Goal: Information Seeking & Learning: Learn about a topic

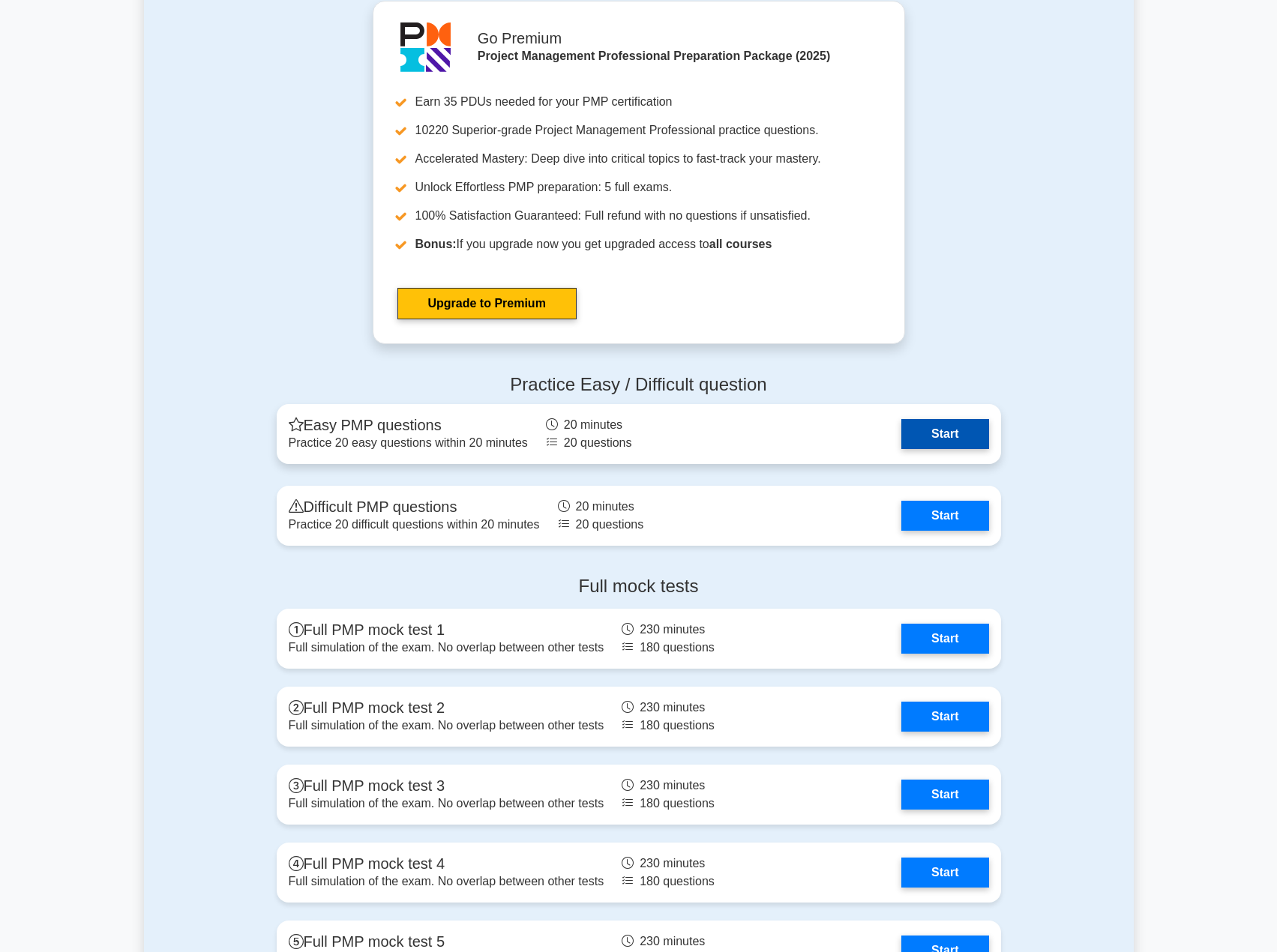
click at [925, 429] on link "Start" at bounding box center [945, 434] width 87 height 30
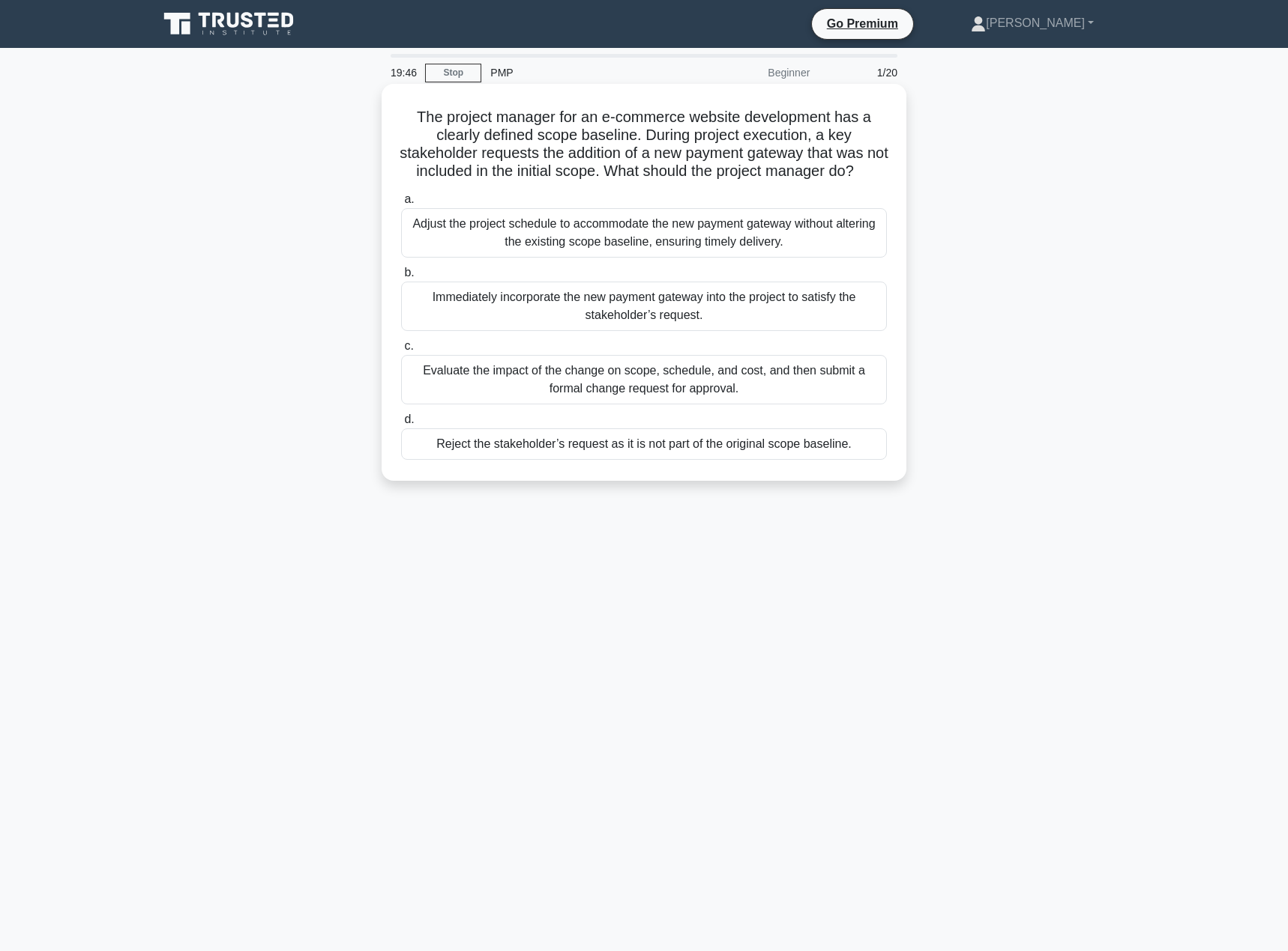
click at [721, 402] on div "Evaluate the impact of the change on scope, schedule, and cost, and then submit…" at bounding box center [644, 380] width 486 height 50
click at [401, 351] on input "c. Evaluate the impact of the change on scope, schedule, and cost, and then sub…" at bounding box center [401, 346] width 0 height 10
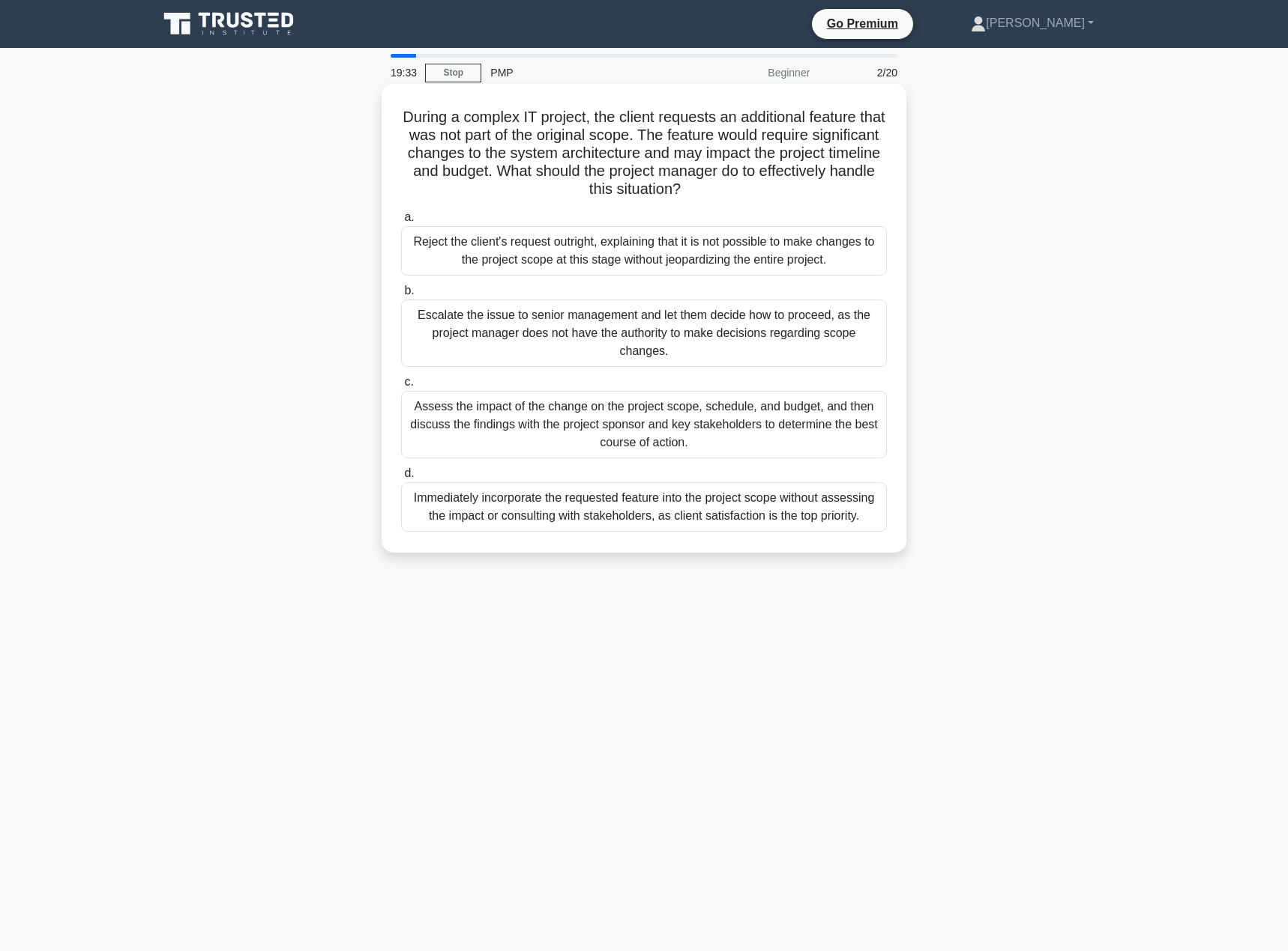
click at [642, 417] on div "Assess the impact of the change on the project scope, schedule, and budget, and…" at bounding box center [644, 424] width 486 height 67
click at [401, 387] on input "c. Assess the impact of the change on the project scope, schedule, and budget, …" at bounding box center [401, 382] width 0 height 10
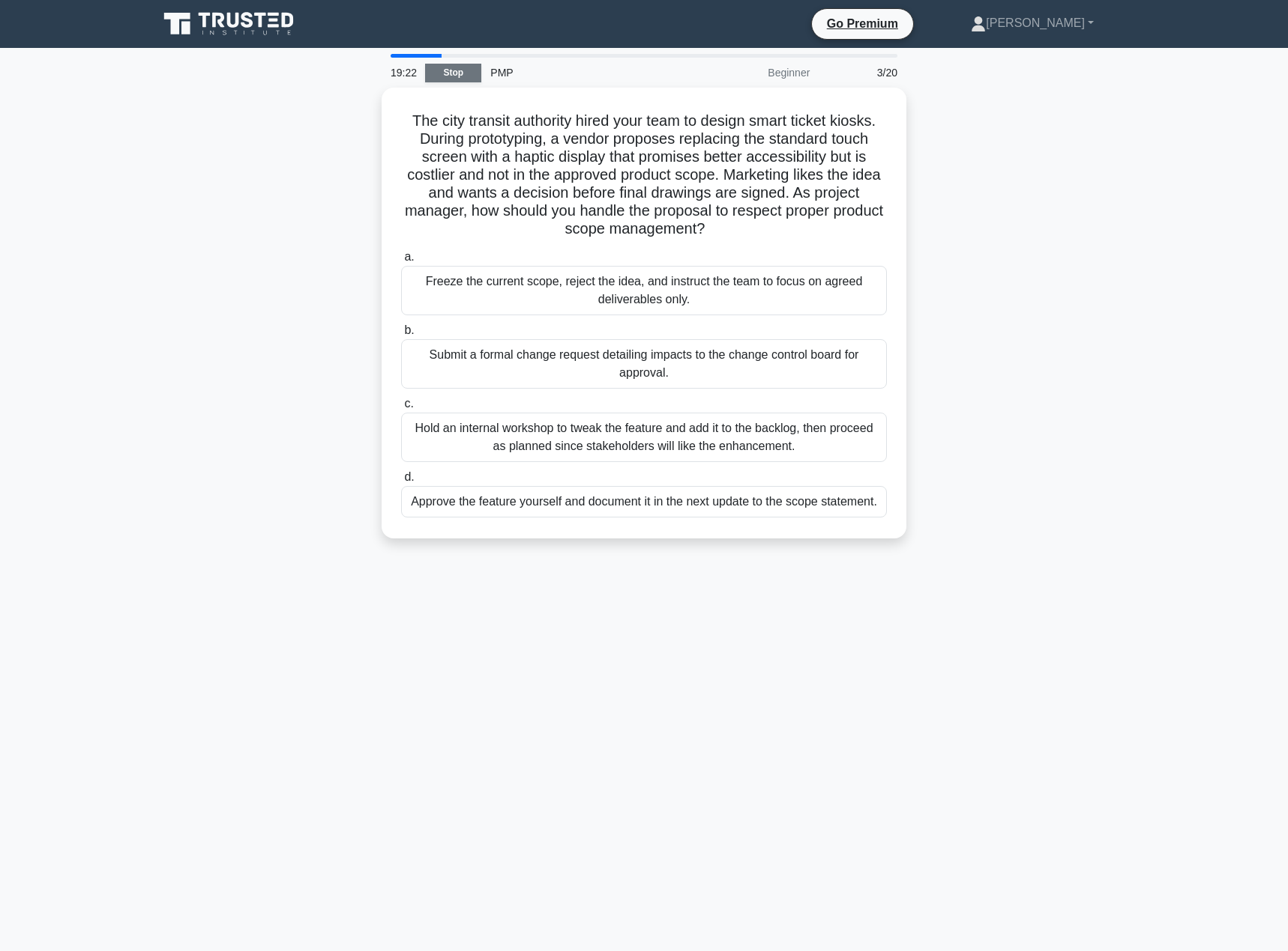
click at [467, 66] on link "Stop" at bounding box center [453, 73] width 56 height 18
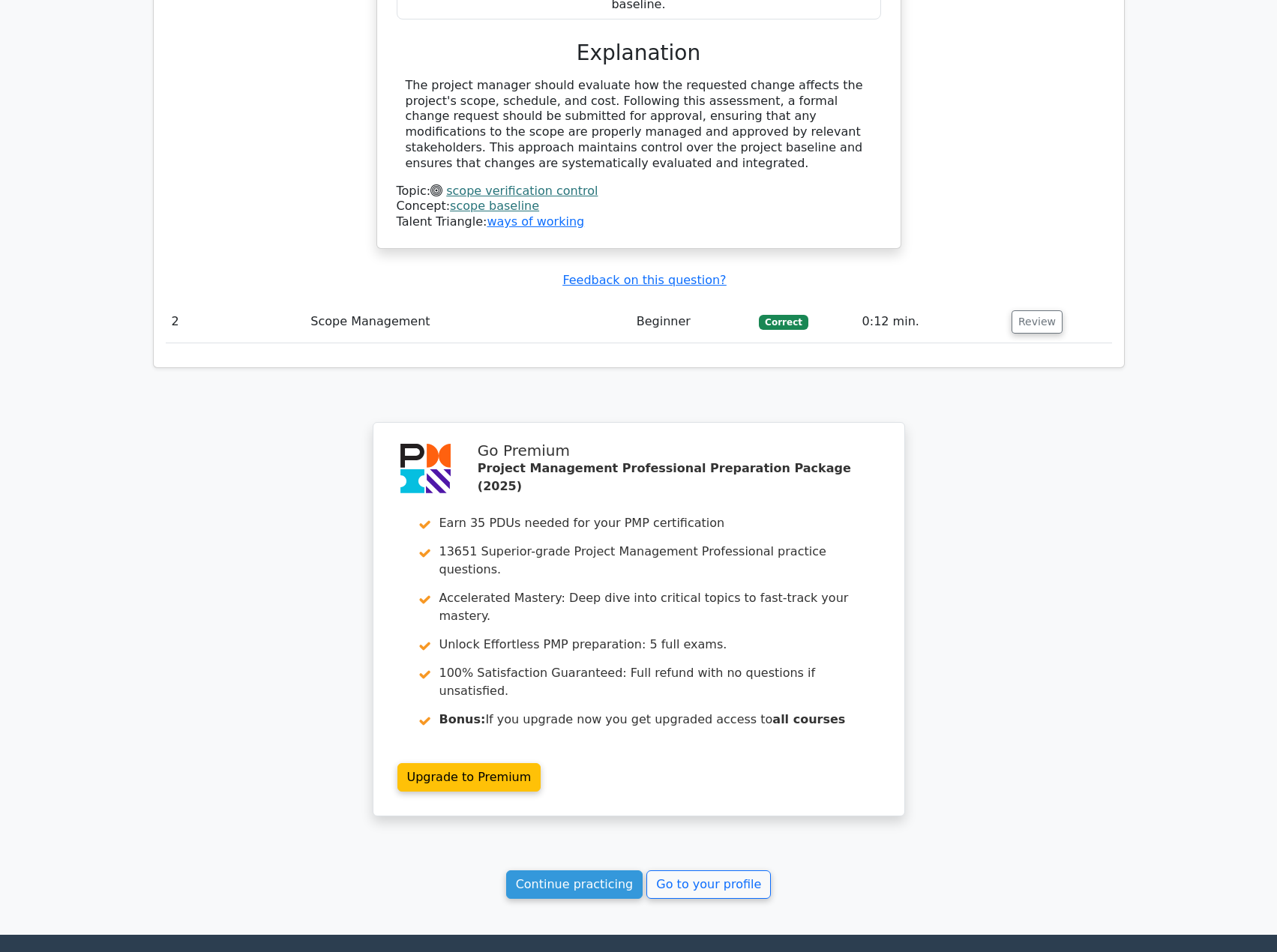
scroll to position [1619, 0]
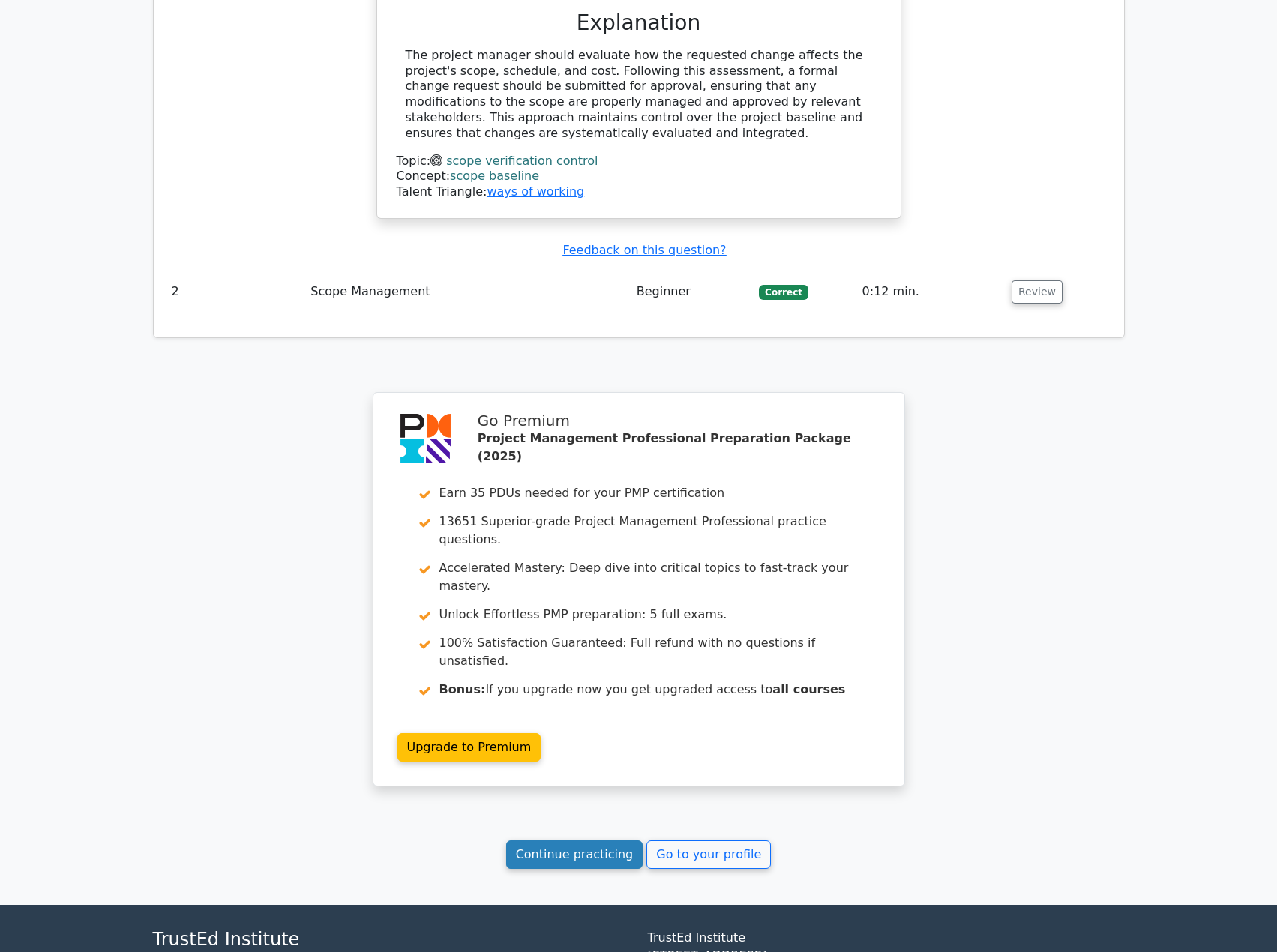
click at [538, 840] on link "Continue practicing" at bounding box center [575, 854] width 137 height 29
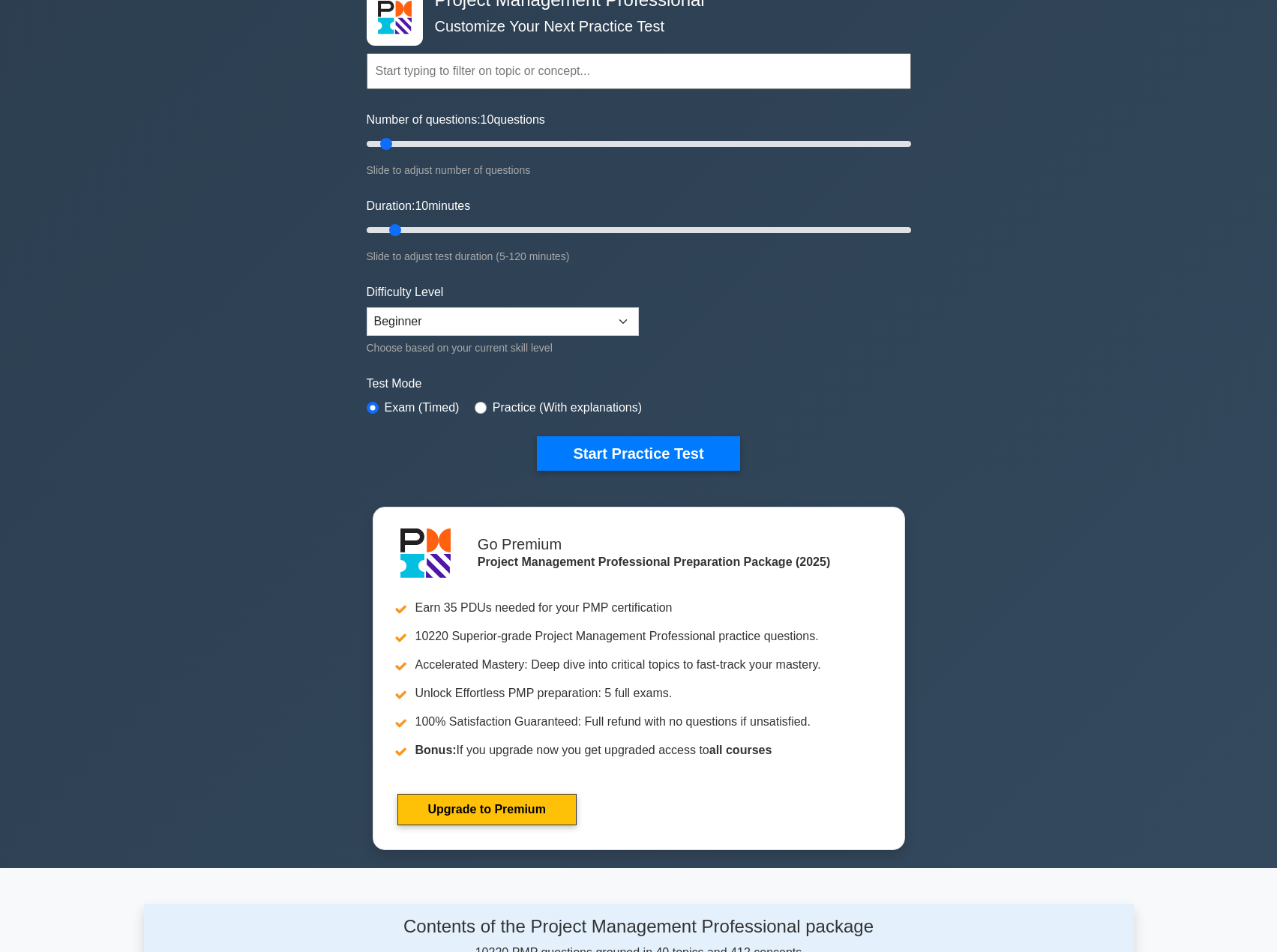
scroll to position [225, 0]
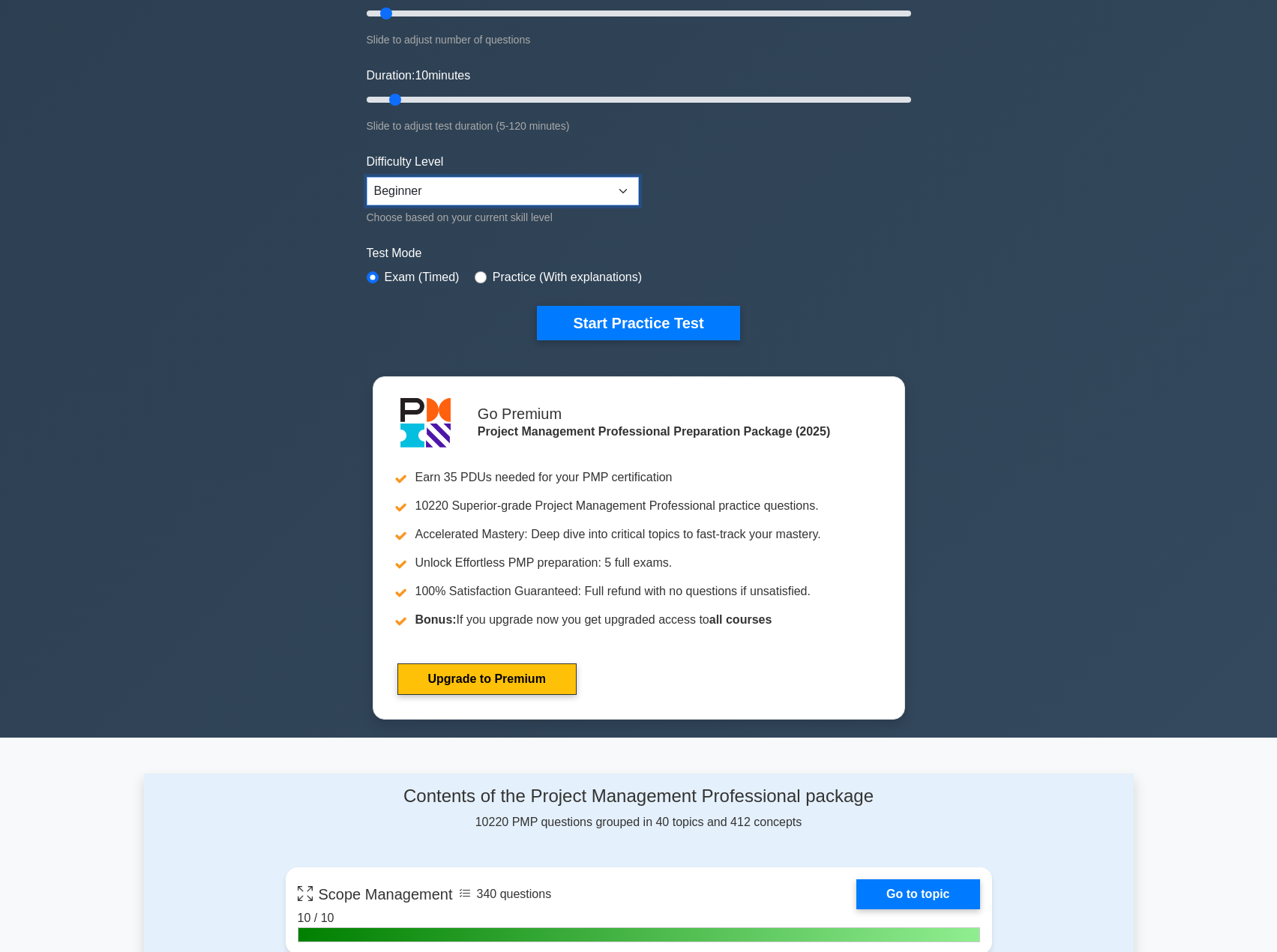
click at [461, 180] on select "Beginner Intermediate Expert" at bounding box center [503, 191] width 272 height 29
select select "intermediate"
click at [367, 177] on select "Beginner Intermediate Expert" at bounding box center [503, 191] width 272 height 29
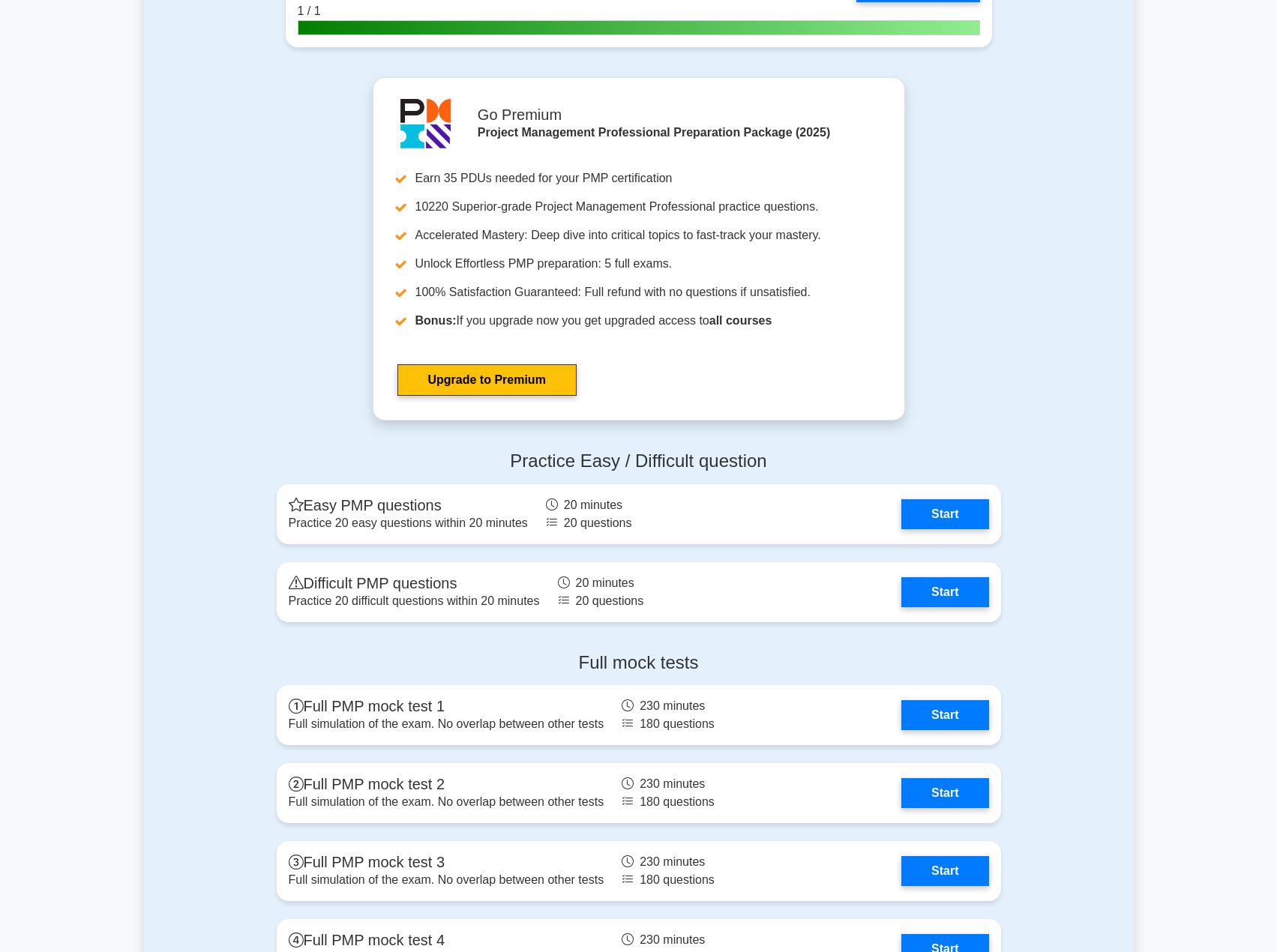
scroll to position [4800, 0]
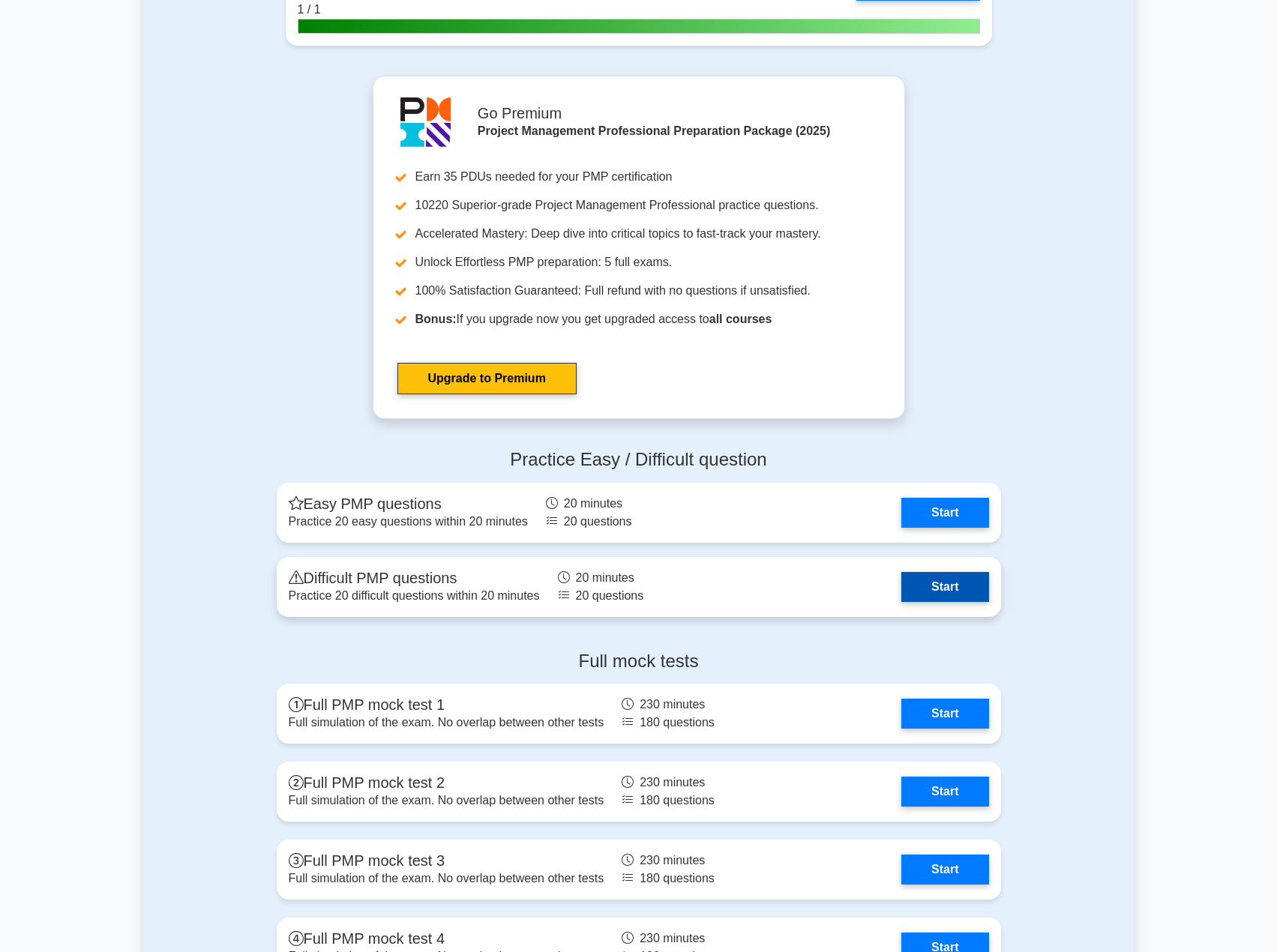
click at [924, 600] on link "Start" at bounding box center [945, 587] width 87 height 30
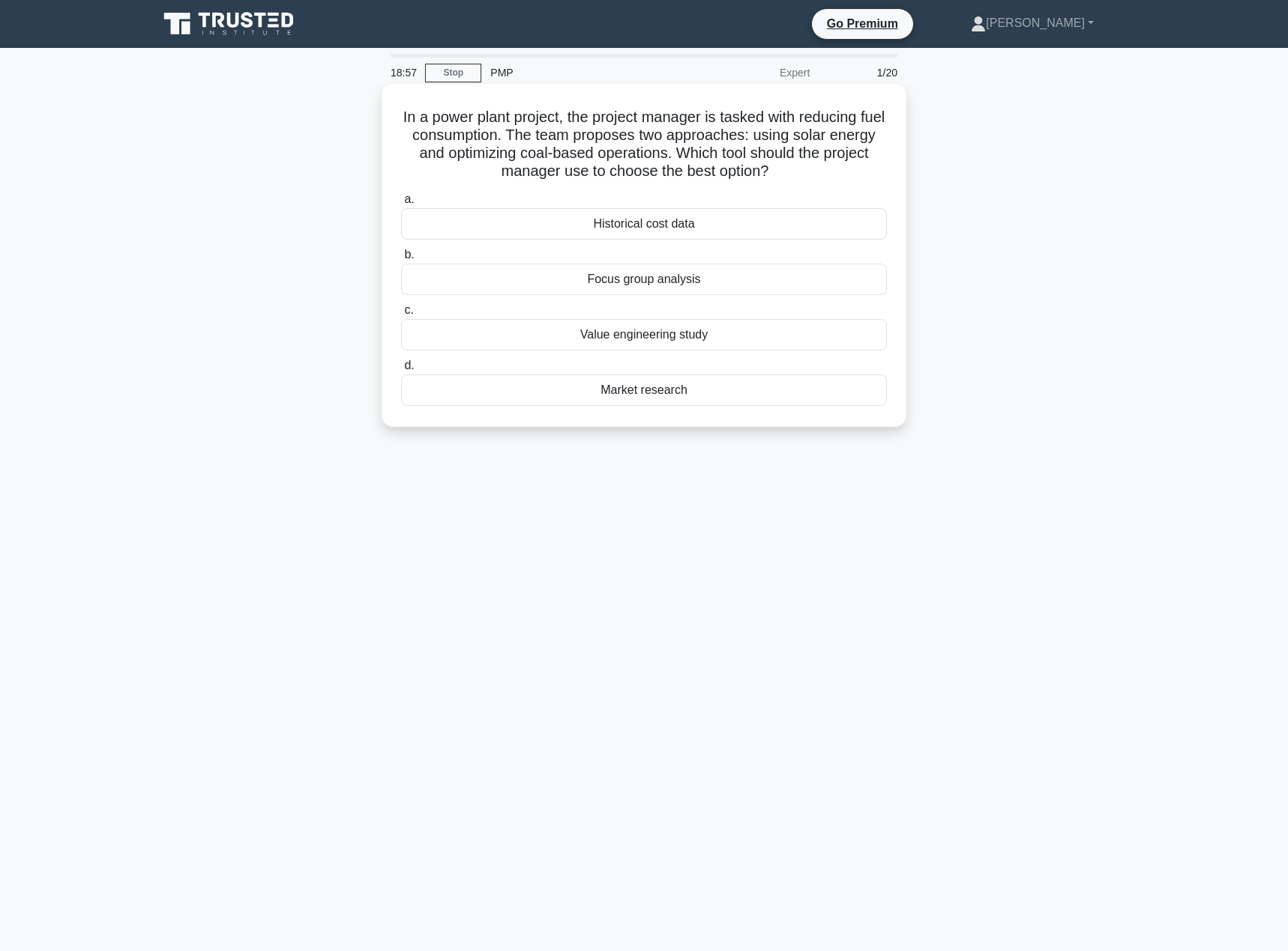
click at [757, 274] on div "Focus group analysis" at bounding box center [644, 279] width 486 height 31
click at [401, 260] on input "b. Focus group analysis" at bounding box center [401, 255] width 0 height 10
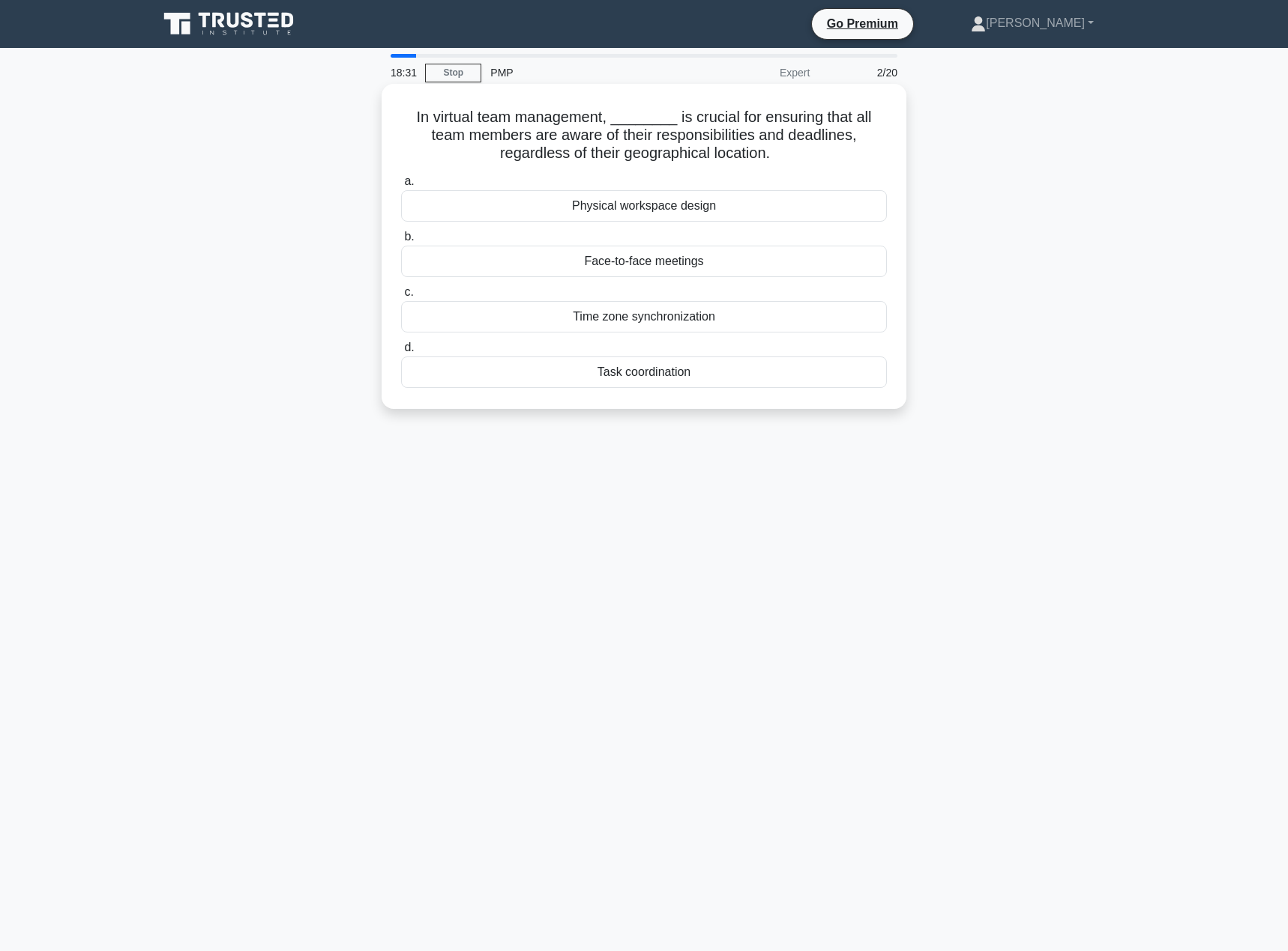
click at [693, 374] on div "Task coordination" at bounding box center [644, 372] width 486 height 31
click at [401, 353] on input "d. Task coordination" at bounding box center [401, 347] width 0 height 10
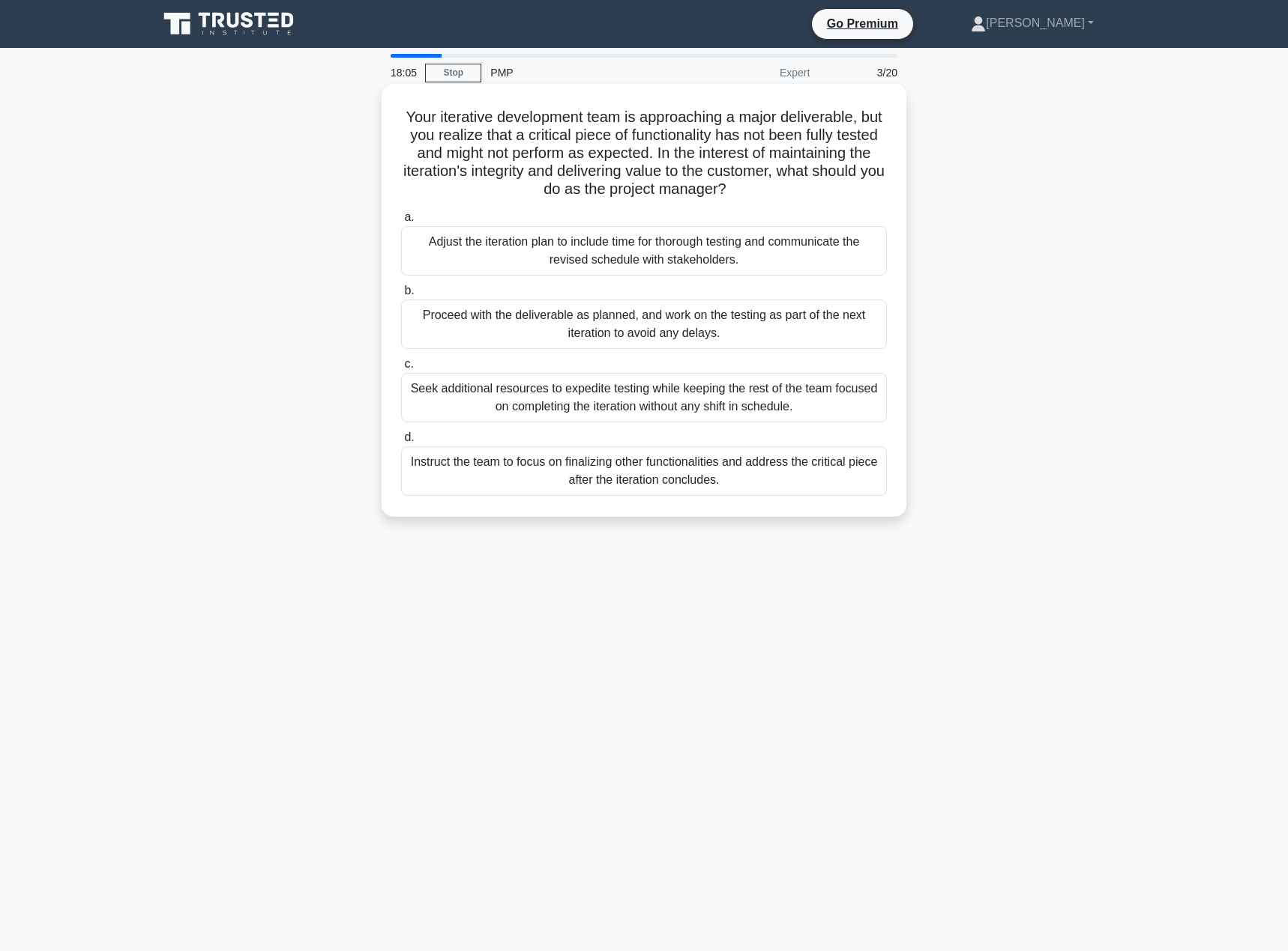
click at [691, 330] on div "Proceed with the deliverable as planned, and work on the testing as part of the…" at bounding box center [644, 324] width 486 height 50
click at [401, 296] on input "b. Proceed with the deliverable as planned, and work on the testing as part of …" at bounding box center [401, 291] width 0 height 10
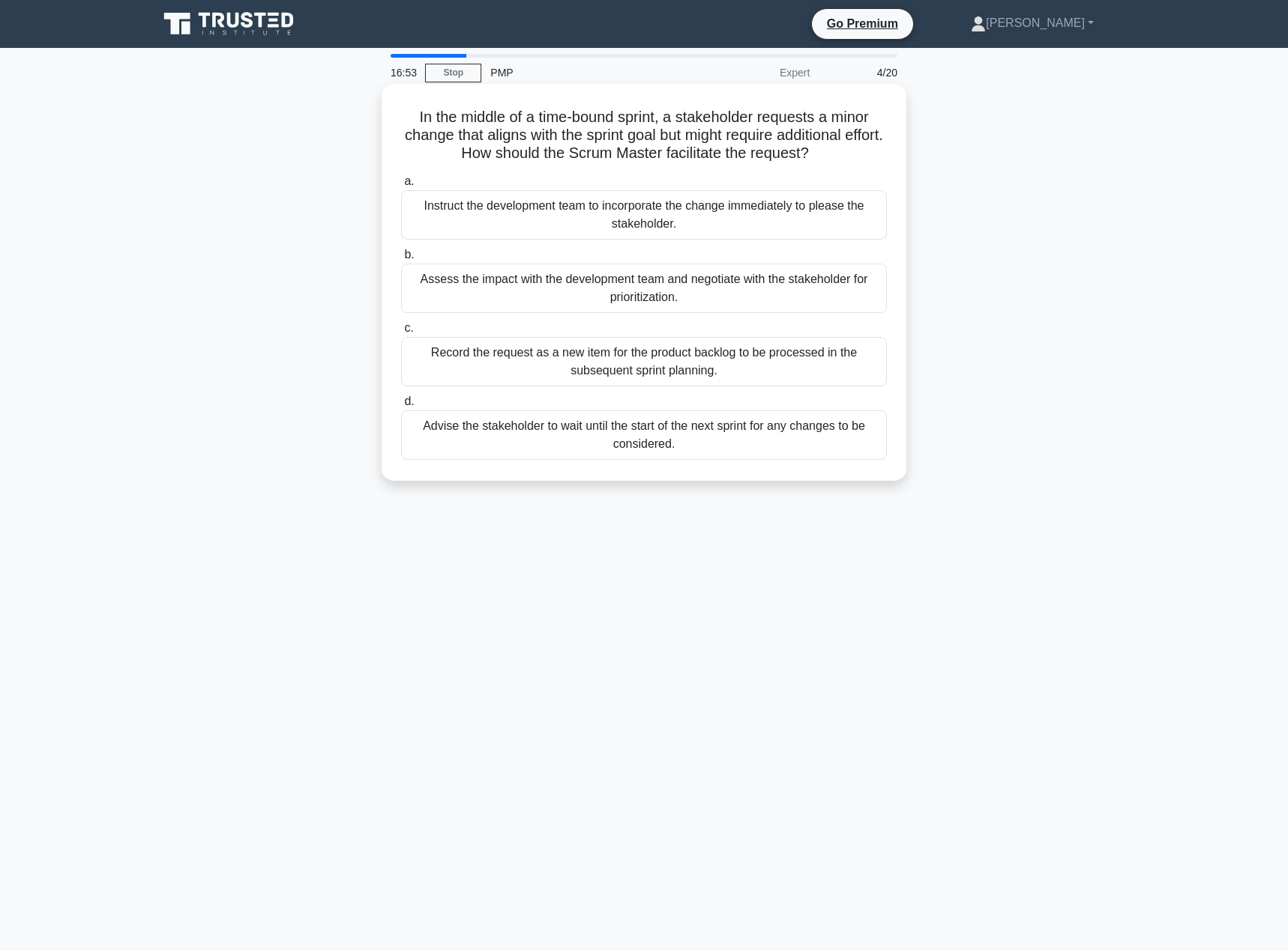
click at [695, 437] on div "Advise the stakeholder to wait until the start of the next sprint for any chang…" at bounding box center [644, 435] width 486 height 50
click at [401, 406] on input "d. Advise the stakeholder to wait until the start of the next sprint for any ch…" at bounding box center [401, 402] width 0 height 10
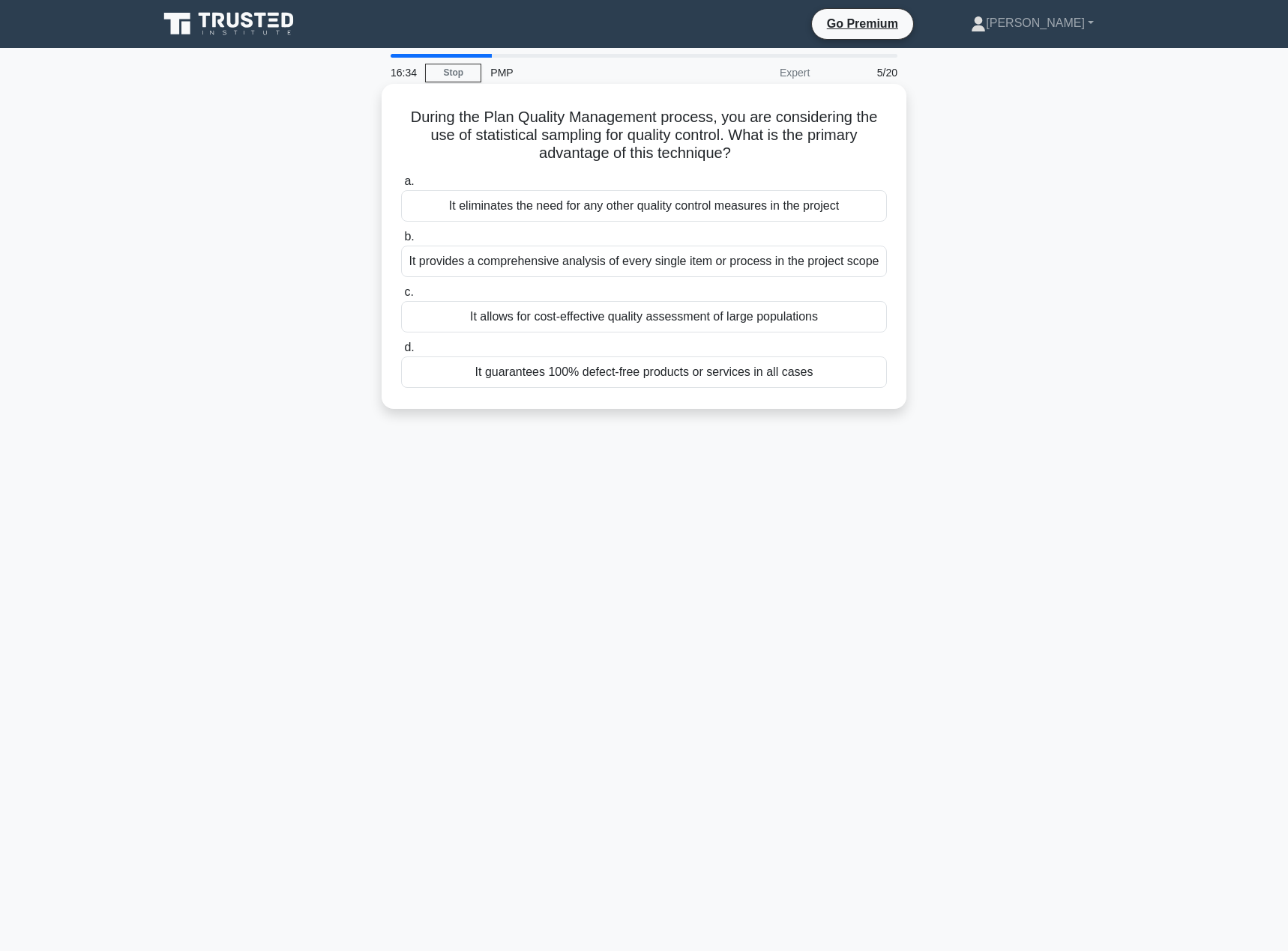
click at [711, 323] on div "It allows for cost-effective quality assessment of large populations" at bounding box center [644, 317] width 486 height 31
click at [401, 298] on input "c. It allows for cost-effective quality assessment of large populations" at bounding box center [401, 292] width 0 height 10
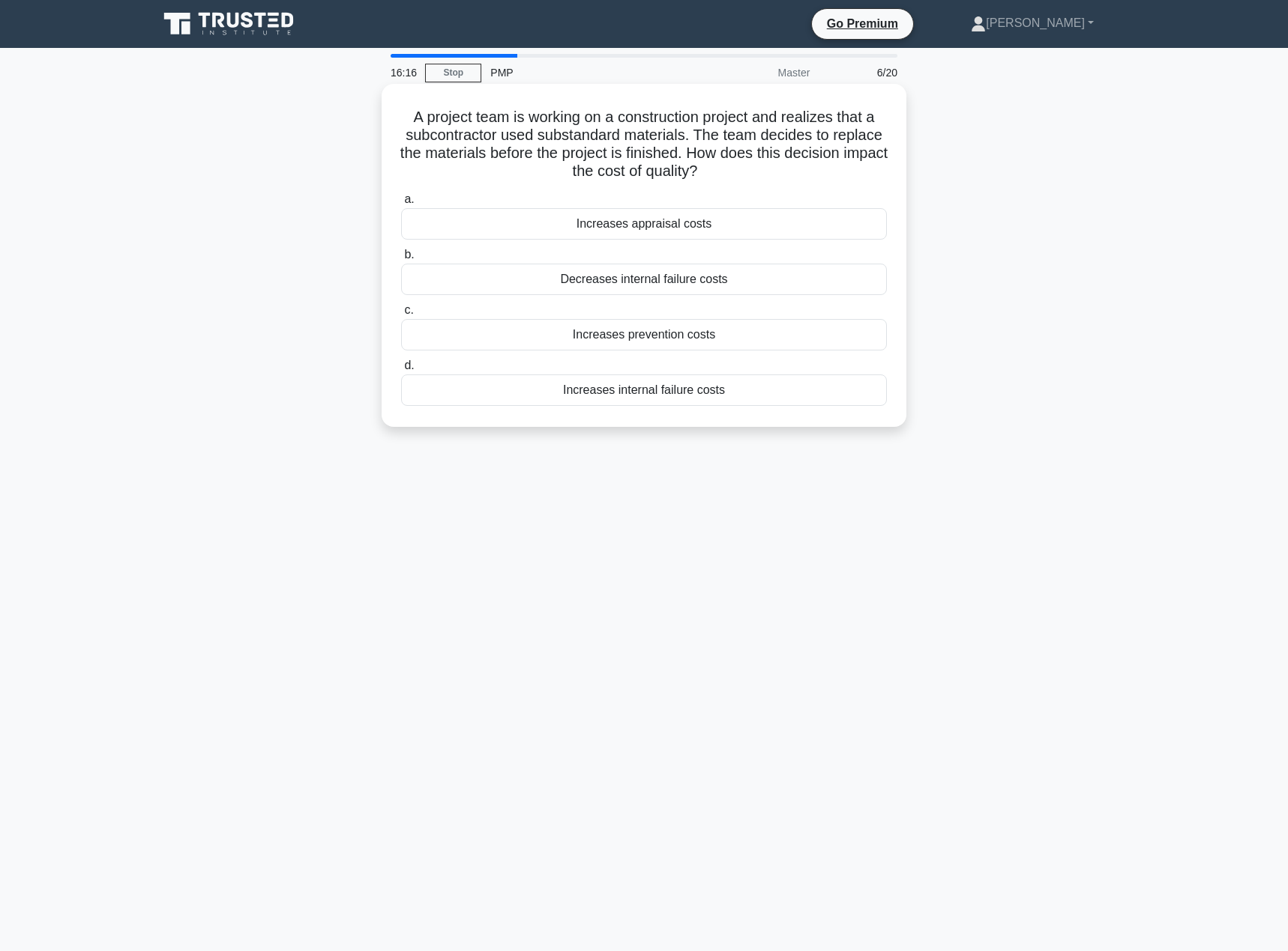
click at [686, 396] on div "Increases internal failure costs" at bounding box center [644, 390] width 486 height 31
click at [401, 370] on input "d. Increases internal failure costs" at bounding box center [401, 366] width 0 height 10
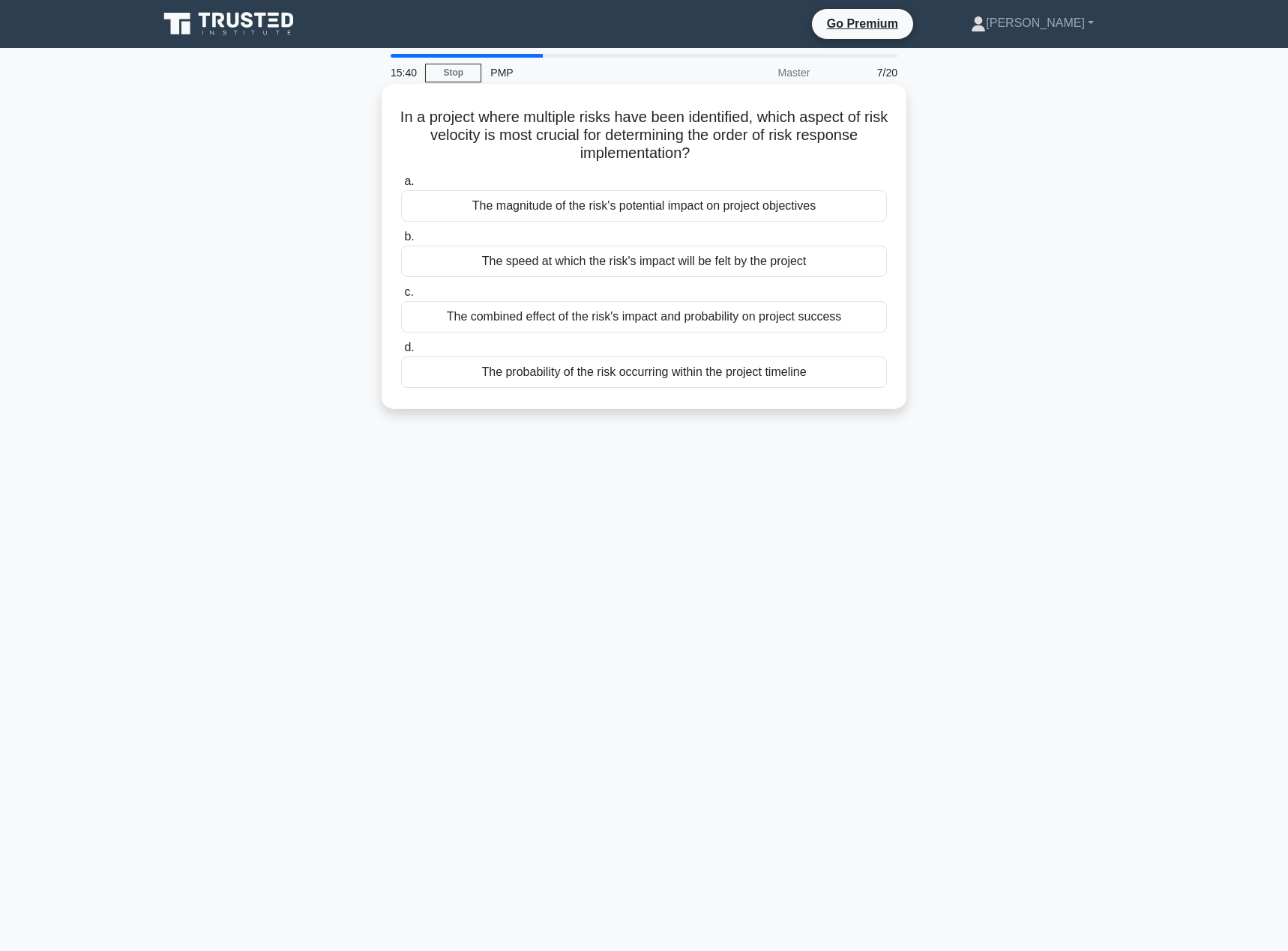
click at [748, 323] on div "The combined effect of the risk's impact and probability on project success" at bounding box center [644, 317] width 486 height 31
click at [401, 298] on input "c. The combined effect of the risk's impact and probability on project success" at bounding box center [401, 292] width 0 height 10
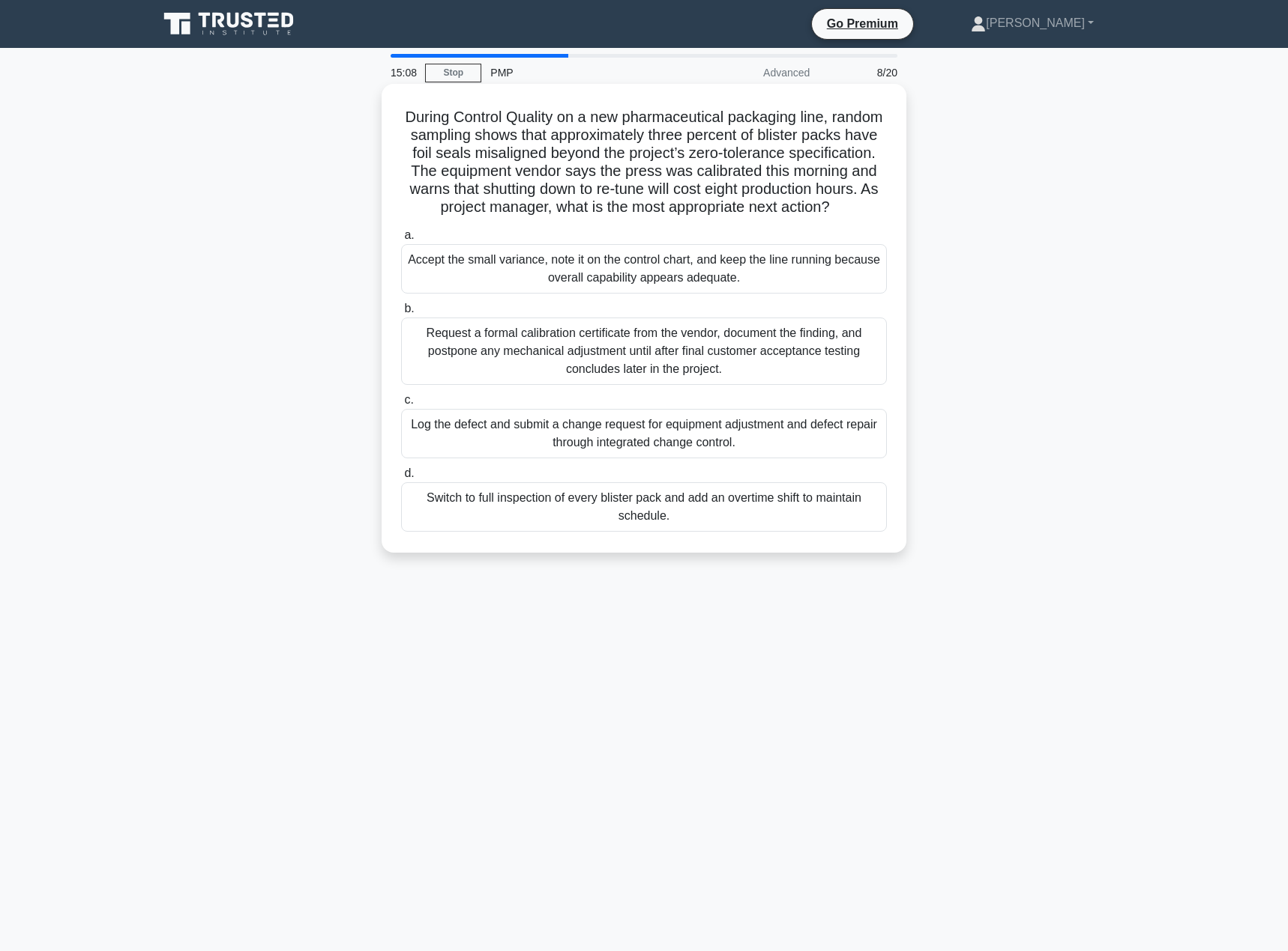
click at [625, 453] on div "Log the defect and submit a change request for equipment adjustment and defect …" at bounding box center [644, 434] width 486 height 50
click at [401, 405] on input "c. Log the defect and submit a change request for equipment adjustment and defe…" at bounding box center [401, 400] width 0 height 10
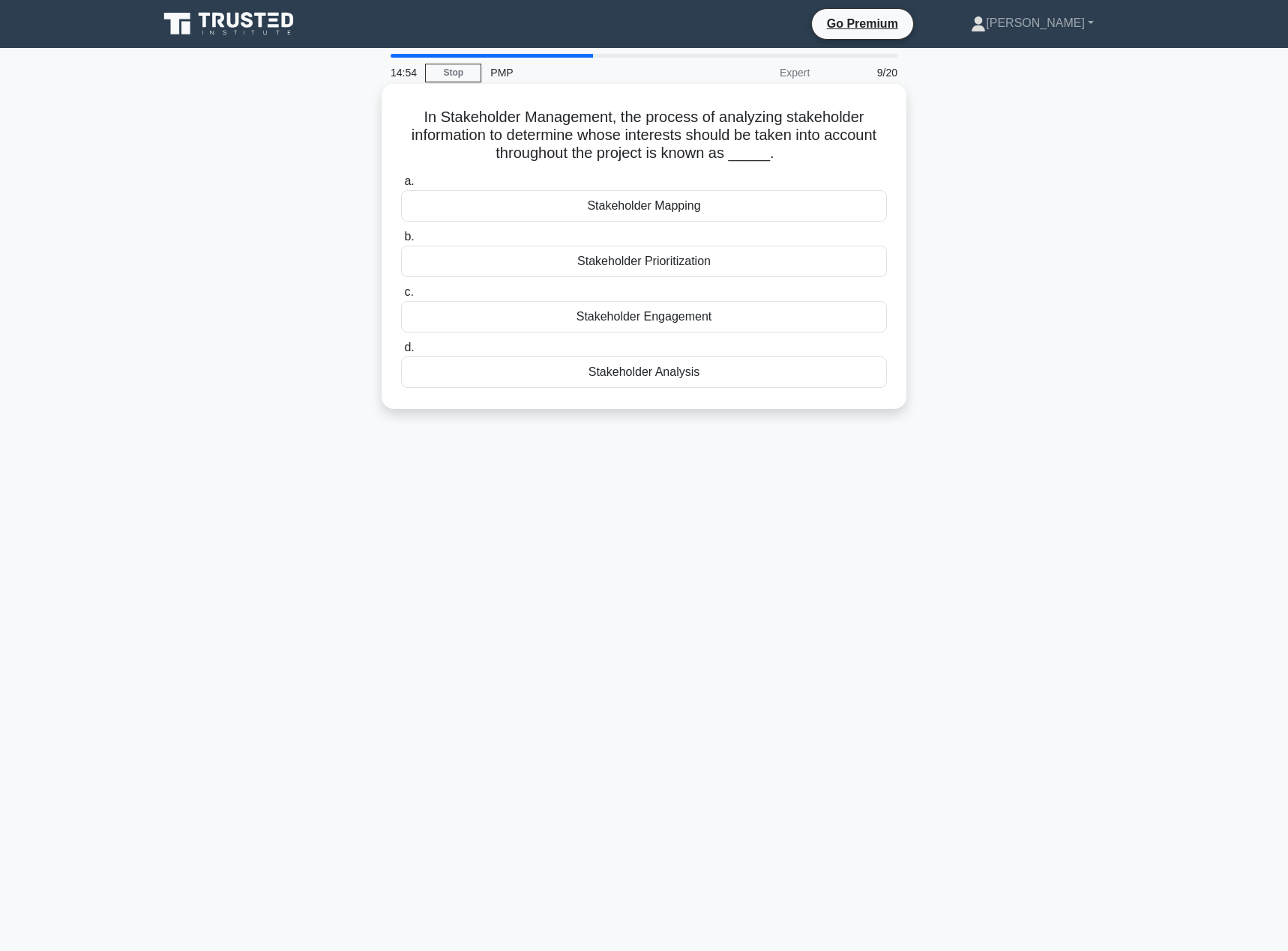
click at [644, 373] on div "Stakeholder Analysis" at bounding box center [644, 372] width 486 height 31
click at [401, 353] on input "d. Stakeholder Analysis" at bounding box center [401, 347] width 0 height 10
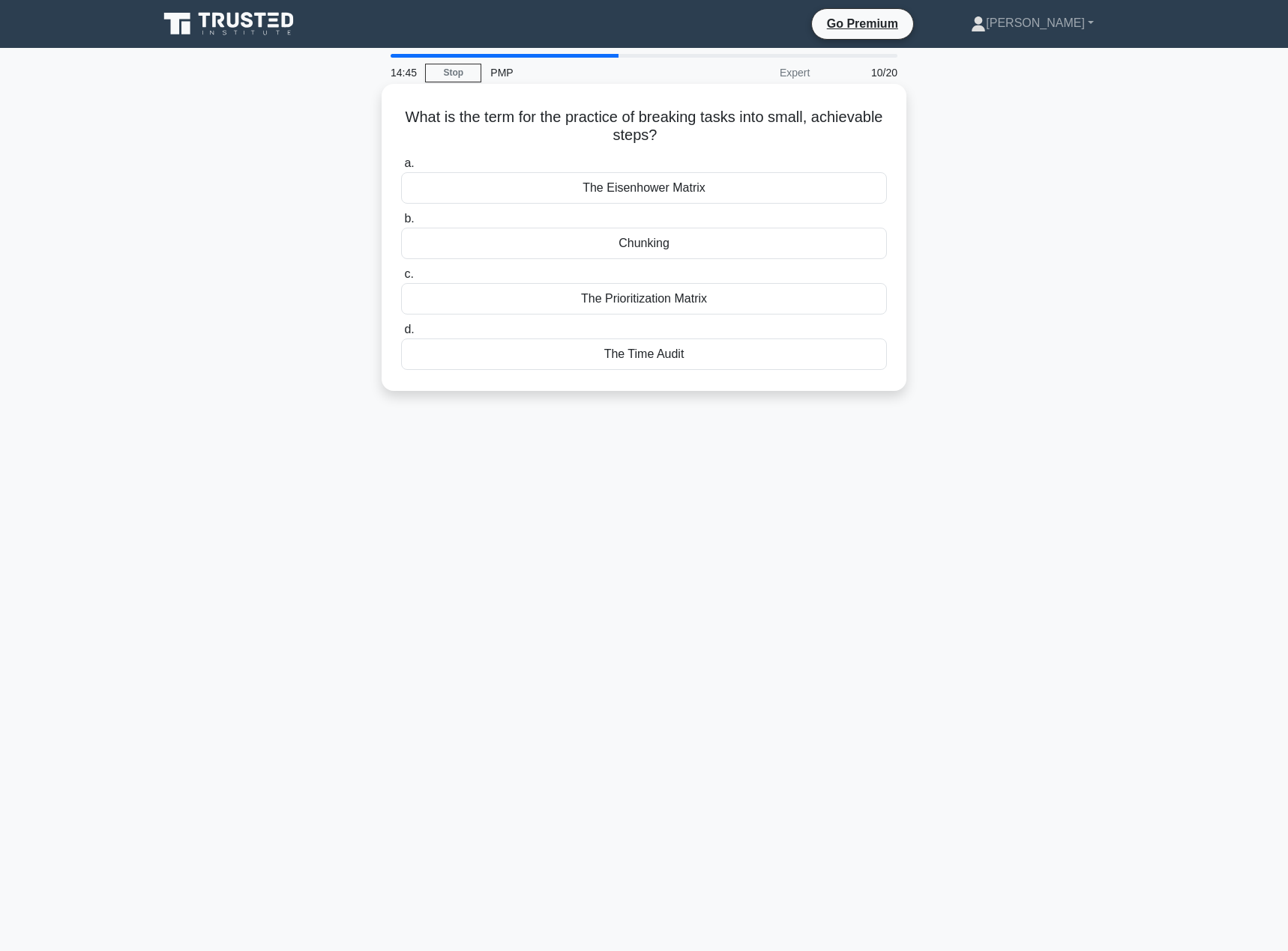
click at [639, 244] on div "Chunking" at bounding box center [644, 243] width 486 height 31
click at [401, 224] on input "b. Chunking" at bounding box center [401, 219] width 0 height 10
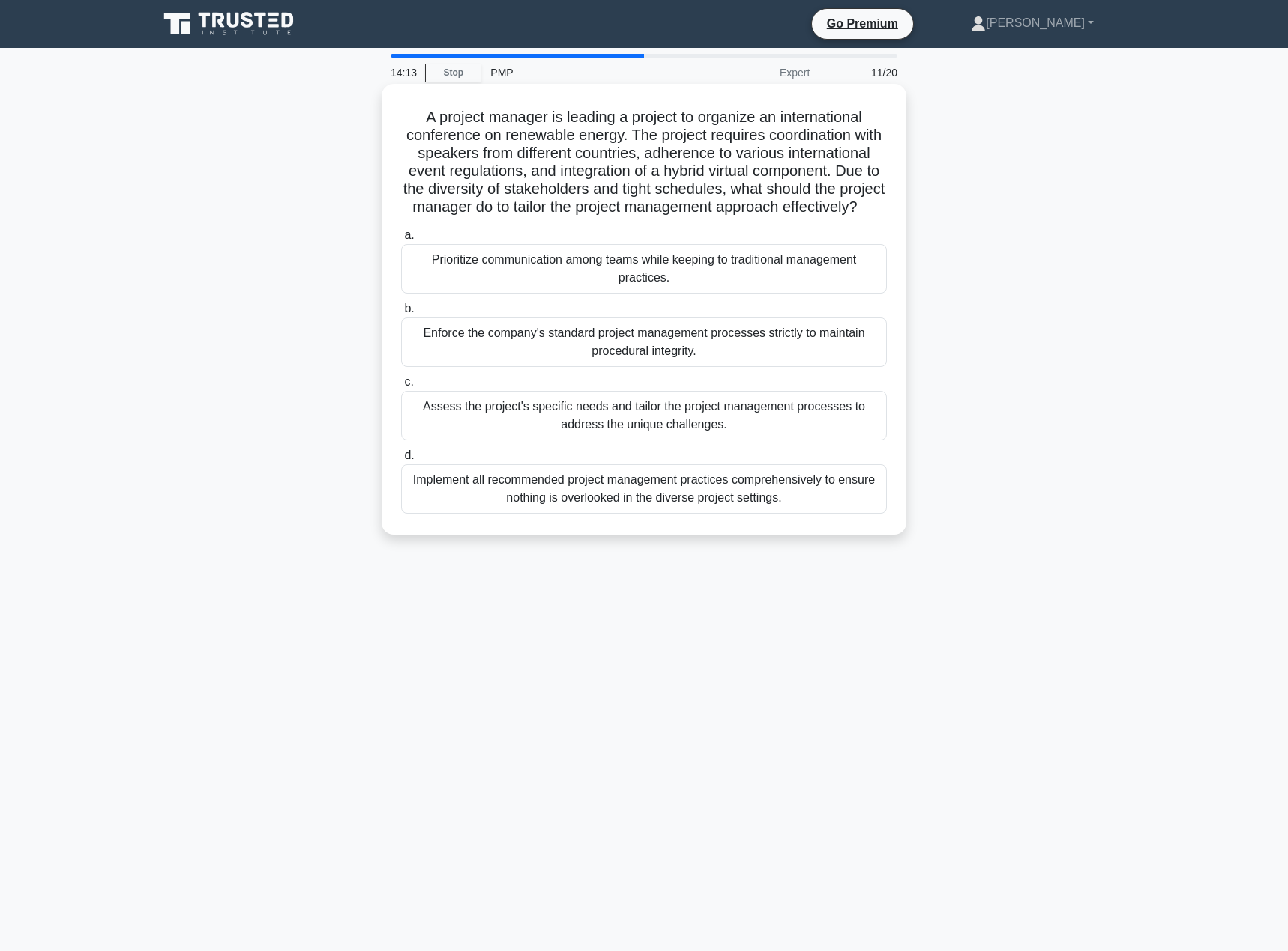
click at [641, 432] on div "Assess the project's specific needs and tailor the project management processes…" at bounding box center [644, 416] width 486 height 50
click at [401, 387] on input "c. Assess the project's specific needs and tailor the project management proces…" at bounding box center [401, 382] width 0 height 10
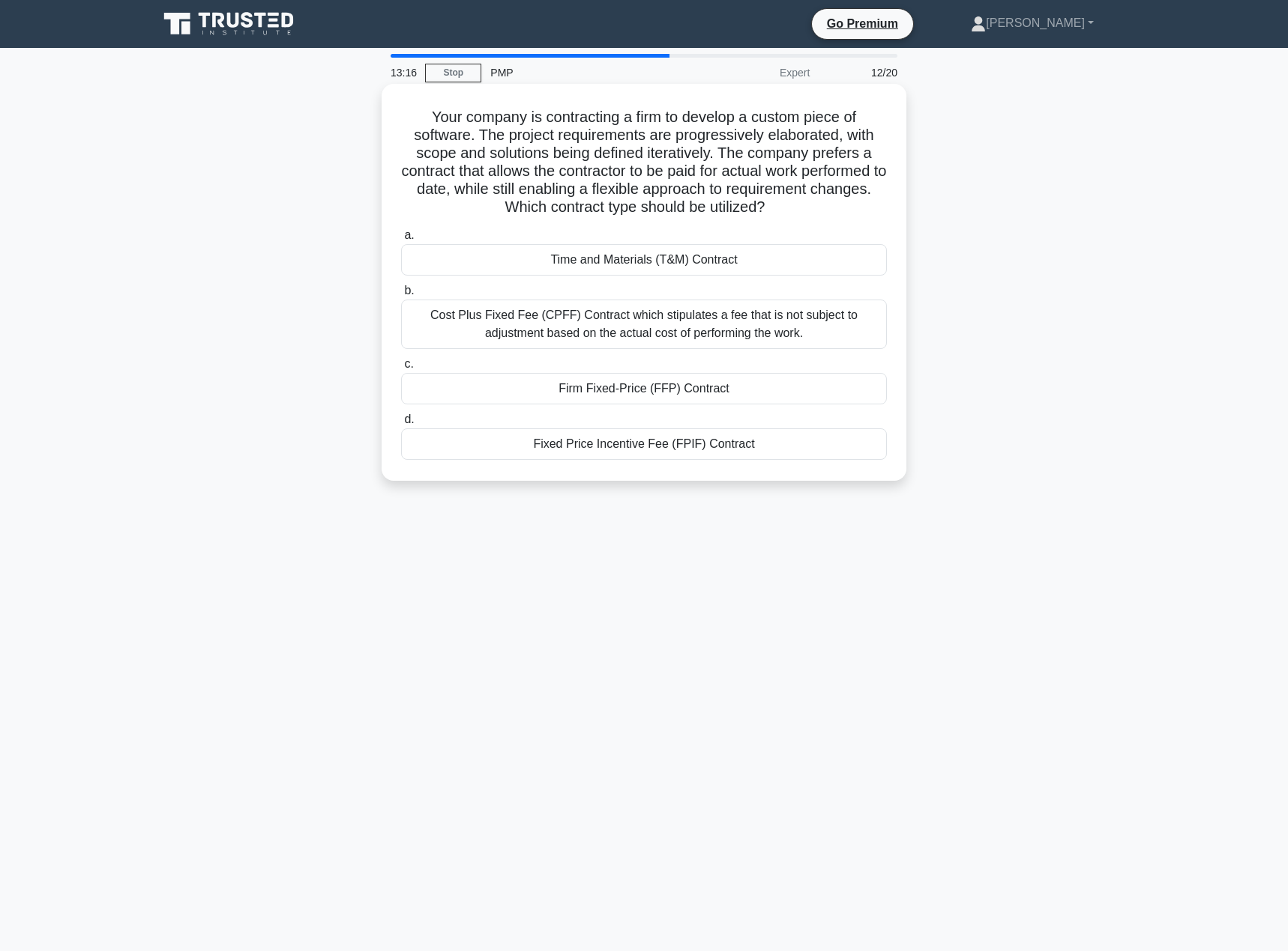
click at [509, 264] on div "Time and Materials (T&M) Contract" at bounding box center [644, 260] width 486 height 31
click at [401, 241] on input "a. Time and Materials (T&M) Contract" at bounding box center [401, 235] width 0 height 10
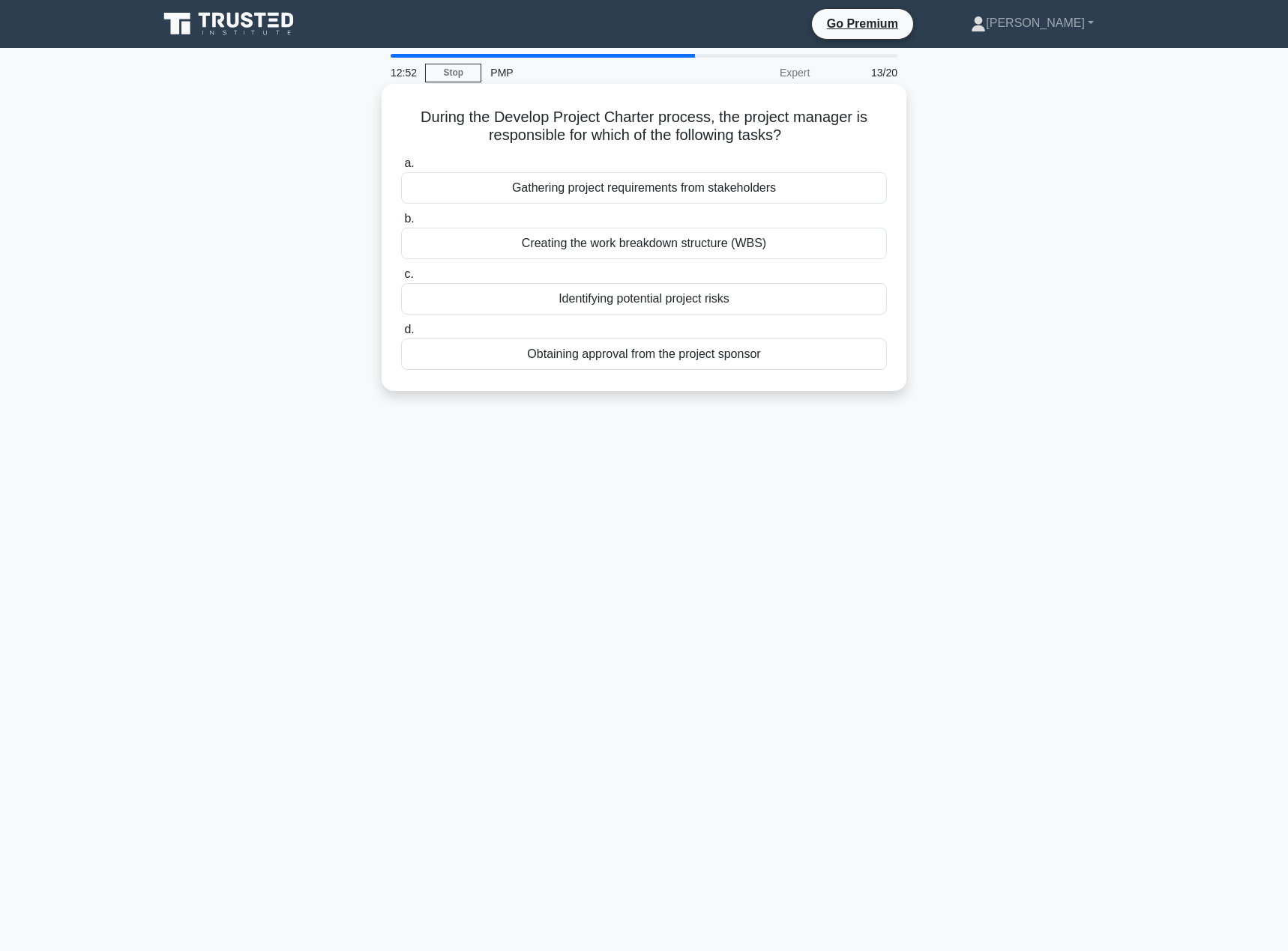
click at [555, 350] on div "Obtaining approval from the project sponsor" at bounding box center [644, 354] width 486 height 31
click at [401, 335] on input "d. Obtaining approval from the project sponsor" at bounding box center [401, 330] width 0 height 10
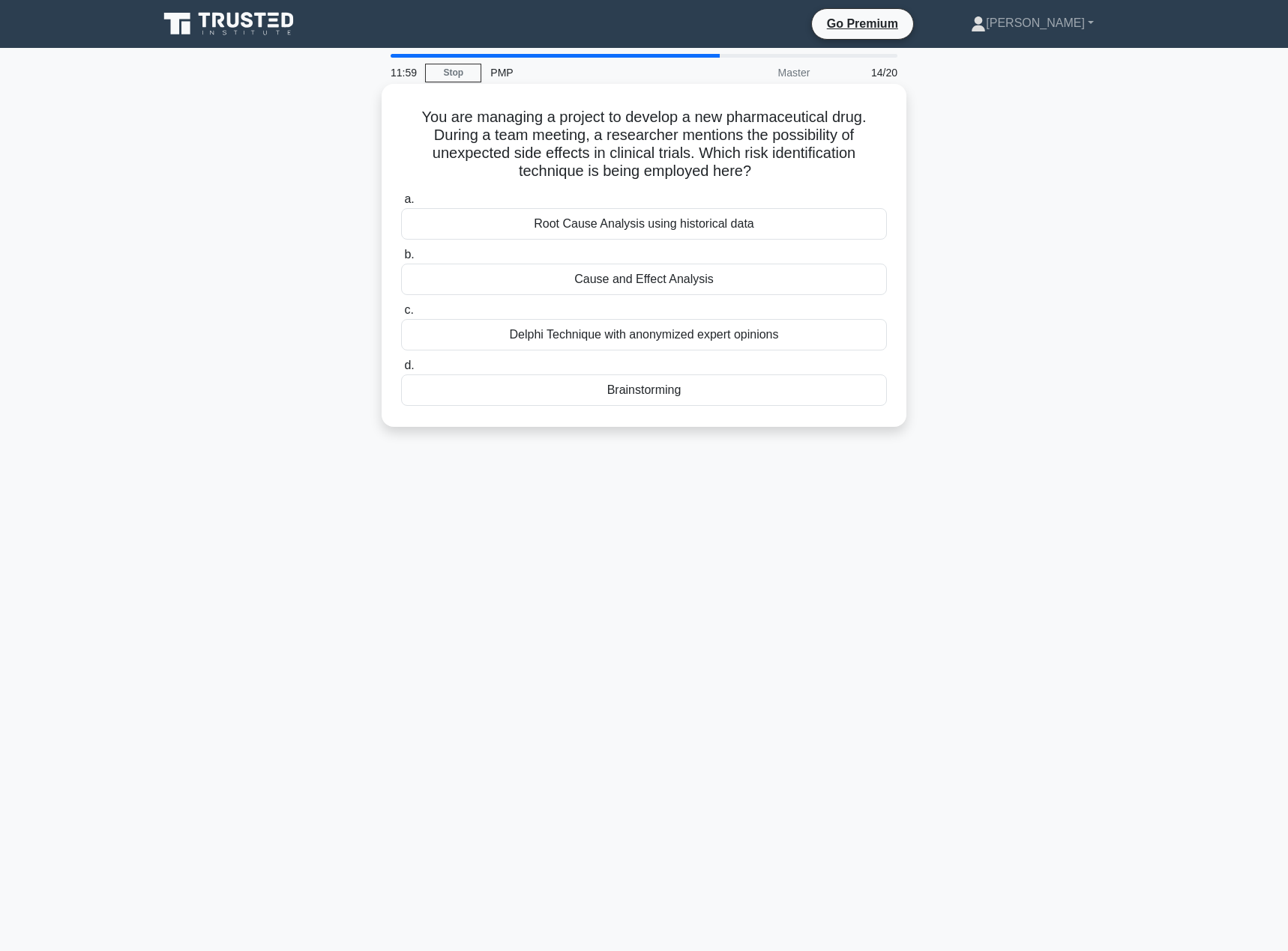
click at [739, 344] on div "Delphi Technique with anonymized expert opinions" at bounding box center [644, 335] width 486 height 31
click at [401, 315] on input "c. Delphi Technique with anonymized expert opinions" at bounding box center [401, 311] width 0 height 10
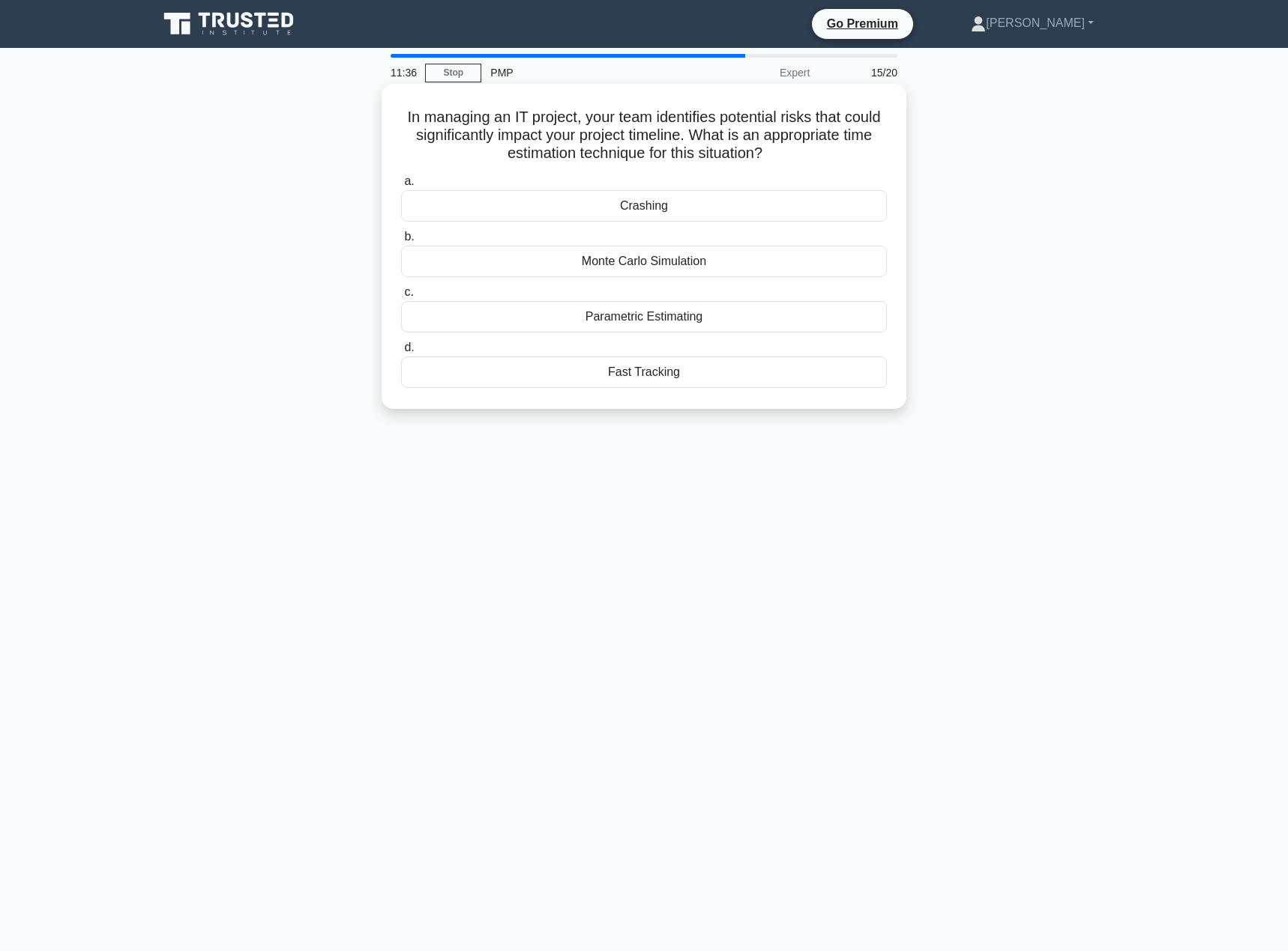
click at [703, 317] on div "Parametric Estimating" at bounding box center [644, 317] width 486 height 31
click at [401, 298] on input "c. Parametric Estimating" at bounding box center [401, 292] width 0 height 10
click at [709, 270] on div "norming" at bounding box center [644, 262] width 486 height 31
click at [401, 242] on input "b. norming" at bounding box center [401, 237] width 0 height 10
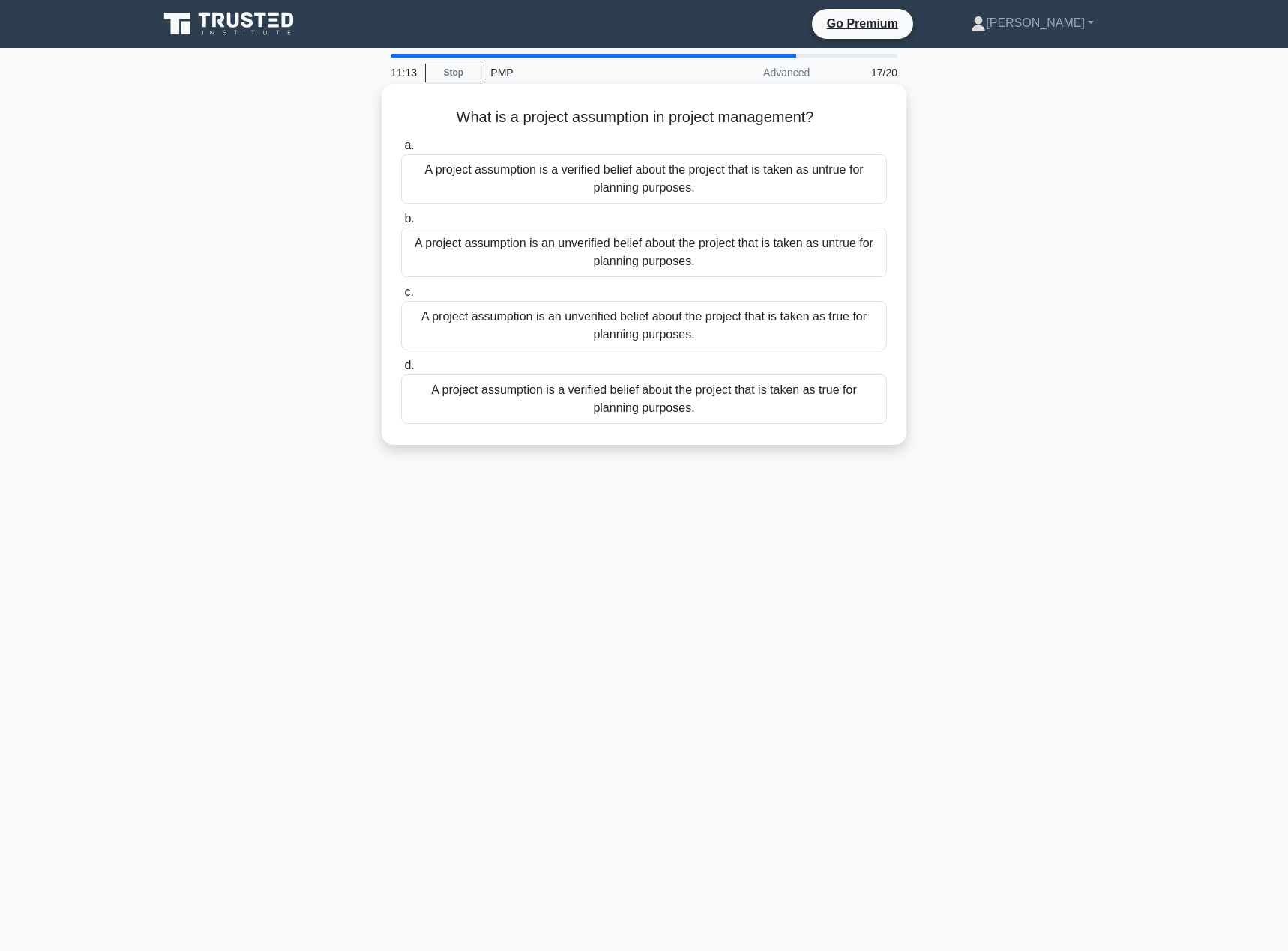
click at [709, 330] on div "A project assumption is an unverified belief about the project that is taken as…" at bounding box center [644, 326] width 486 height 50
click at [401, 298] on input "c. A project assumption is an unverified belief about the project that is taken…" at bounding box center [401, 292] width 0 height 10
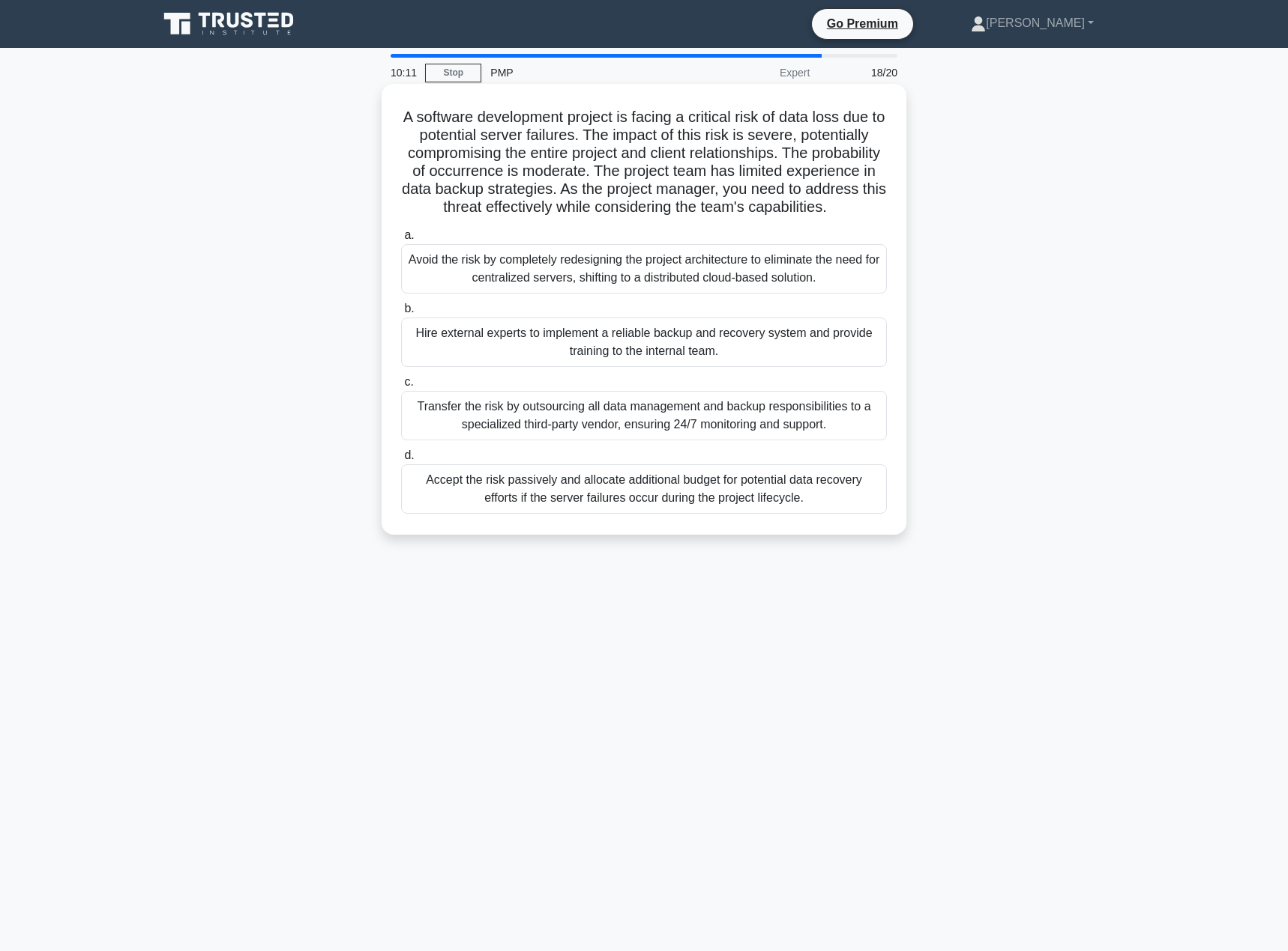
click at [695, 440] on div "Transfer the risk by outsourcing all data management and backup responsibilitie…" at bounding box center [644, 416] width 486 height 50
click at [401, 387] on input "c. Transfer the risk by outsourcing all data management and backup responsibili…" at bounding box center [401, 382] width 0 height 10
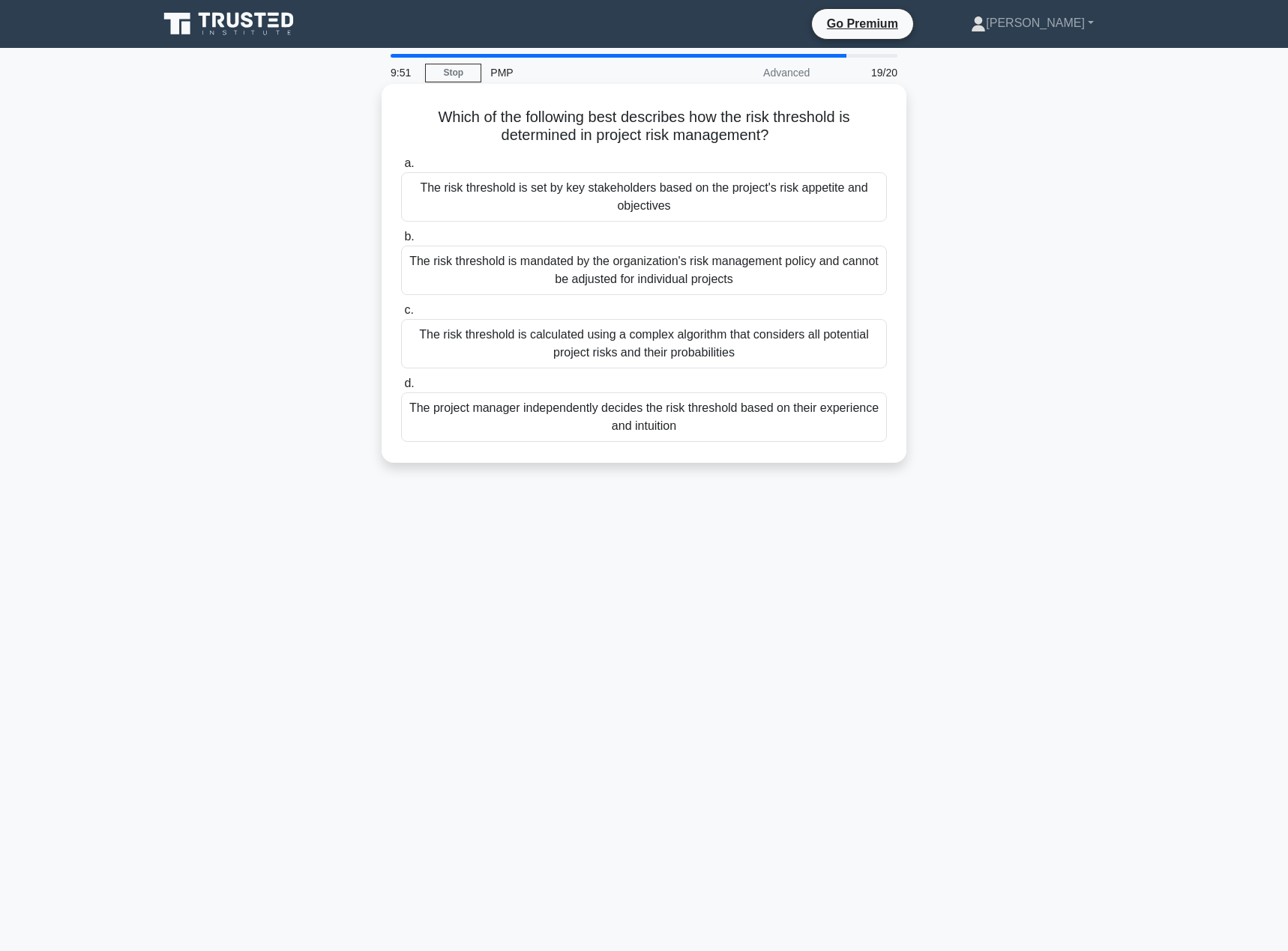
click at [632, 194] on div "The risk threshold is set by key stakeholders based on the project's risk appet…" at bounding box center [644, 197] width 486 height 50
click at [401, 169] on input "a. The risk threshold is set by key stakeholders based on the project's risk ap…" at bounding box center [401, 163] width 0 height 10
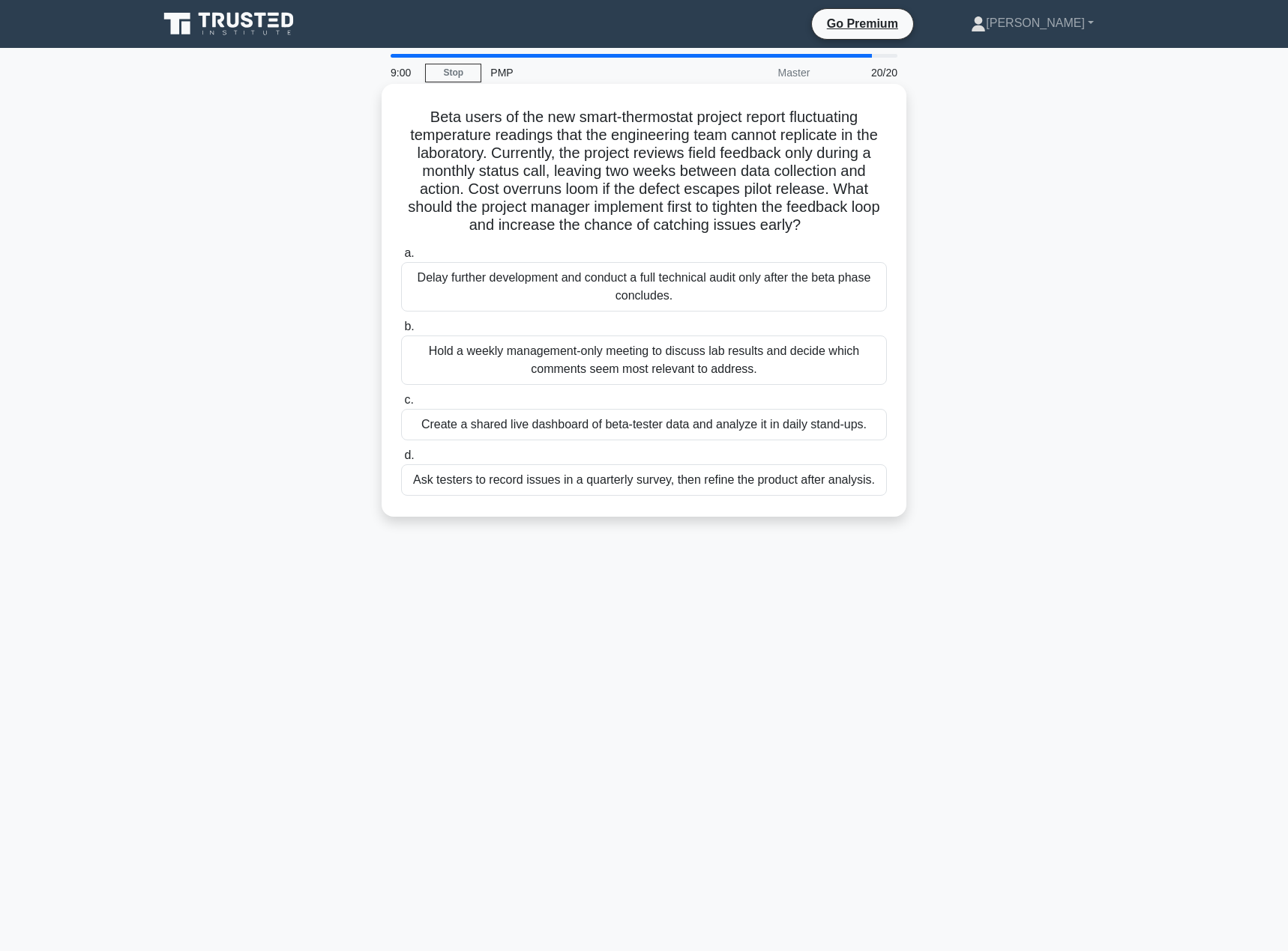
click at [650, 432] on div "Create a shared live dashboard of beta-tester data and analyze it in daily stan…" at bounding box center [644, 425] width 486 height 31
click at [401, 405] on input "c. Create a shared live dashboard of beta-tester data and analyze it in daily s…" at bounding box center [401, 400] width 0 height 10
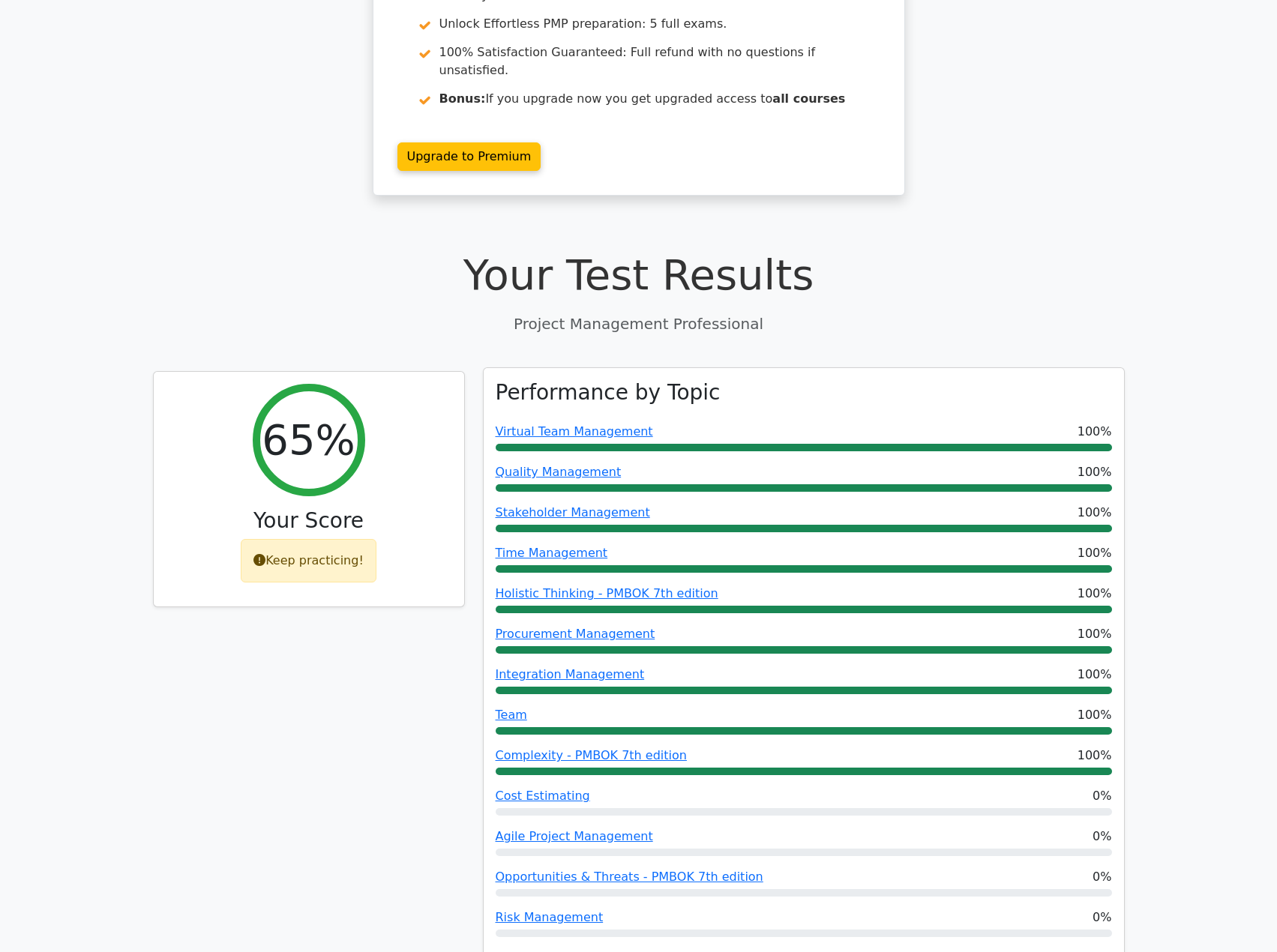
scroll to position [525, 0]
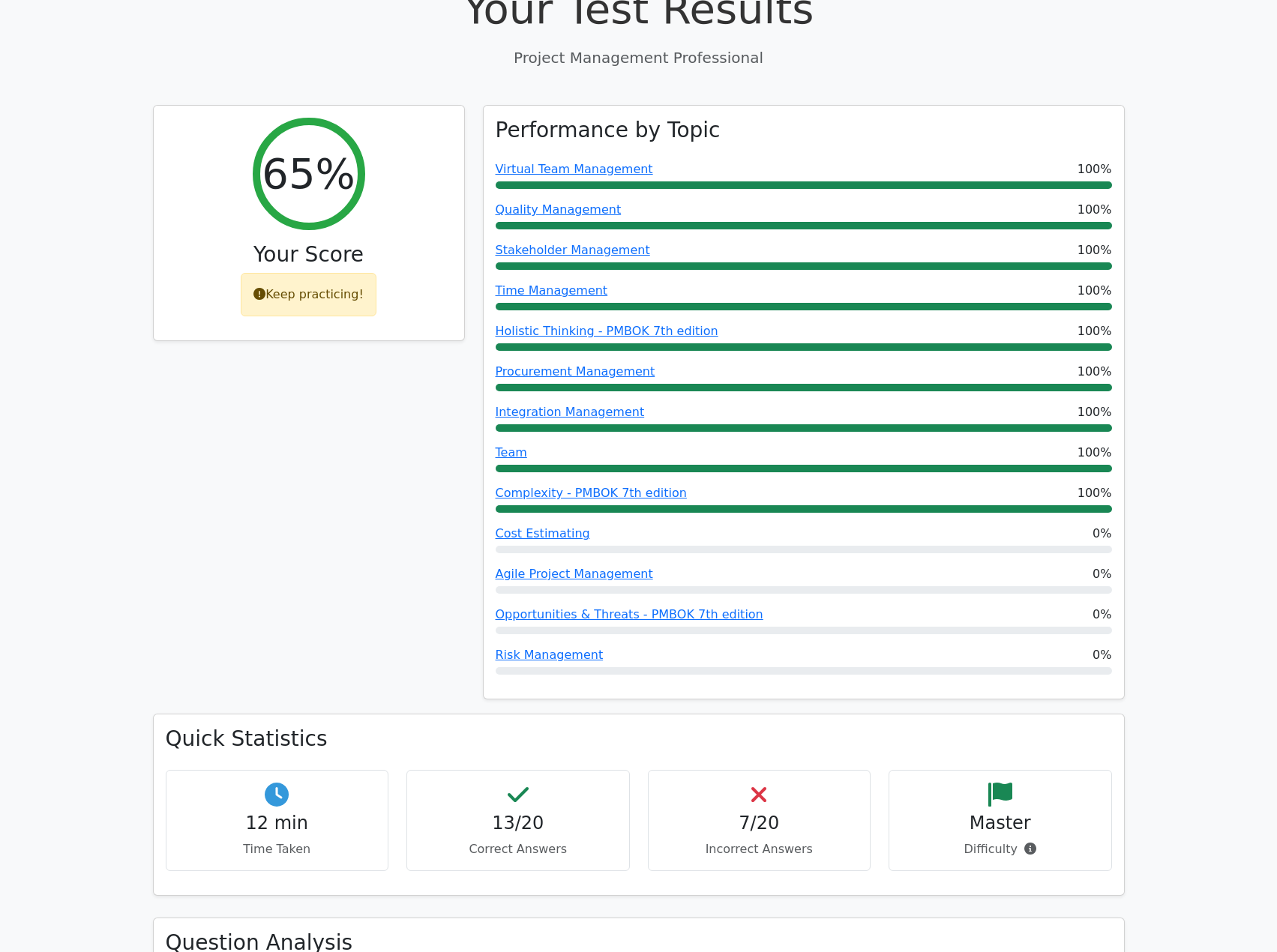
click at [774, 813] on h4 "7/20" at bounding box center [759, 824] width 198 height 22
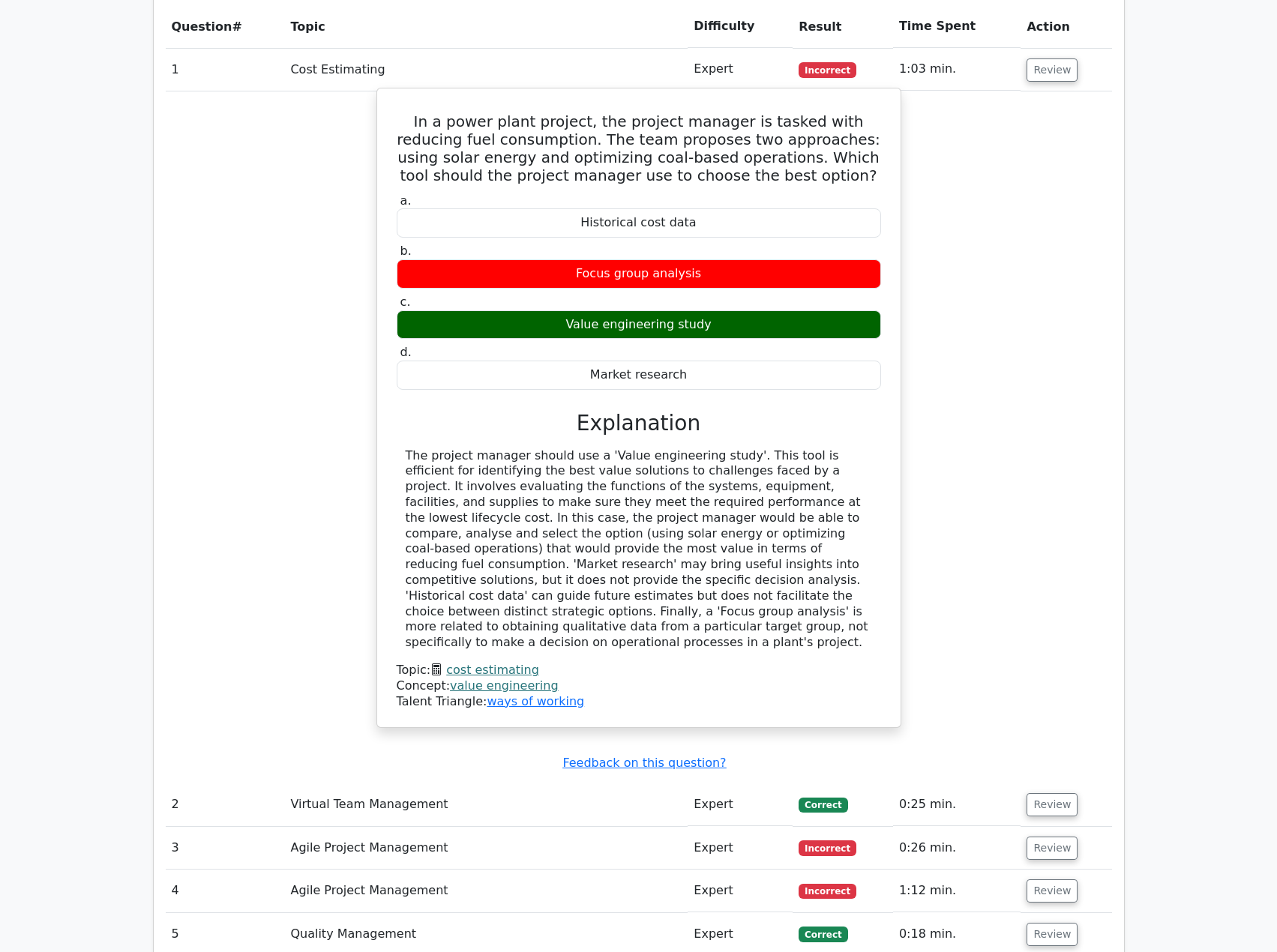
scroll to position [1500, 0]
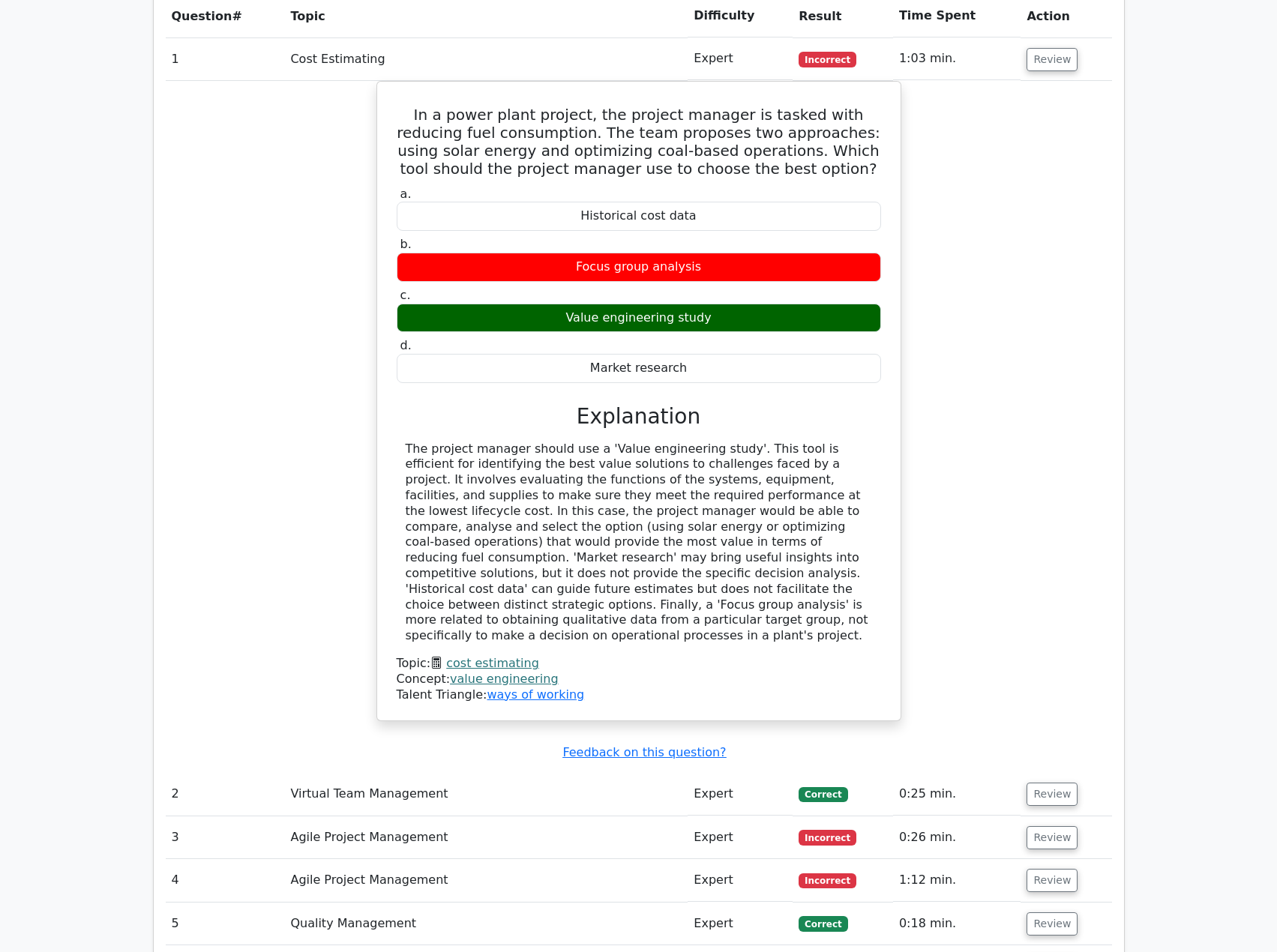
click at [379, 816] on td "Agile Project Management" at bounding box center [485, 838] width 403 height 42
click at [1049, 827] on button "Review" at bounding box center [1052, 838] width 51 height 23
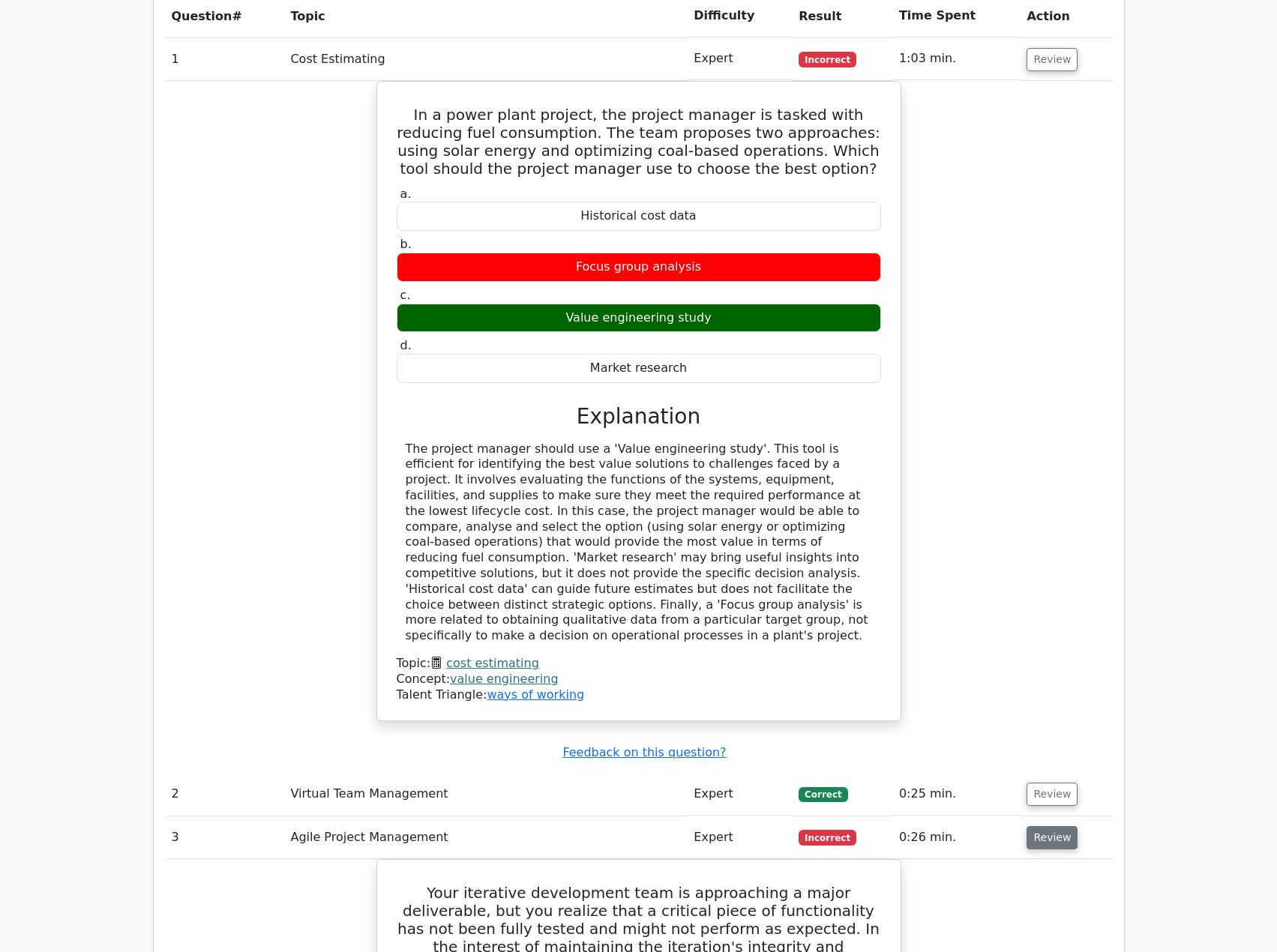
click at [1049, 827] on button "Review" at bounding box center [1052, 838] width 51 height 23
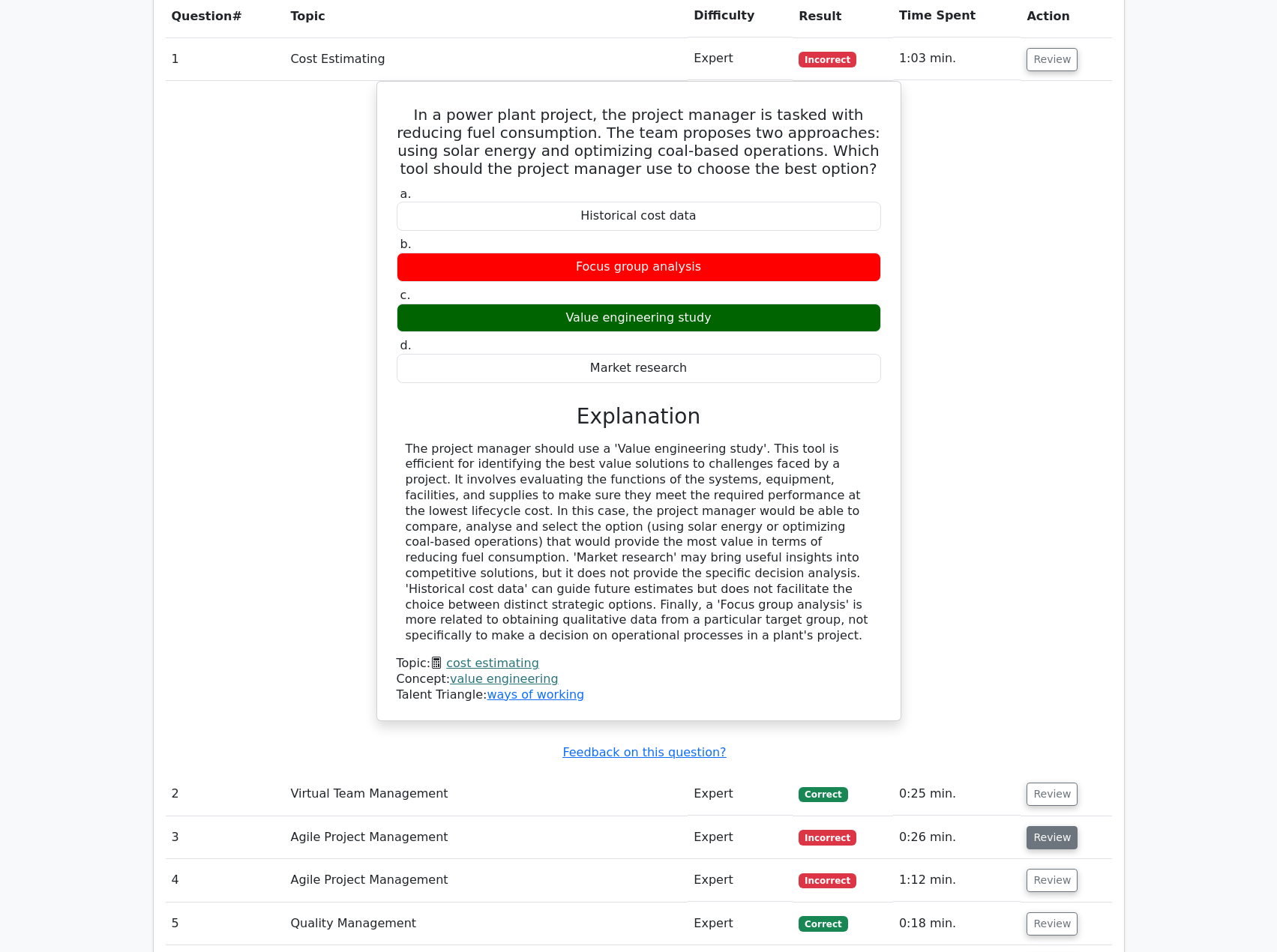
click at [1049, 827] on button "Review" at bounding box center [1052, 838] width 51 height 23
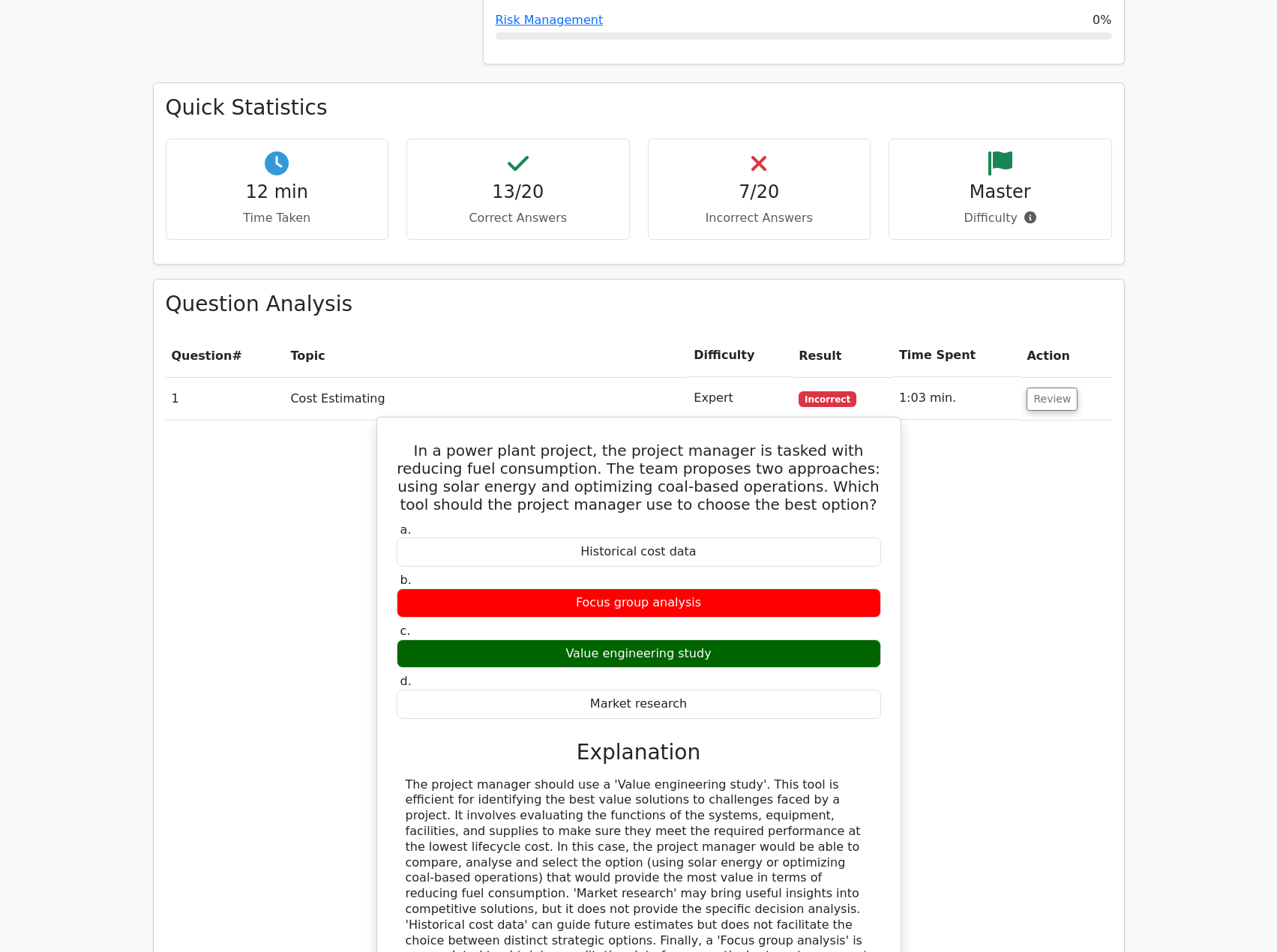
scroll to position [1125, 0]
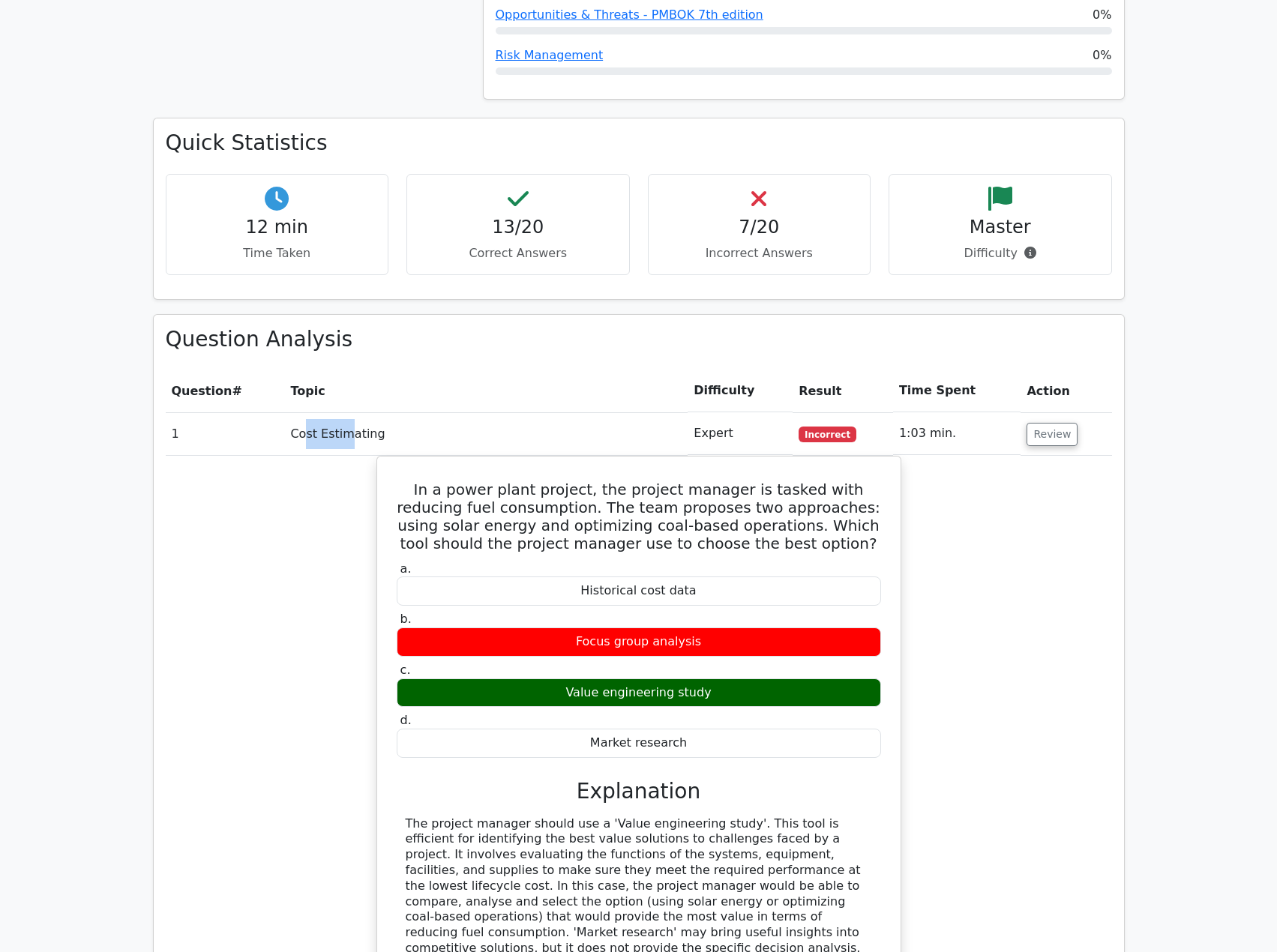
drag, startPoint x: 303, startPoint y: 379, endPoint x: 347, endPoint y: 383, distance: 44.2
click at [347, 412] on td "Cost Estimating" at bounding box center [485, 434] width 403 height 42
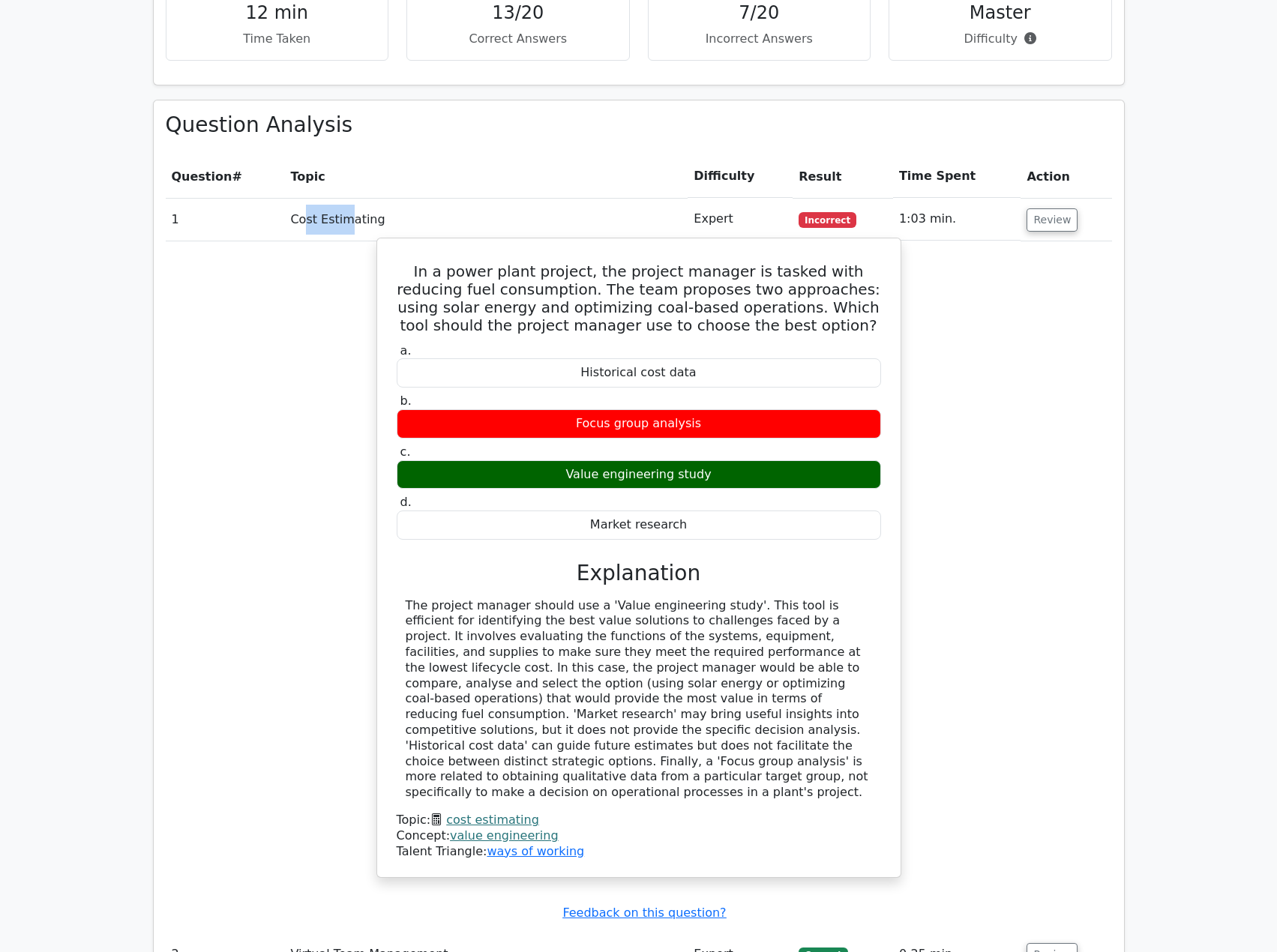
scroll to position [1350, 0]
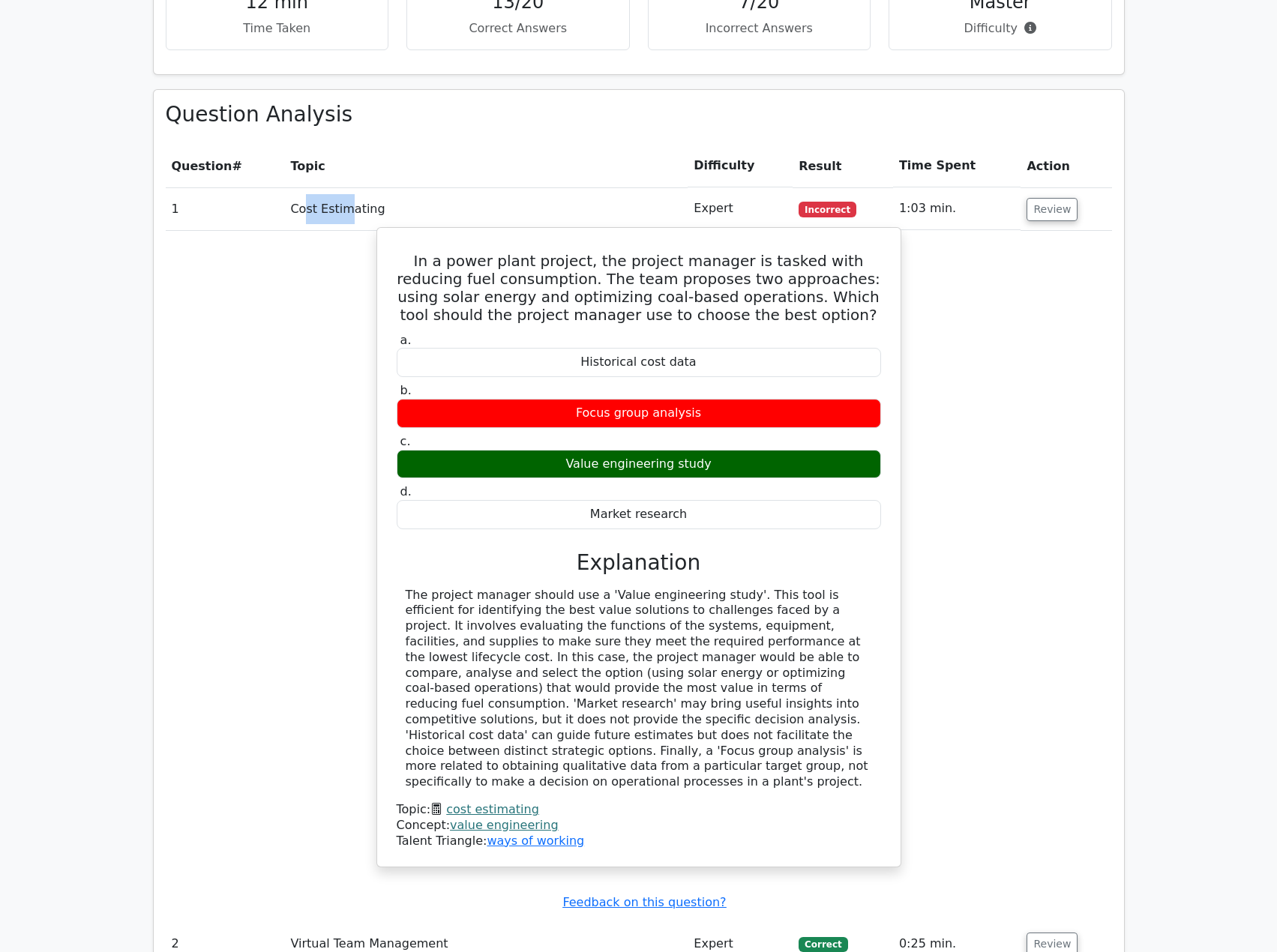
drag, startPoint x: 403, startPoint y: 544, endPoint x: 698, endPoint y: 716, distance: 341.5
click at [698, 716] on div at bounding box center [638, 688] width 484 height 202
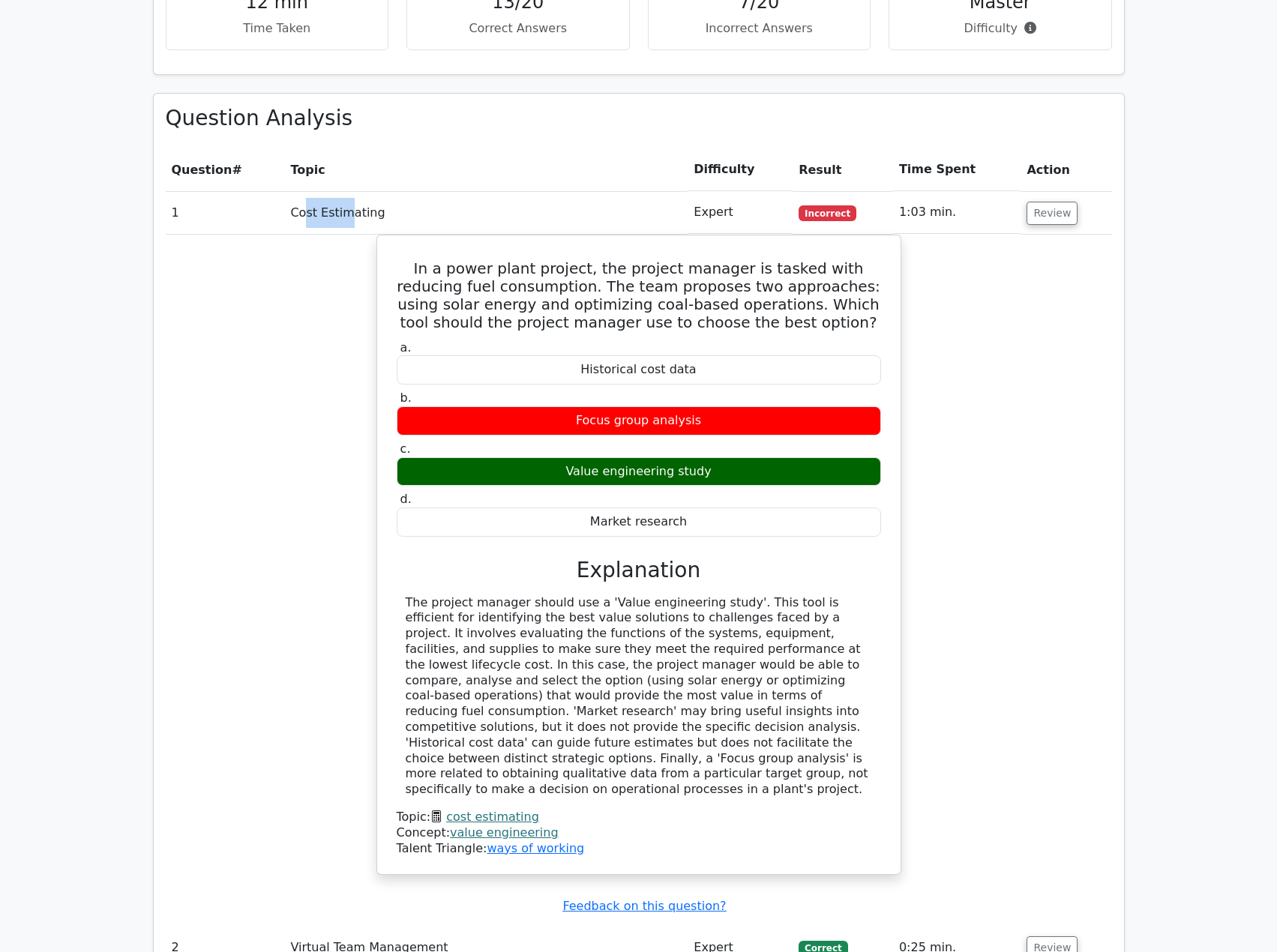
copy div "The project manager should use a 'Value engineering study'. This tool is effici…"
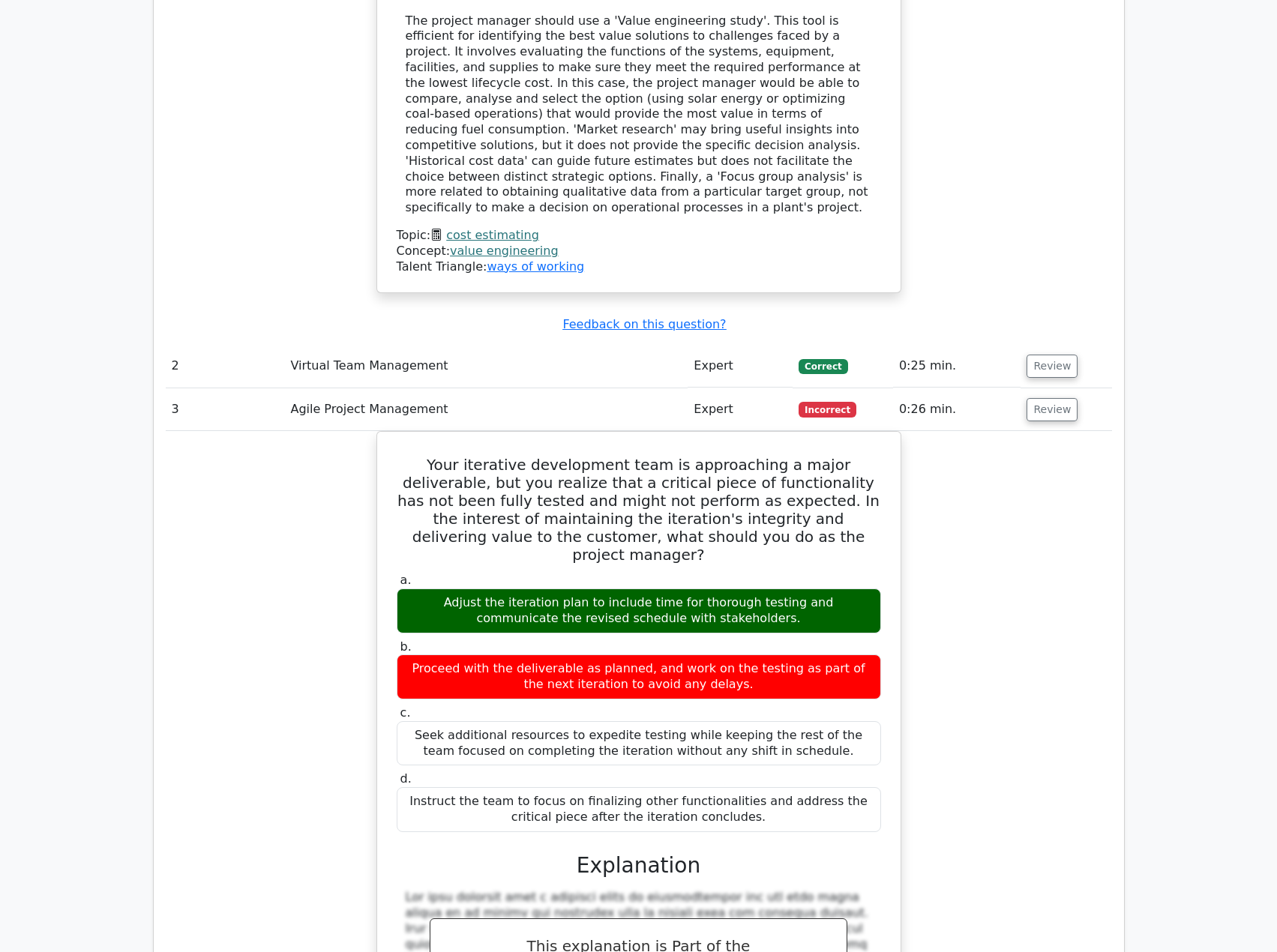
scroll to position [1950, 0]
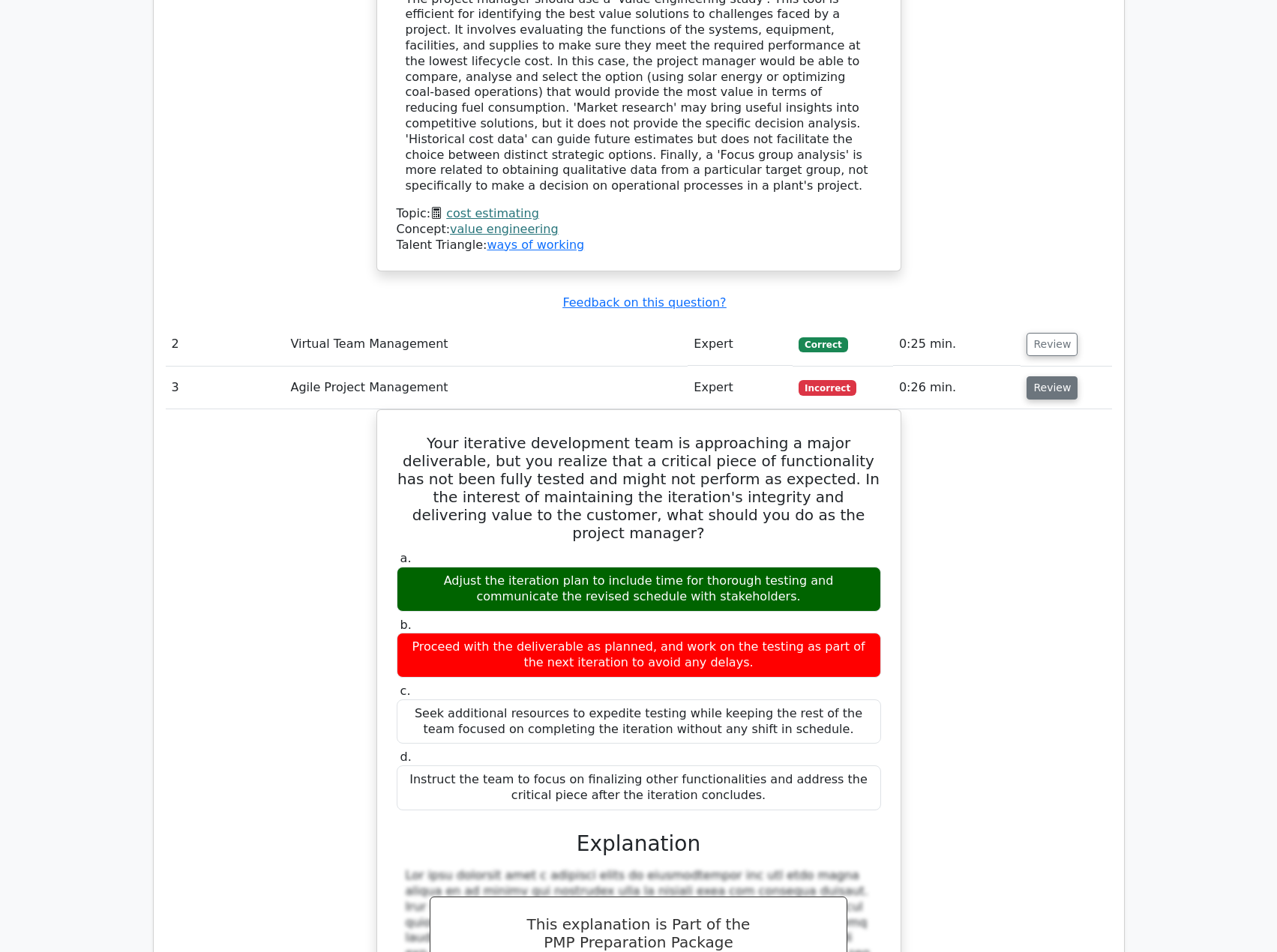
click at [1046, 376] on button "Review" at bounding box center [1052, 387] width 51 height 23
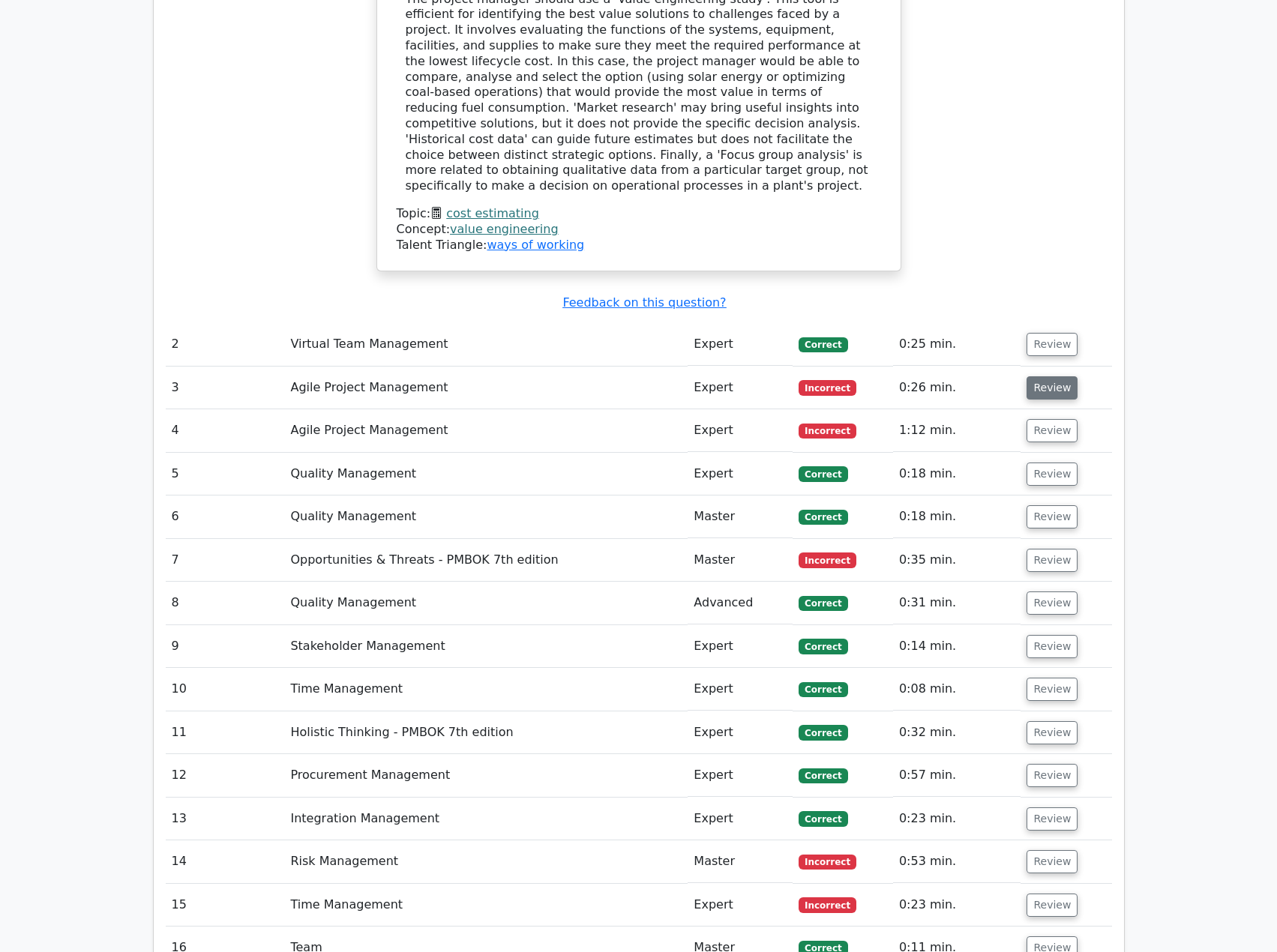
click at [1046, 376] on button "Review" at bounding box center [1052, 387] width 51 height 23
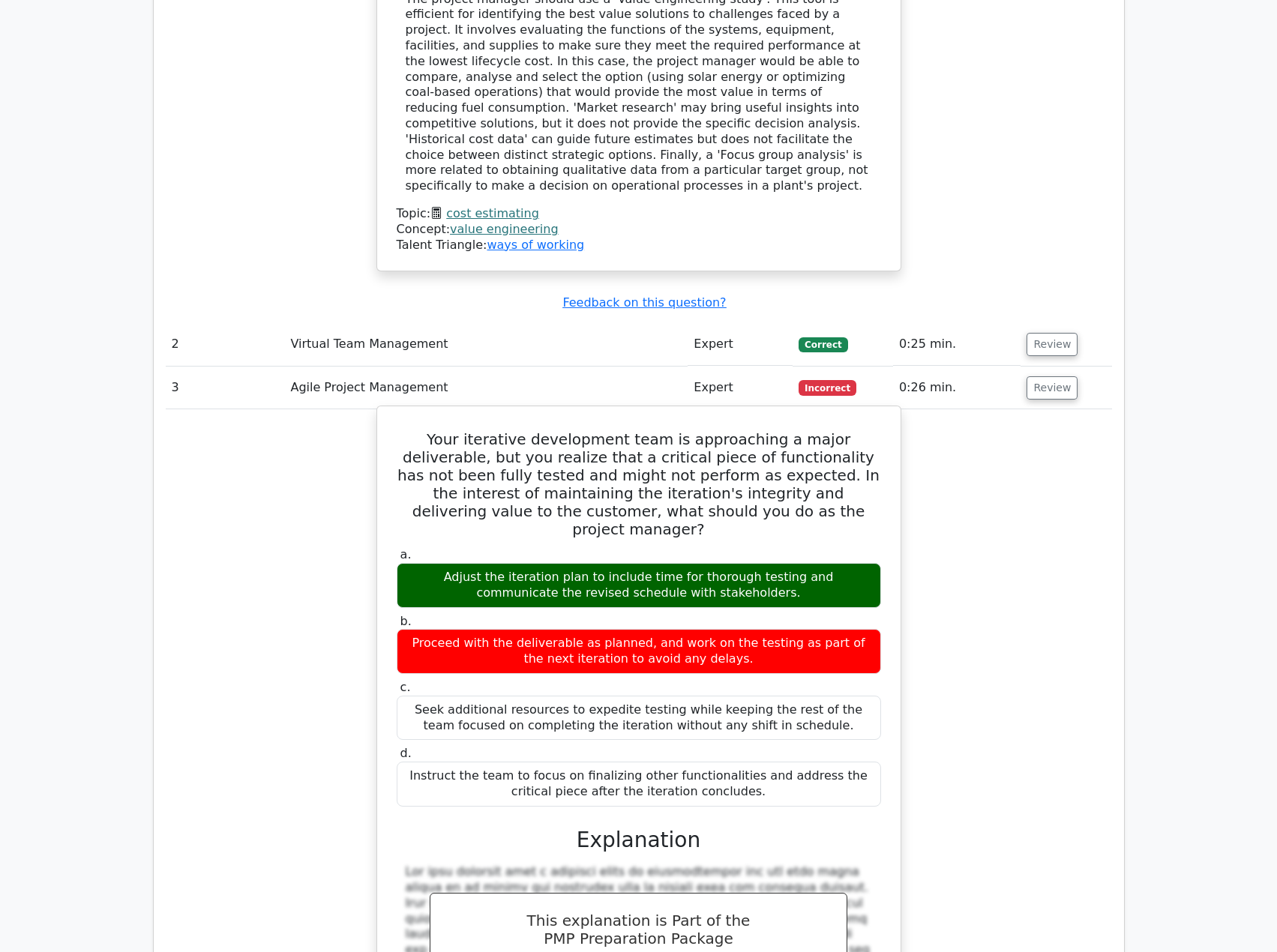
click at [463, 431] on h5 "Your iterative development team is approaching a major deliverable, but you rea…" at bounding box center [638, 484] width 487 height 108
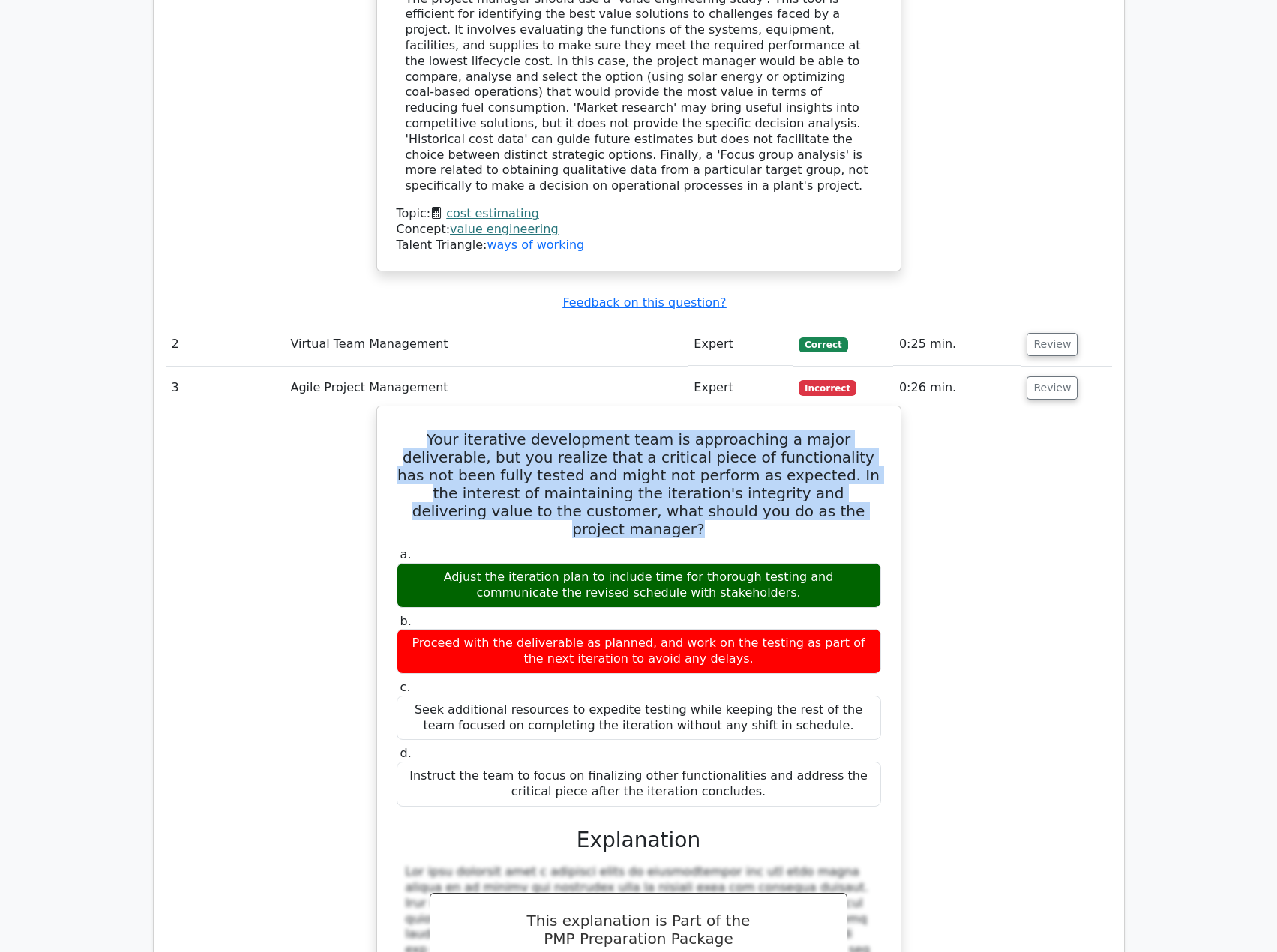
click at [463, 431] on h5 "Your iterative development team is approaching a major deliverable, but you rea…" at bounding box center [638, 484] width 487 height 108
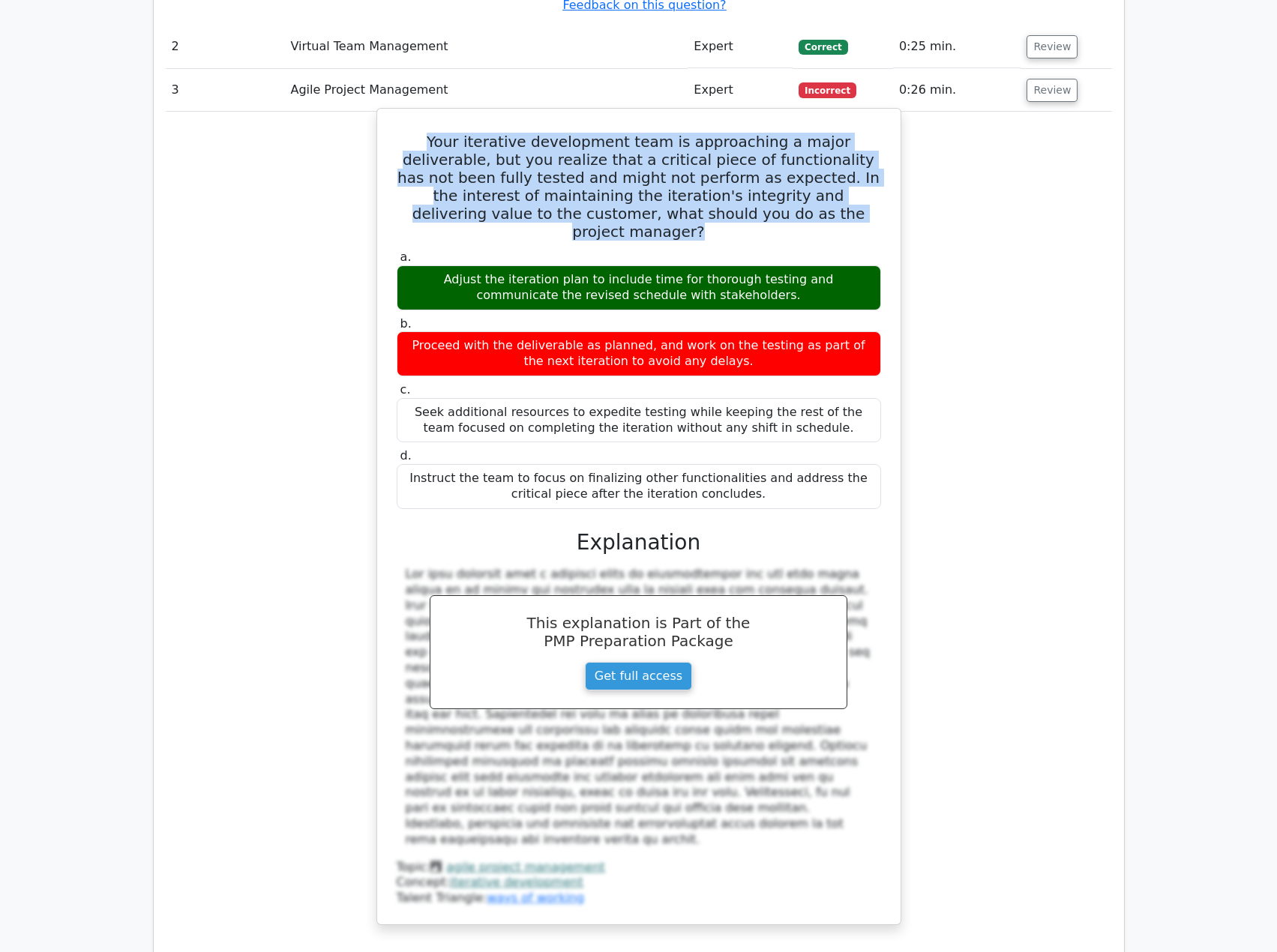
scroll to position [2250, 0]
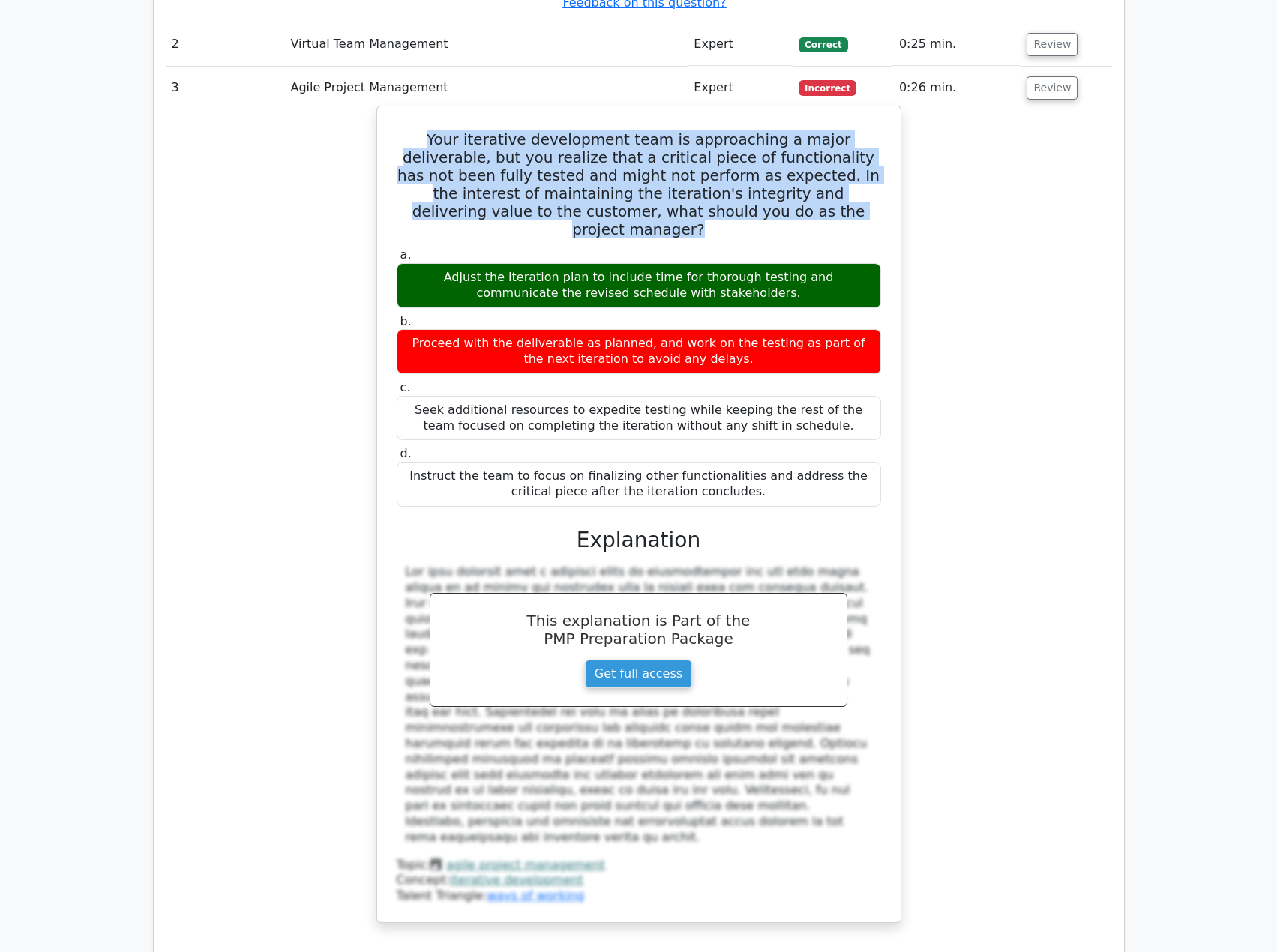
copy div "Your iterative development team is approaching a major deliverable, but you rea…"
click at [502, 263] on div "Adjust the iteration plan to include time for thorough testing and communicate …" at bounding box center [638, 285] width 484 height 45
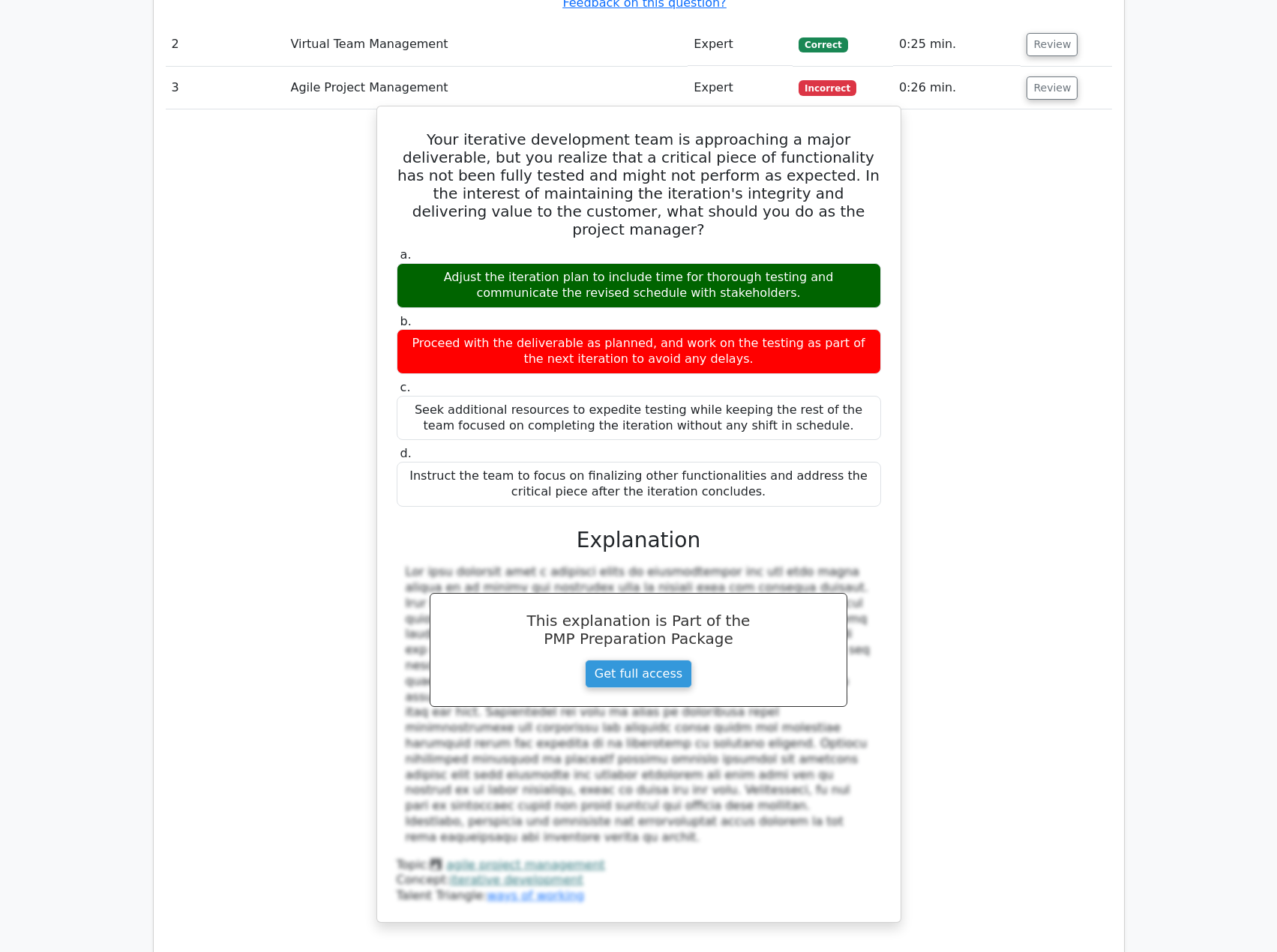
click at [502, 263] on div "Adjust the iteration plan to include time for thorough testing and communicate …" at bounding box center [638, 285] width 484 height 45
click at [503, 263] on div "Adjust the iteration plan to include time for thorough testing and communicate …" at bounding box center [638, 285] width 484 height 45
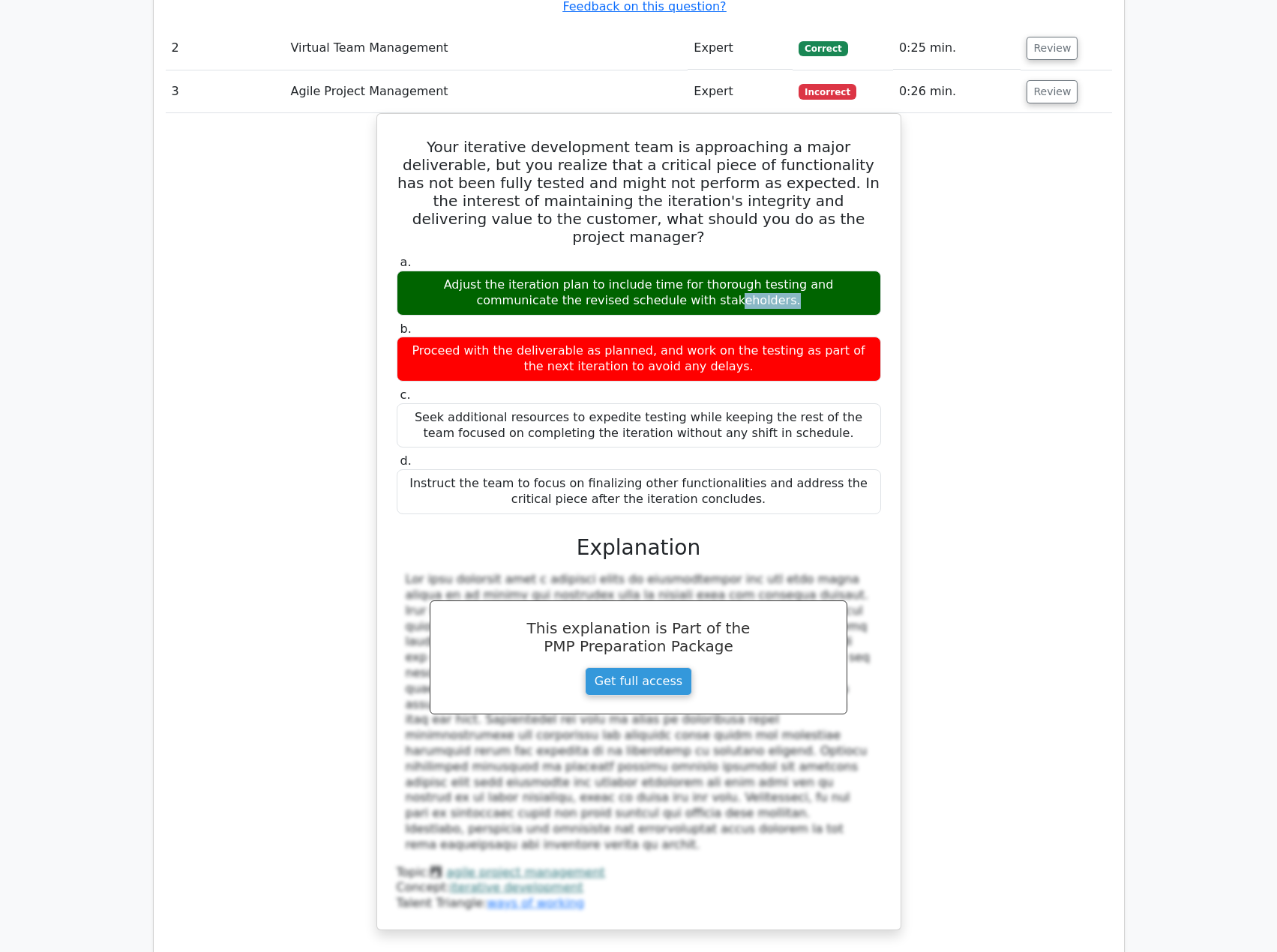
copy div "Adjust the iteration plan to include time for thorough testing and communicate …"
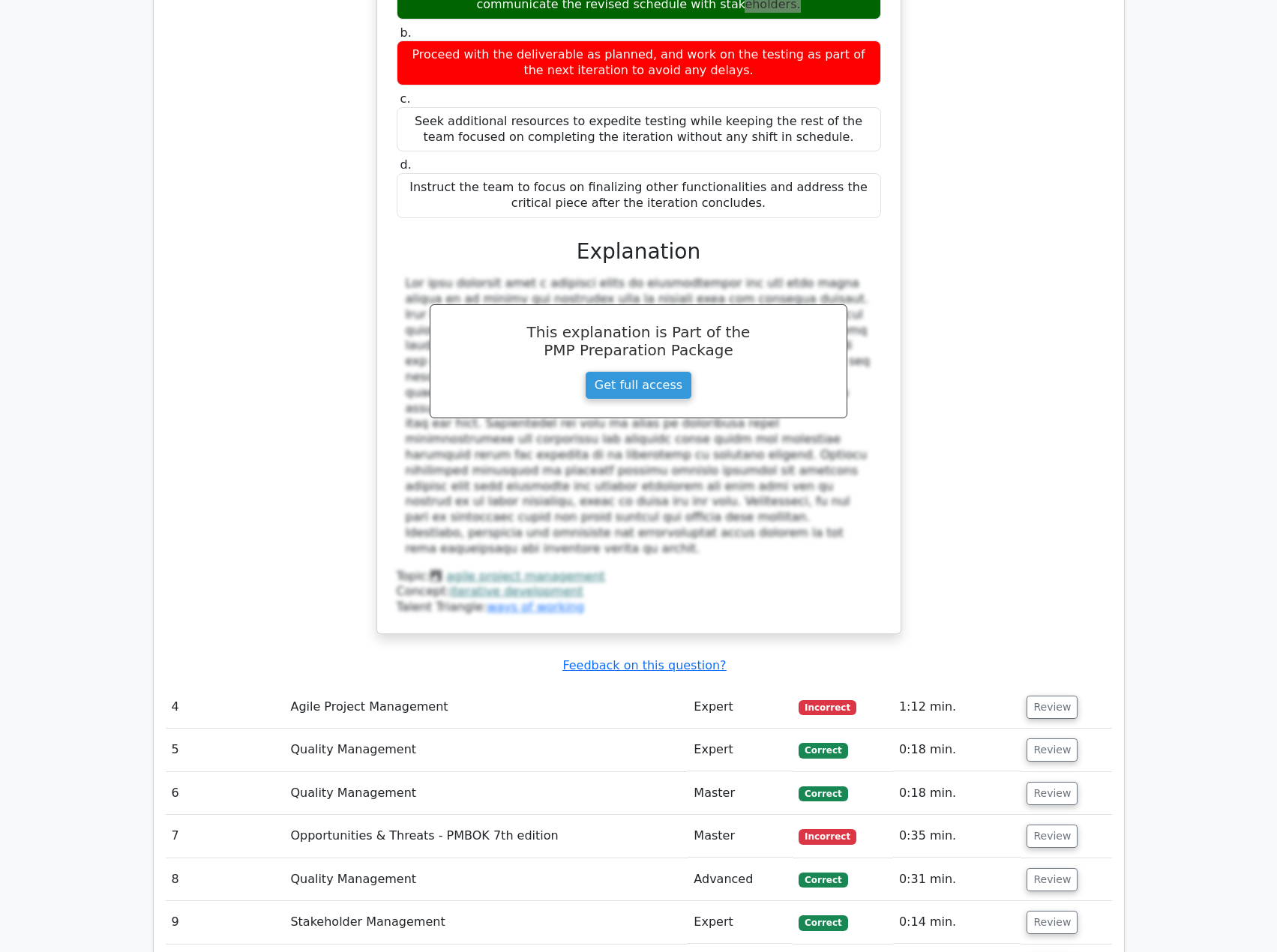
scroll to position [2550, 0]
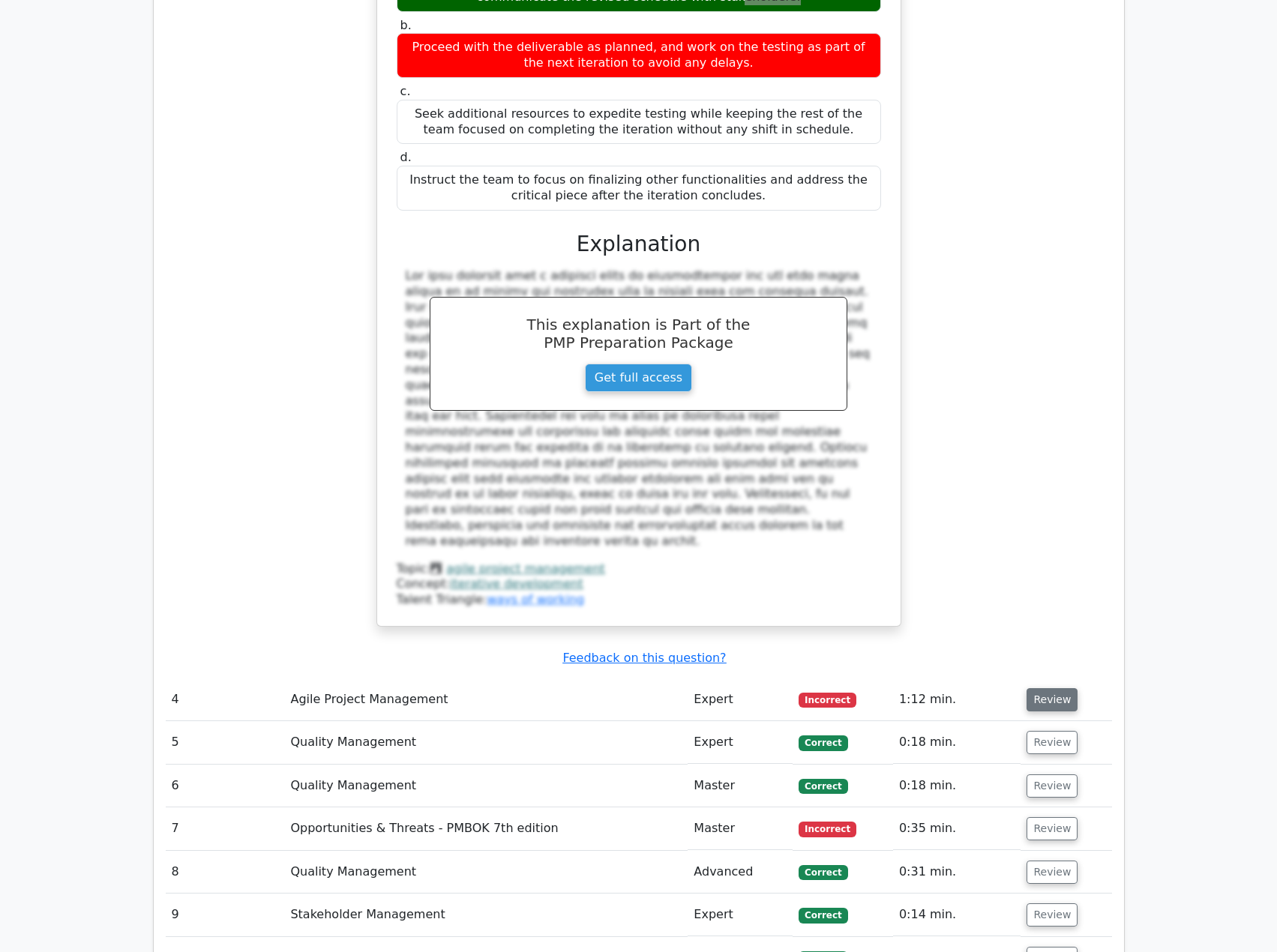
click at [1050, 688] on button "Review" at bounding box center [1052, 699] width 51 height 23
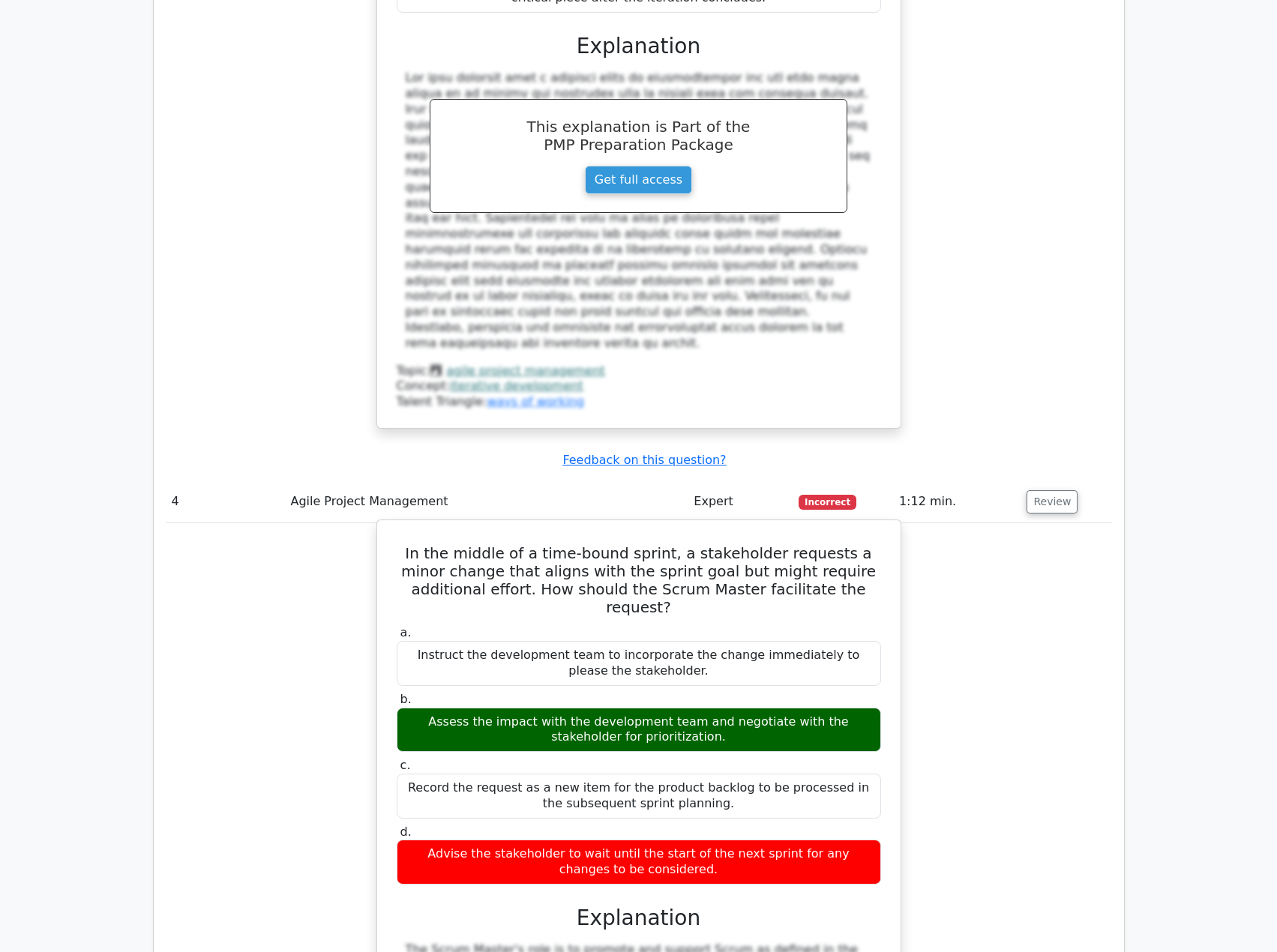
scroll to position [2775, 0]
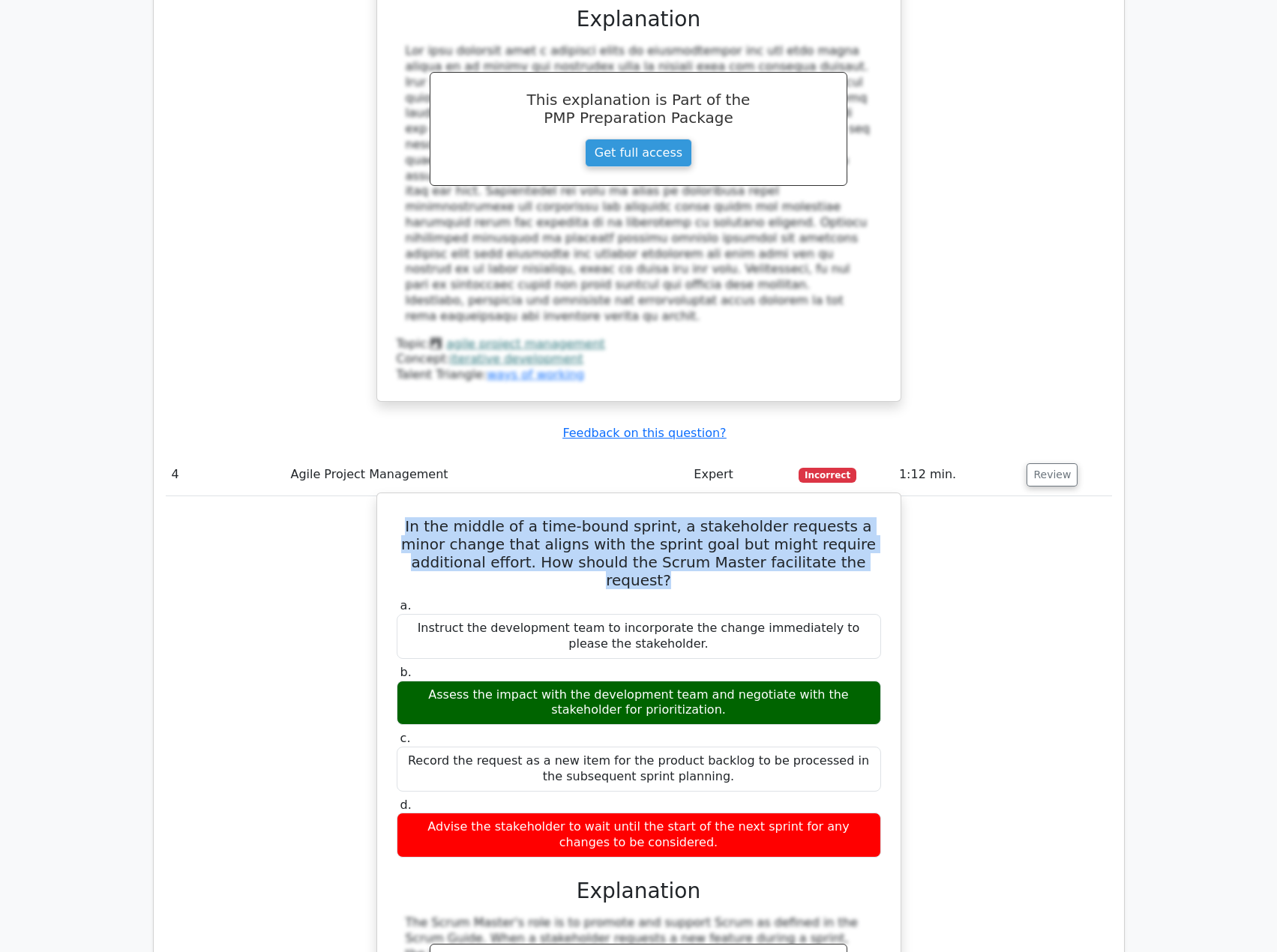
drag, startPoint x: 406, startPoint y: 387, endPoint x: 849, endPoint y: 427, distance: 444.8
click at [849, 518] on h5 "In the middle of a time-bound sprint, a stakeholder requests a minor change tha…" at bounding box center [638, 553] width 487 height 72
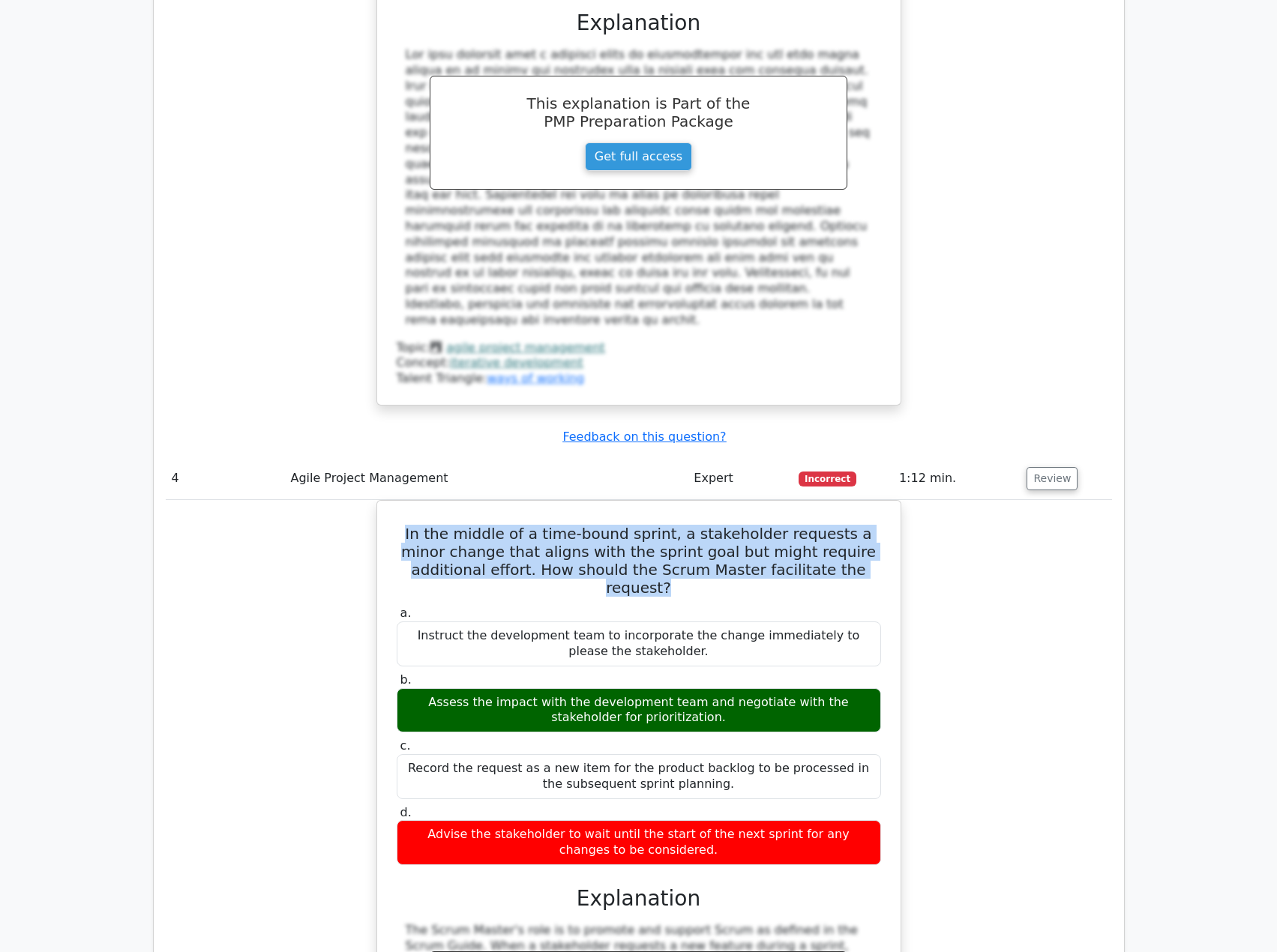
copy h5 "In the middle of a time-bound sprint, a stakeholder requests a minor change tha…"
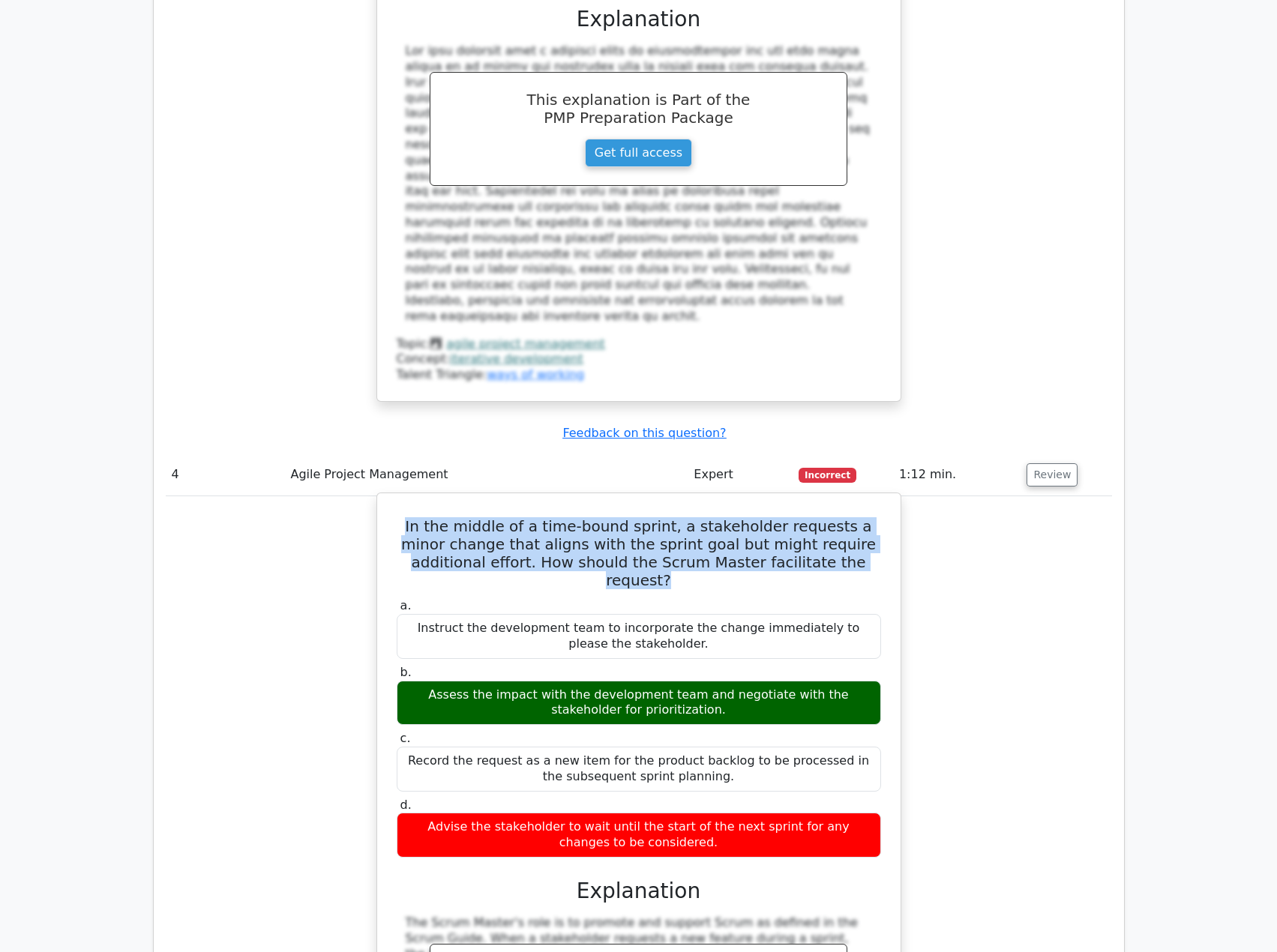
drag, startPoint x: 407, startPoint y: 541, endPoint x: 687, endPoint y: 564, distance: 280.9
click at [687, 681] on div "Assess the impact with the development team and negotiate with the stakeholder …" at bounding box center [638, 703] width 484 height 45
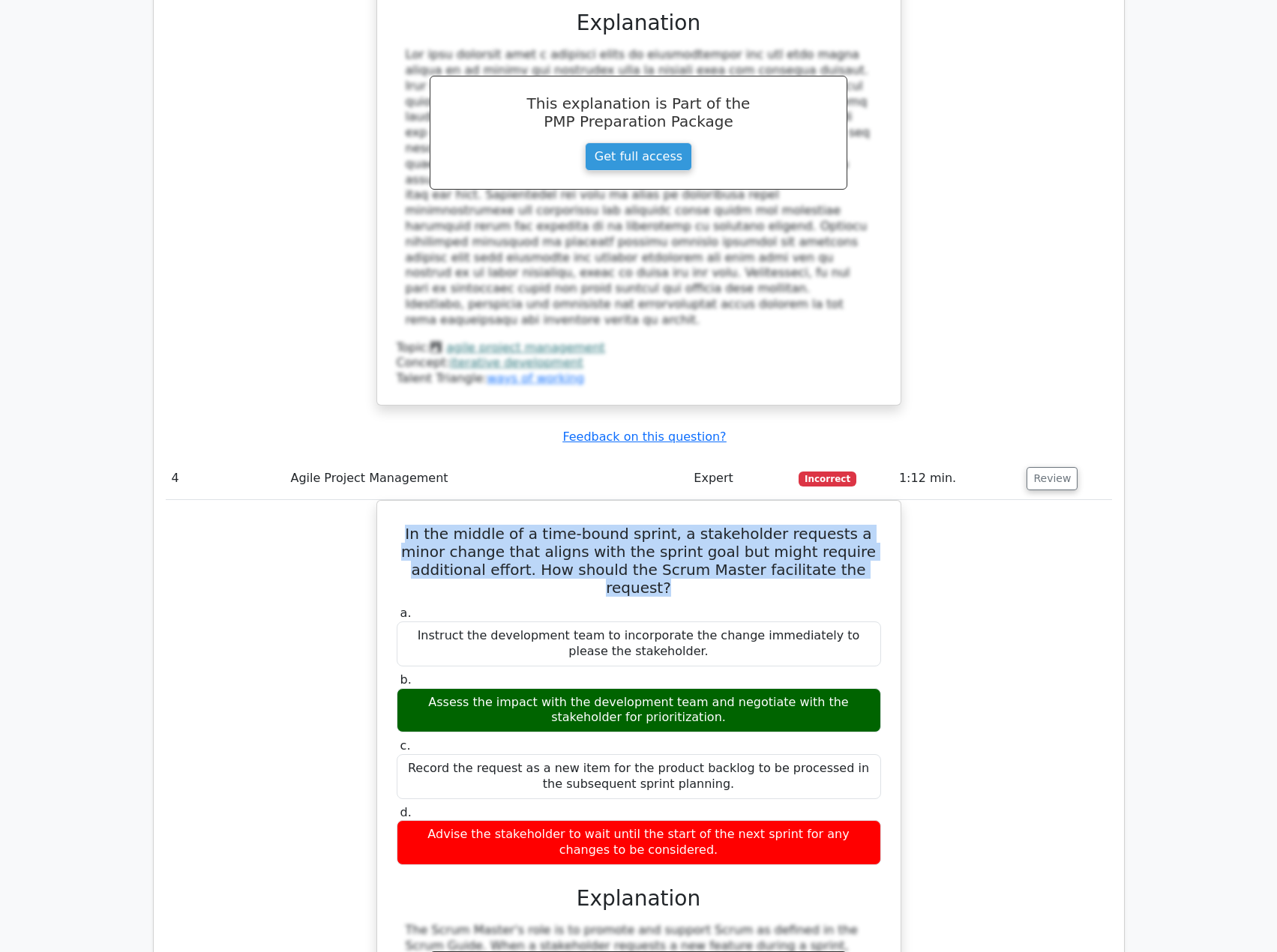
copy div "Assess the impact with the development team and negotiate with the stakeholder …"
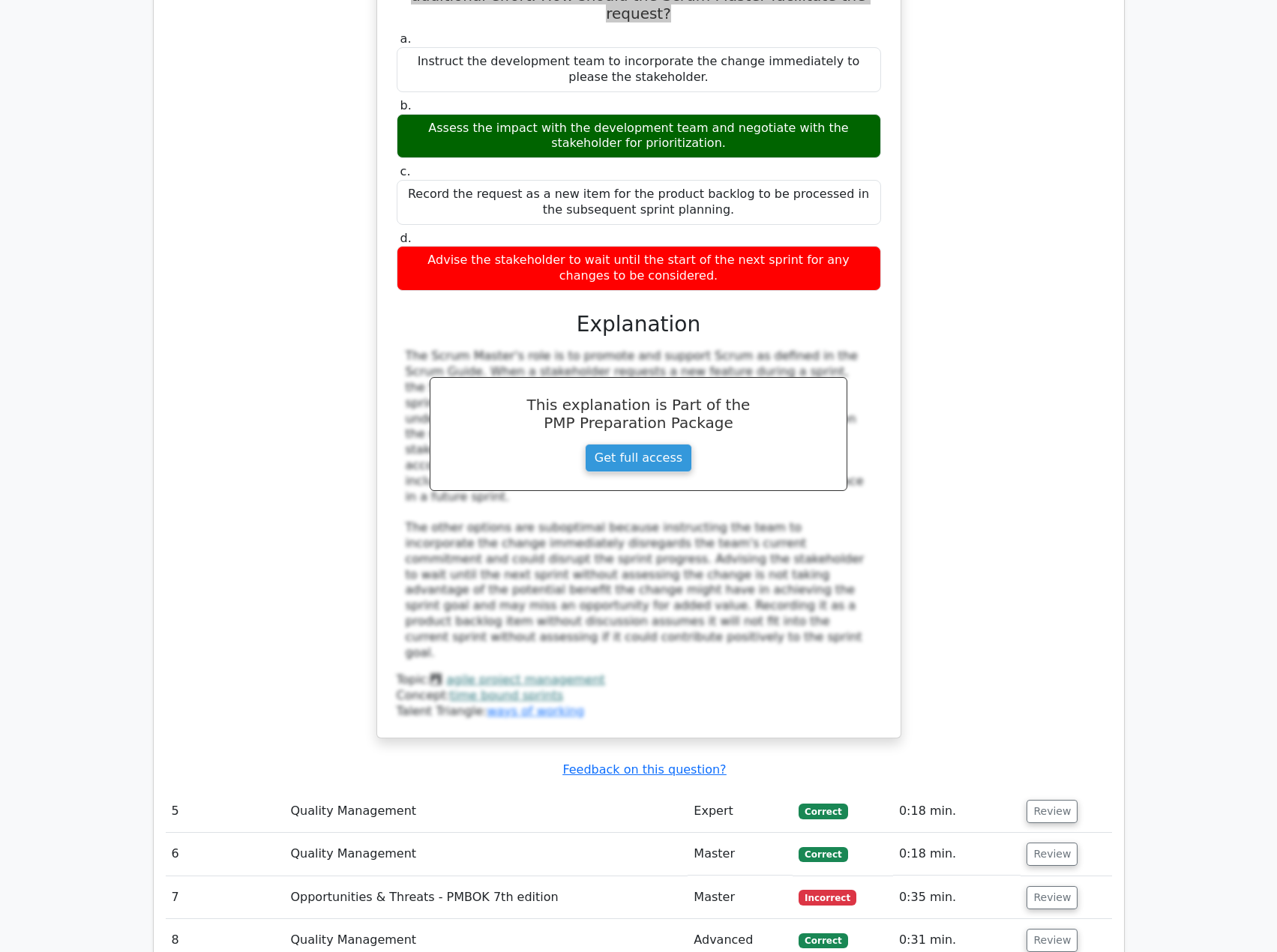
scroll to position [3525, 0]
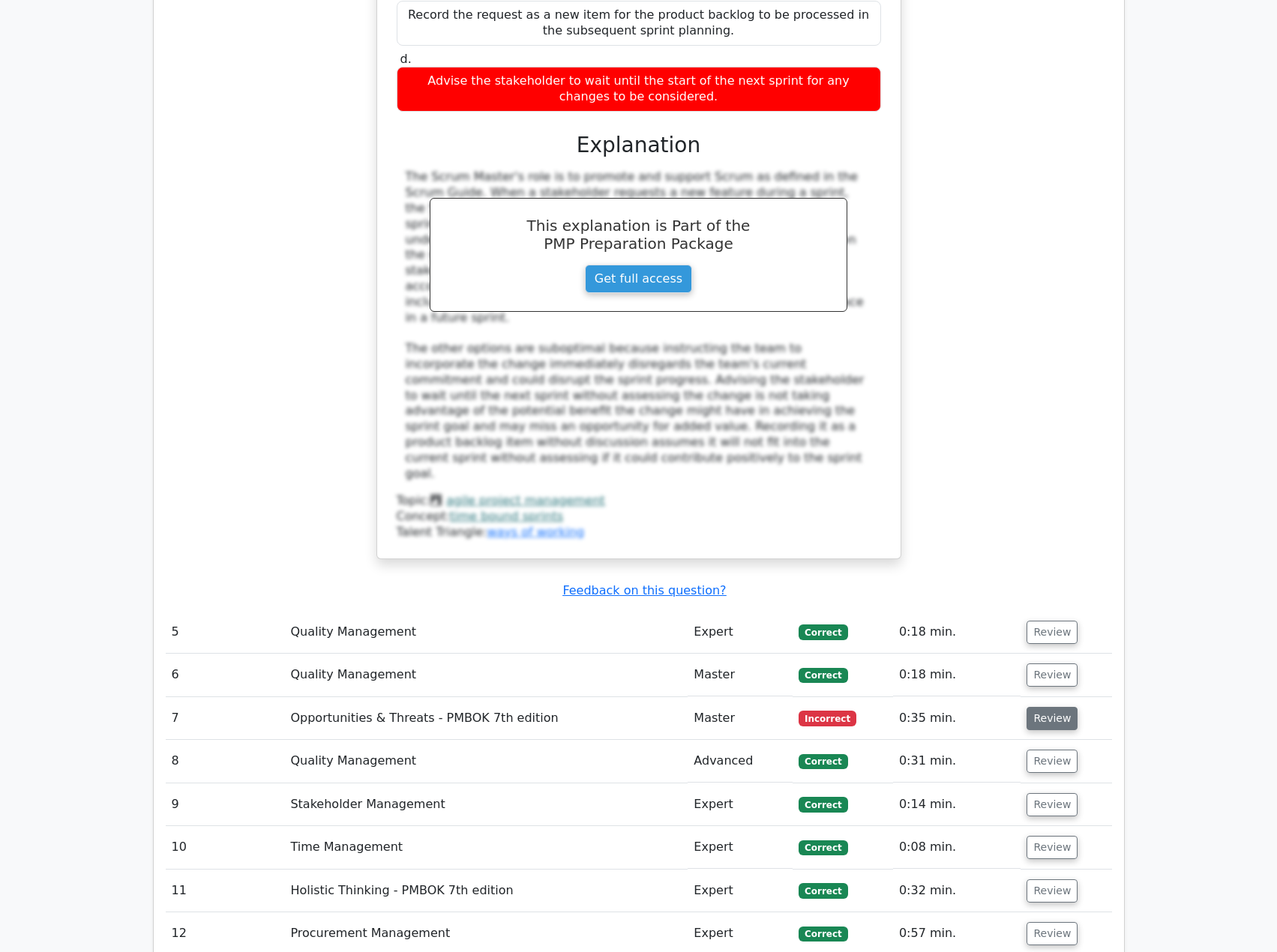
click at [1051, 708] on button "Review" at bounding box center [1052, 719] width 51 height 23
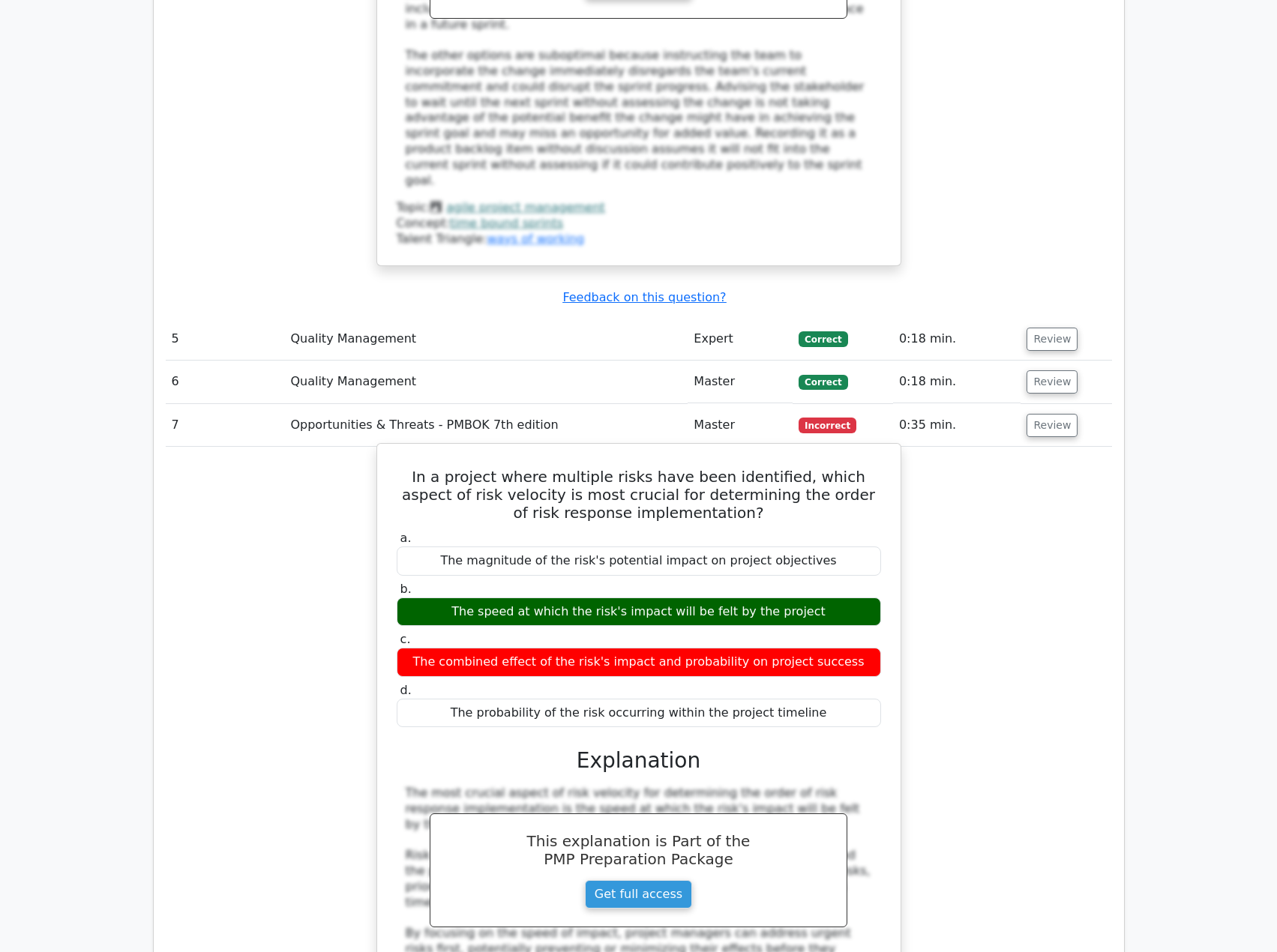
scroll to position [3825, 0]
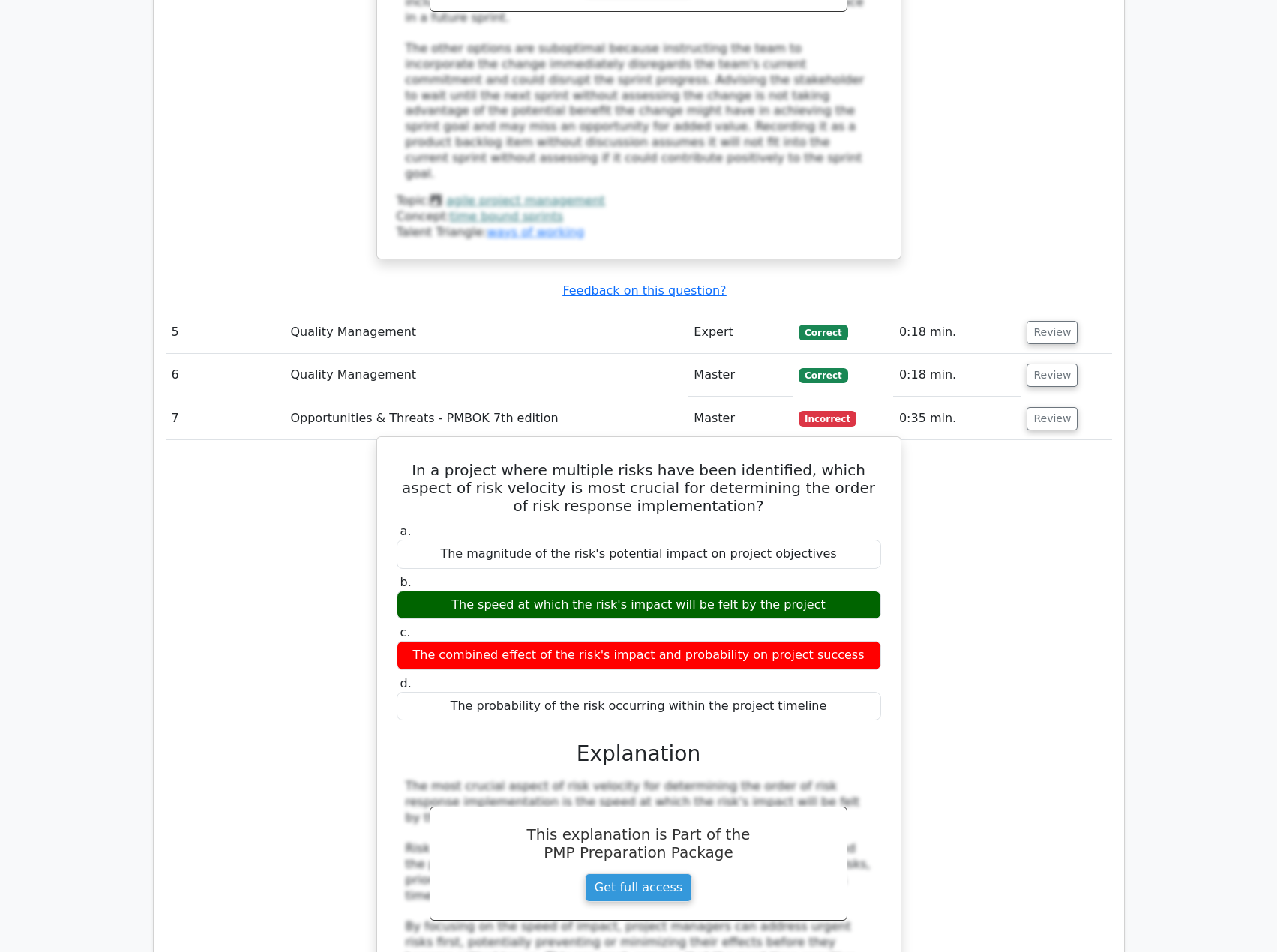
click at [435, 461] on h5 "In a project where multiple risks have been identified, which aspect of risk ve…" at bounding box center [638, 488] width 487 height 54
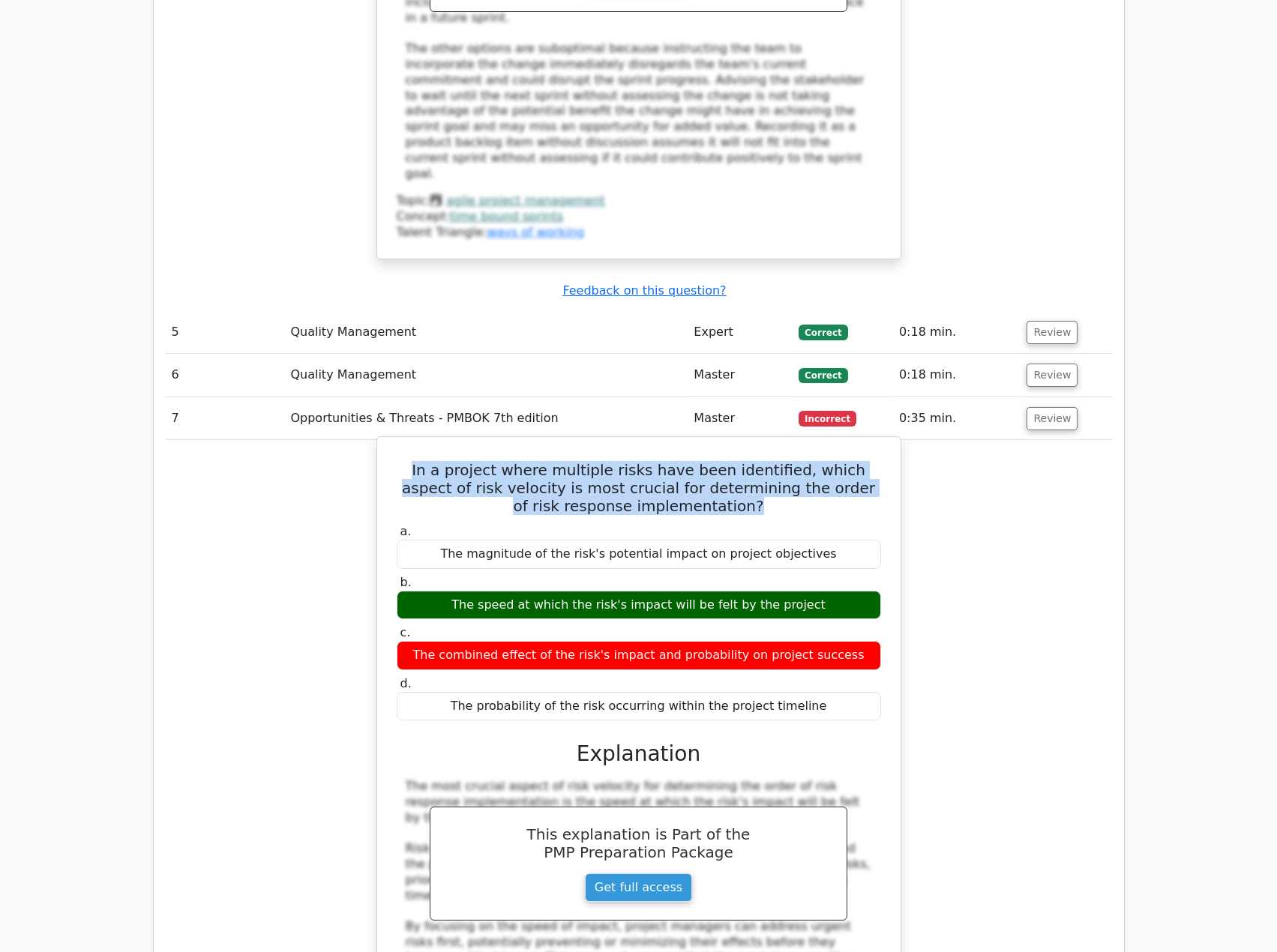
click at [435, 461] on h5 "In a project where multiple risks have been identified, which aspect of risk ve…" at bounding box center [638, 488] width 487 height 54
copy div "In a project where multiple risks have been identified, which aspect of risk ve…"
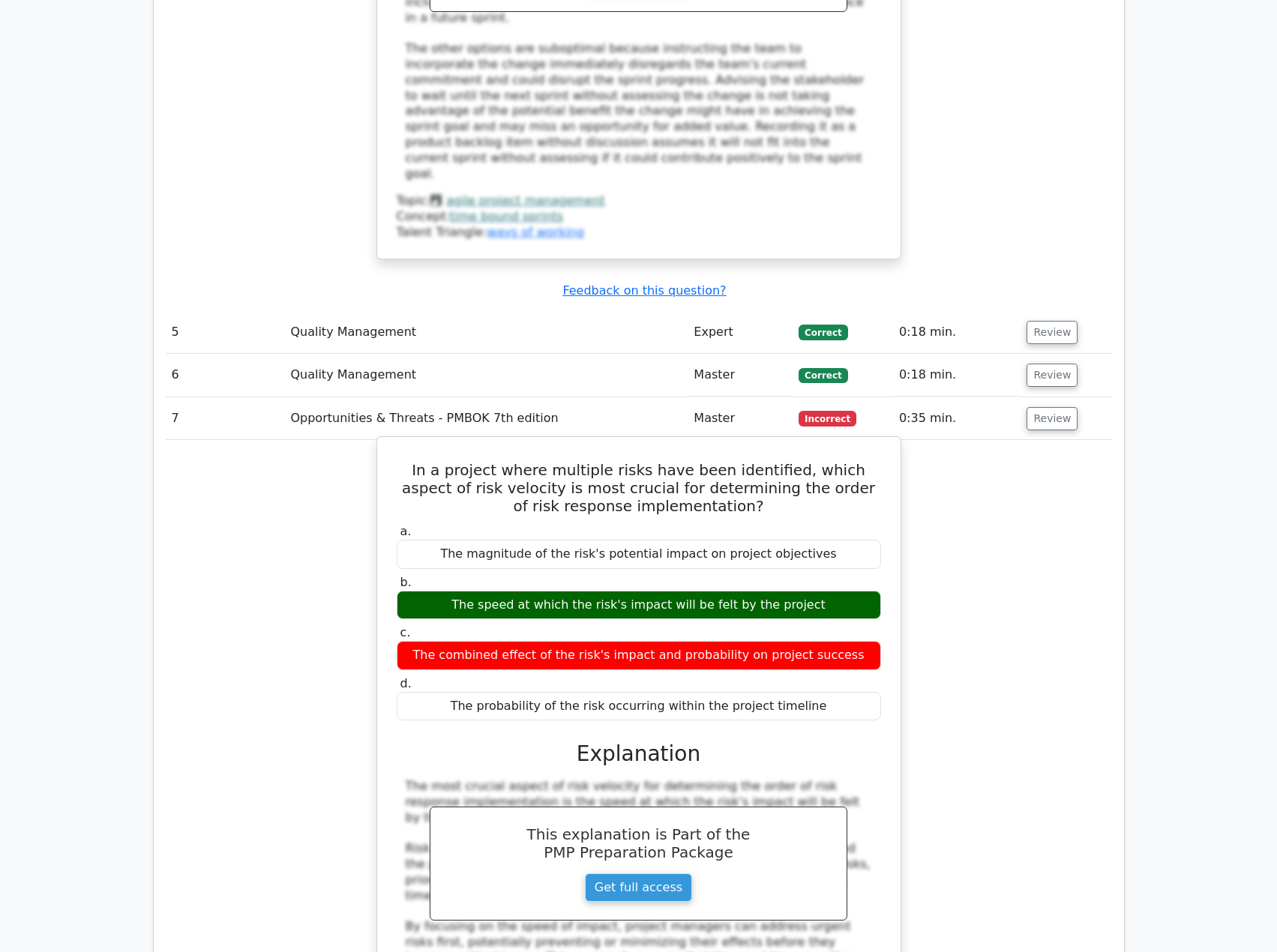
click at [499, 591] on div "The speed at which the risk's impact will be felt by the project" at bounding box center [638, 606] width 484 height 30
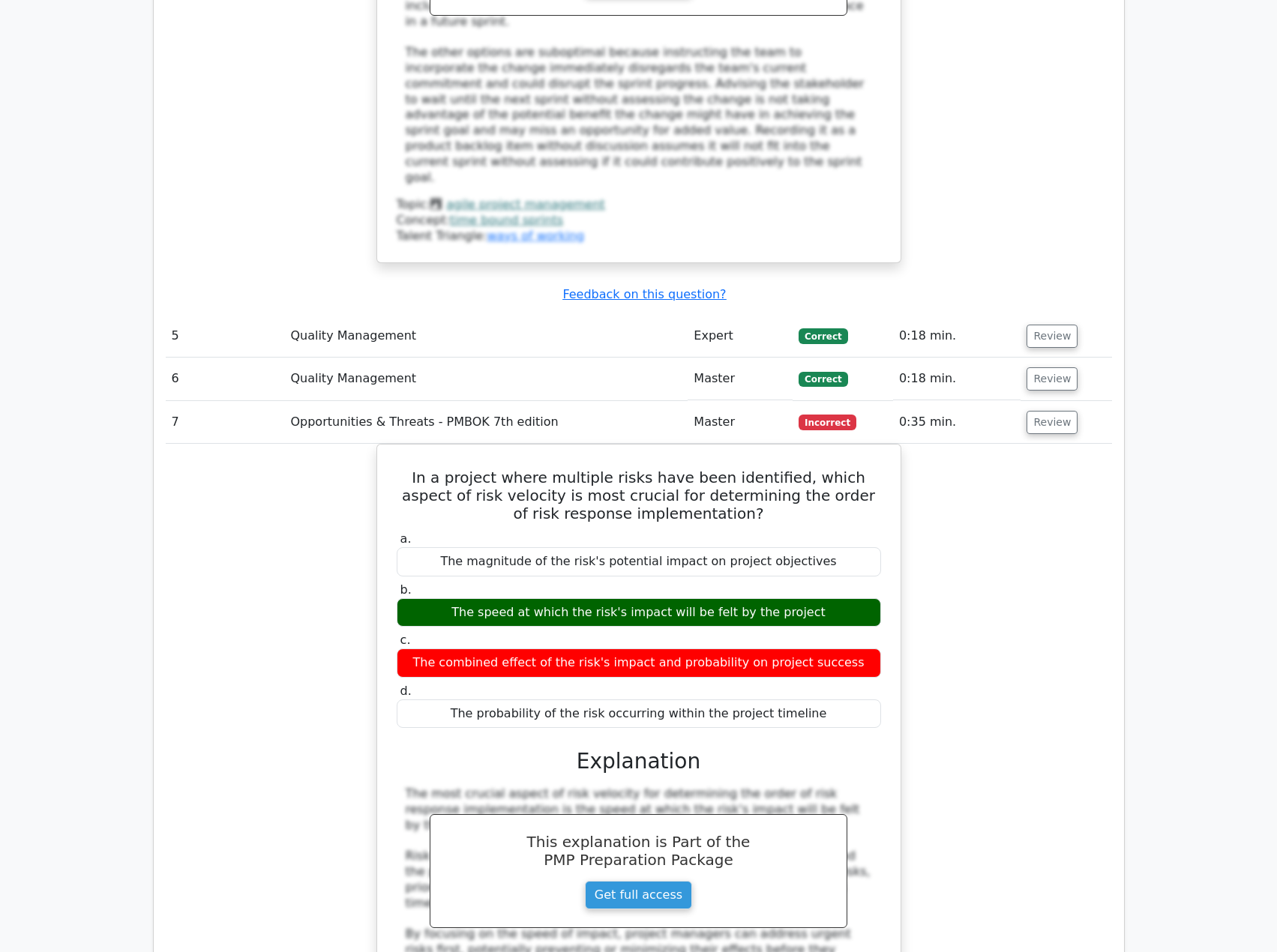
copy div "The speed at which the risk's impact will be felt by the project"
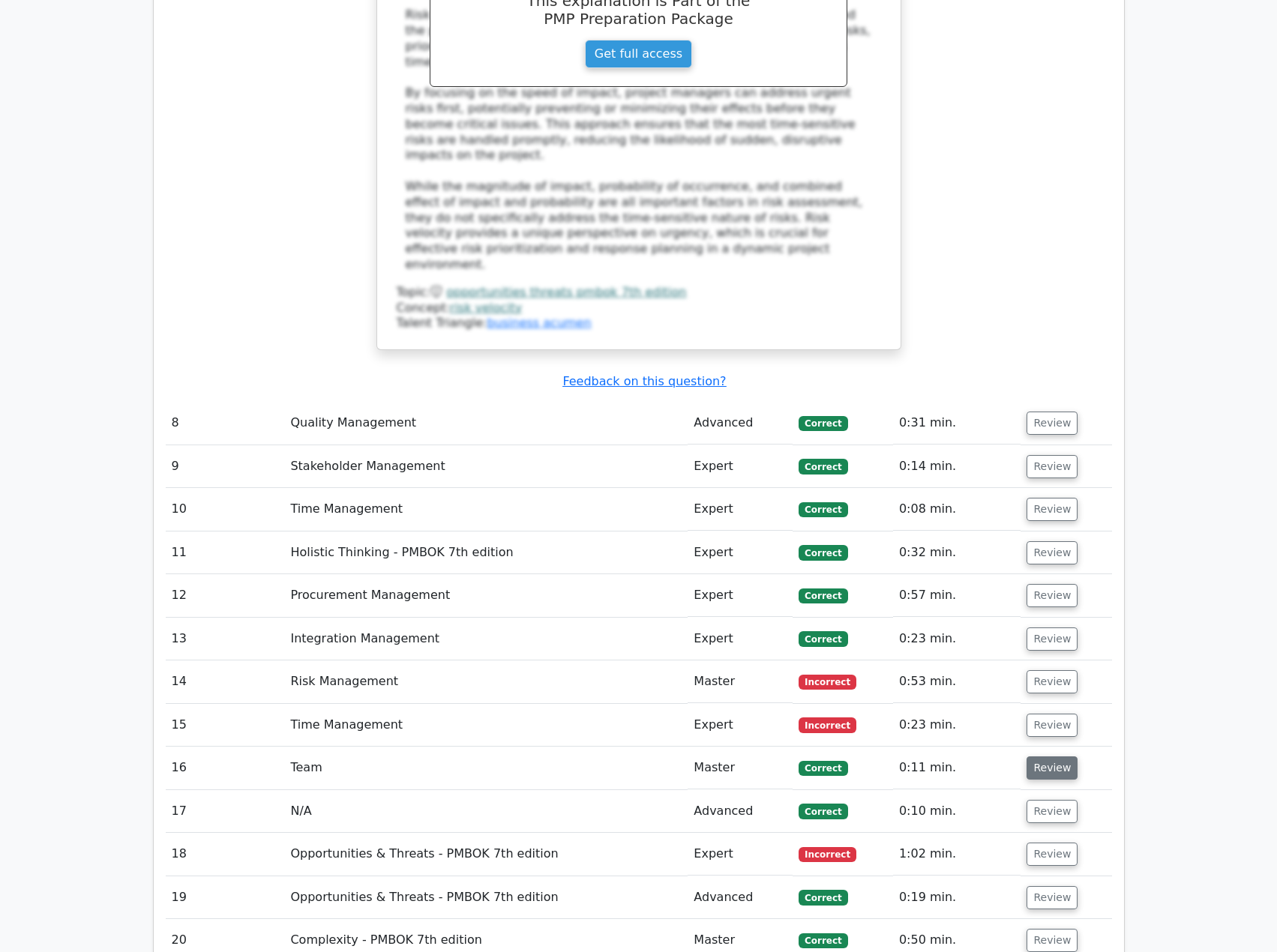
scroll to position [4725, 0]
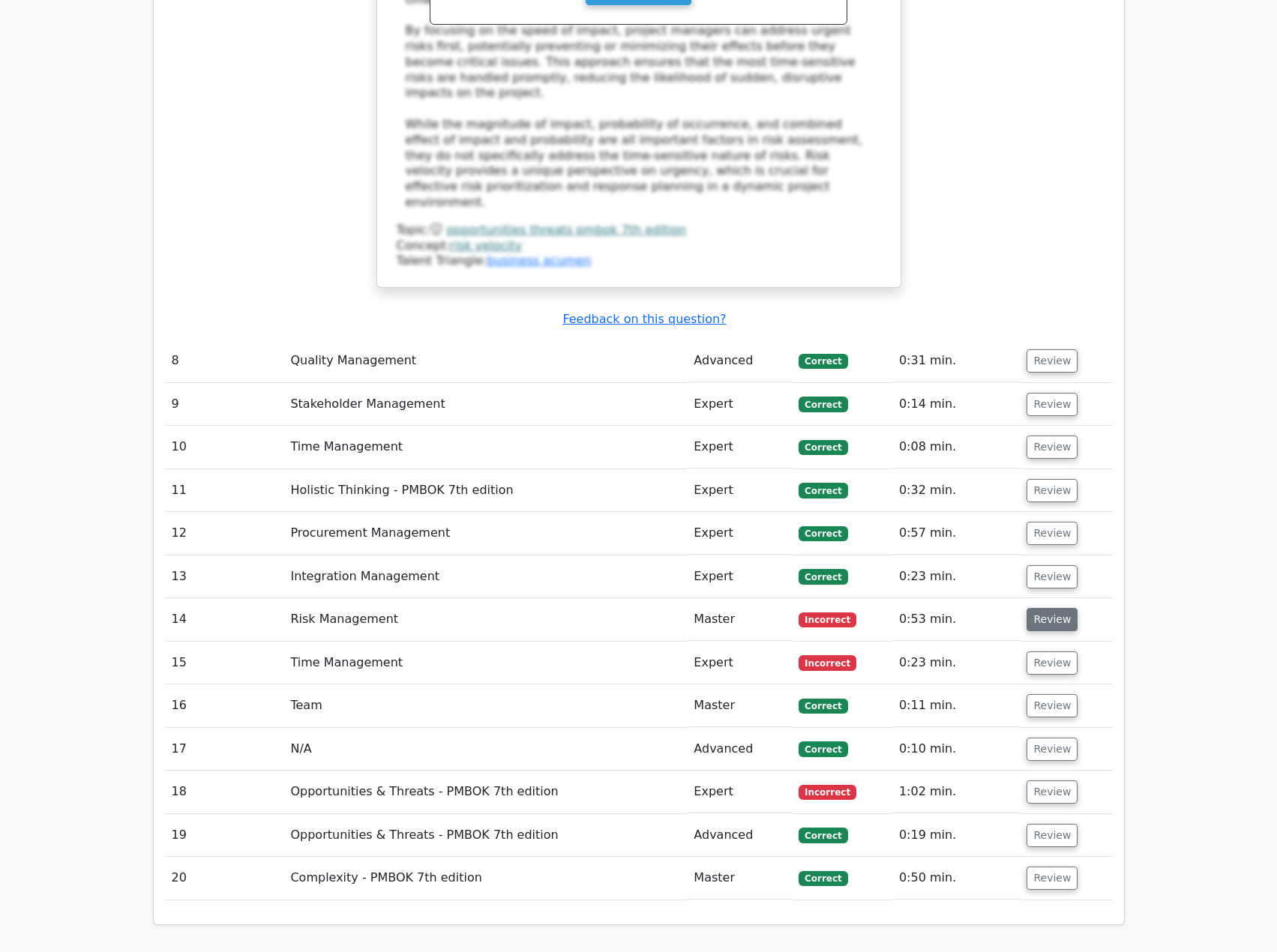
click at [1052, 608] on button "Review" at bounding box center [1052, 619] width 51 height 23
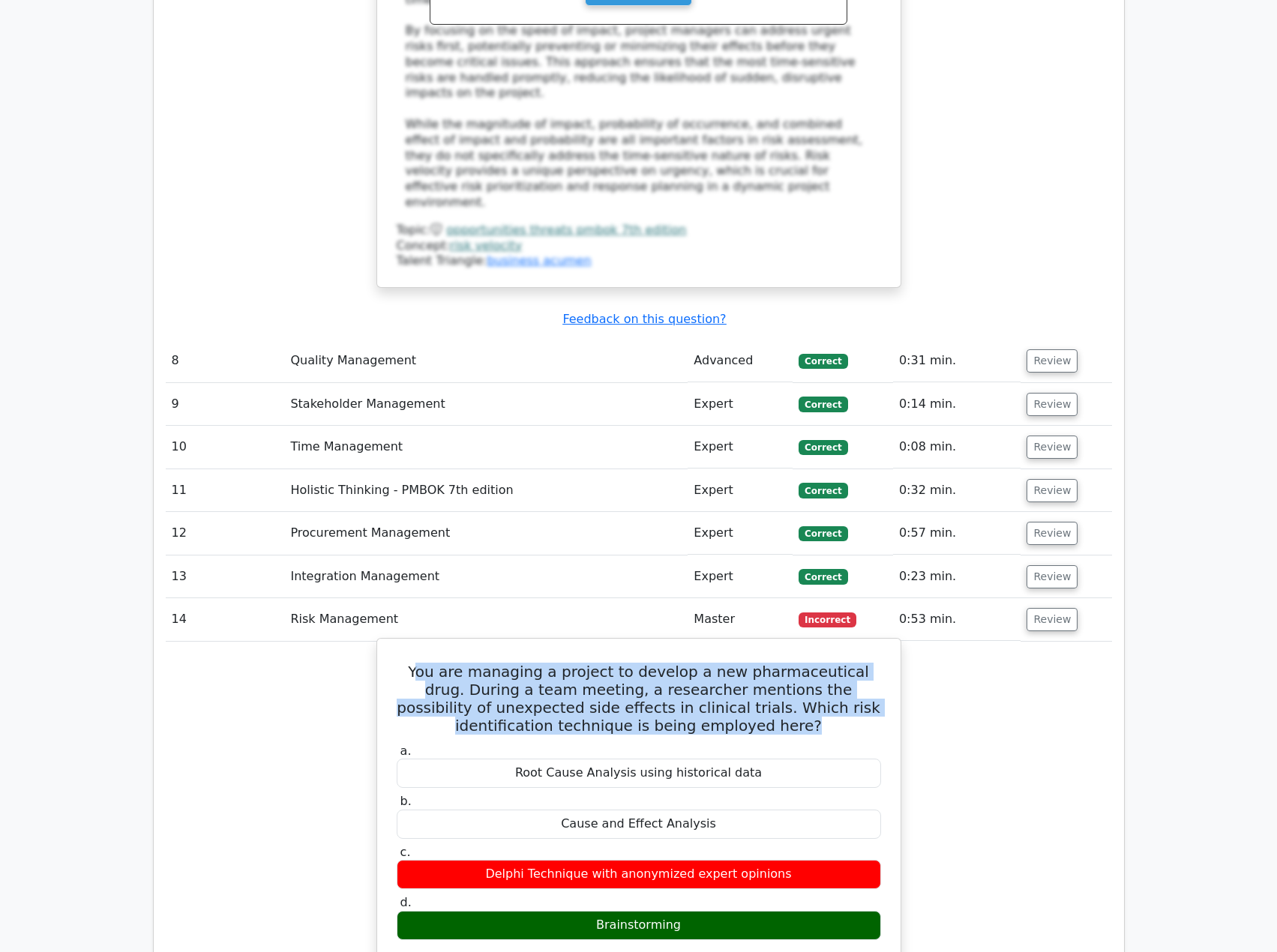
drag, startPoint x: 417, startPoint y: 395, endPoint x: 774, endPoint y: 444, distance: 360.3
click at [774, 663] on h5 "You are managing a project to develop a new pharmaceutical drug. During a team …" at bounding box center [638, 699] width 487 height 72
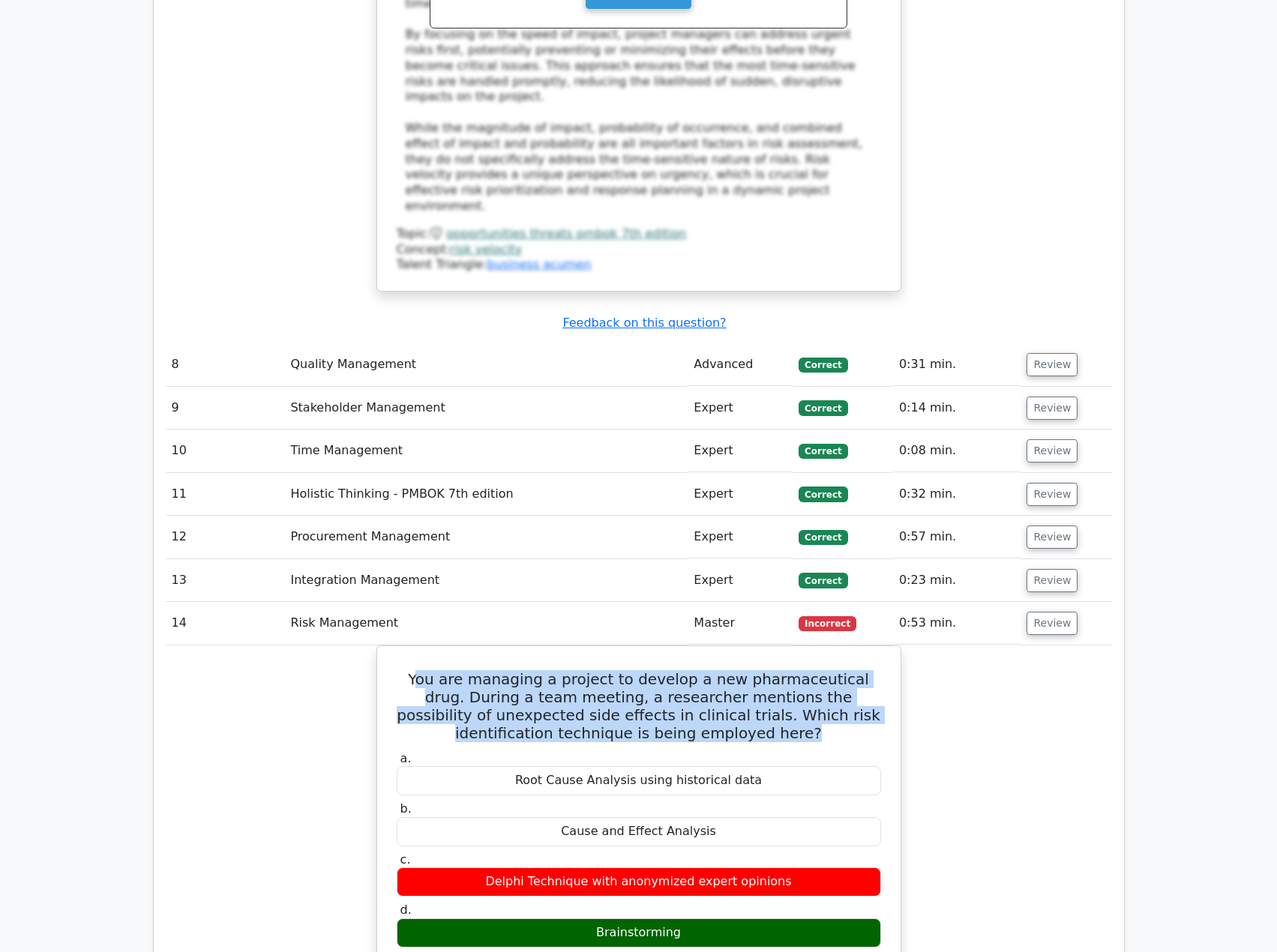
copy h5 "ou are managing a project to develop a new pharmaceutical drug. During a team m…"
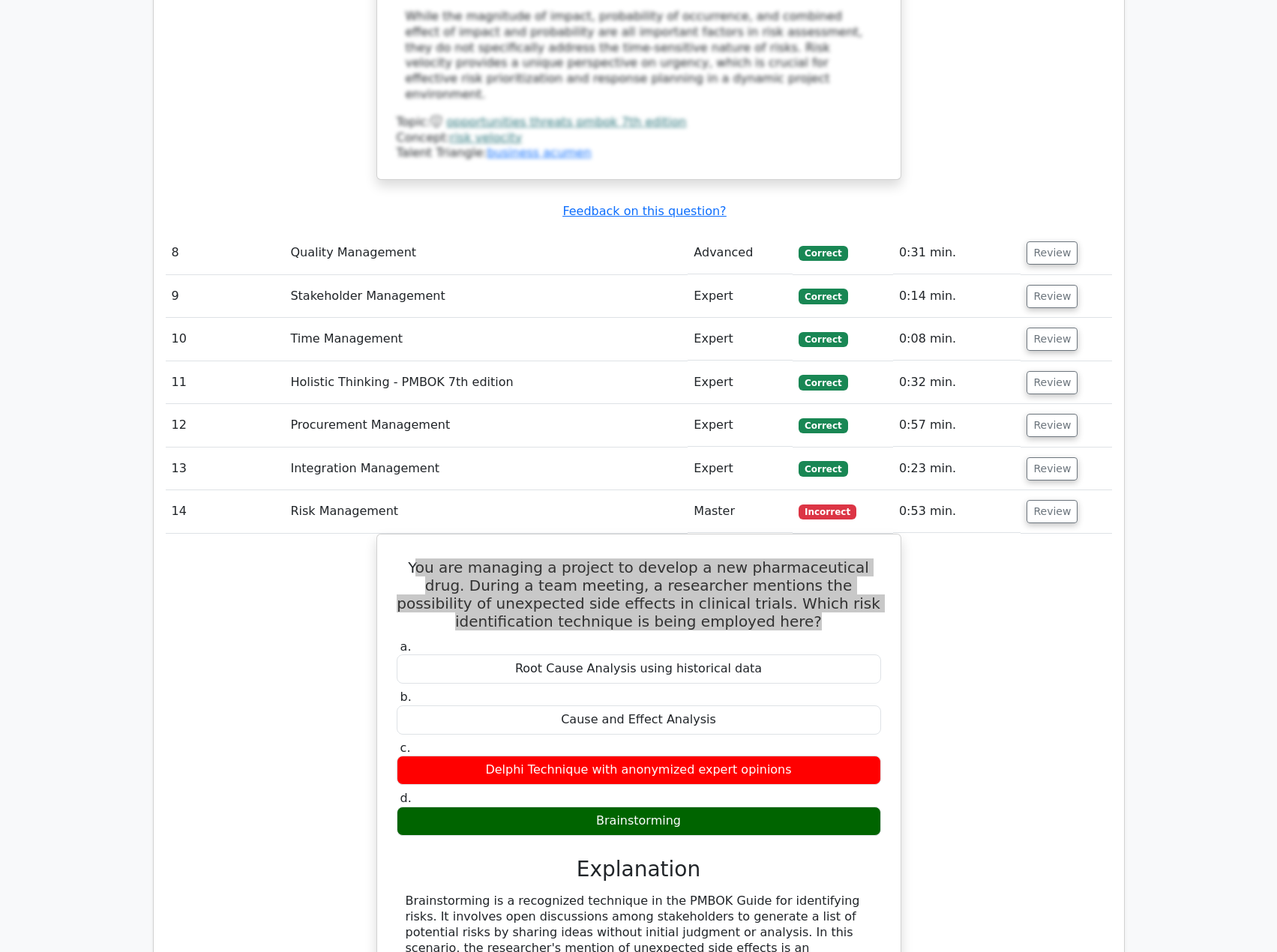
scroll to position [4874, 0]
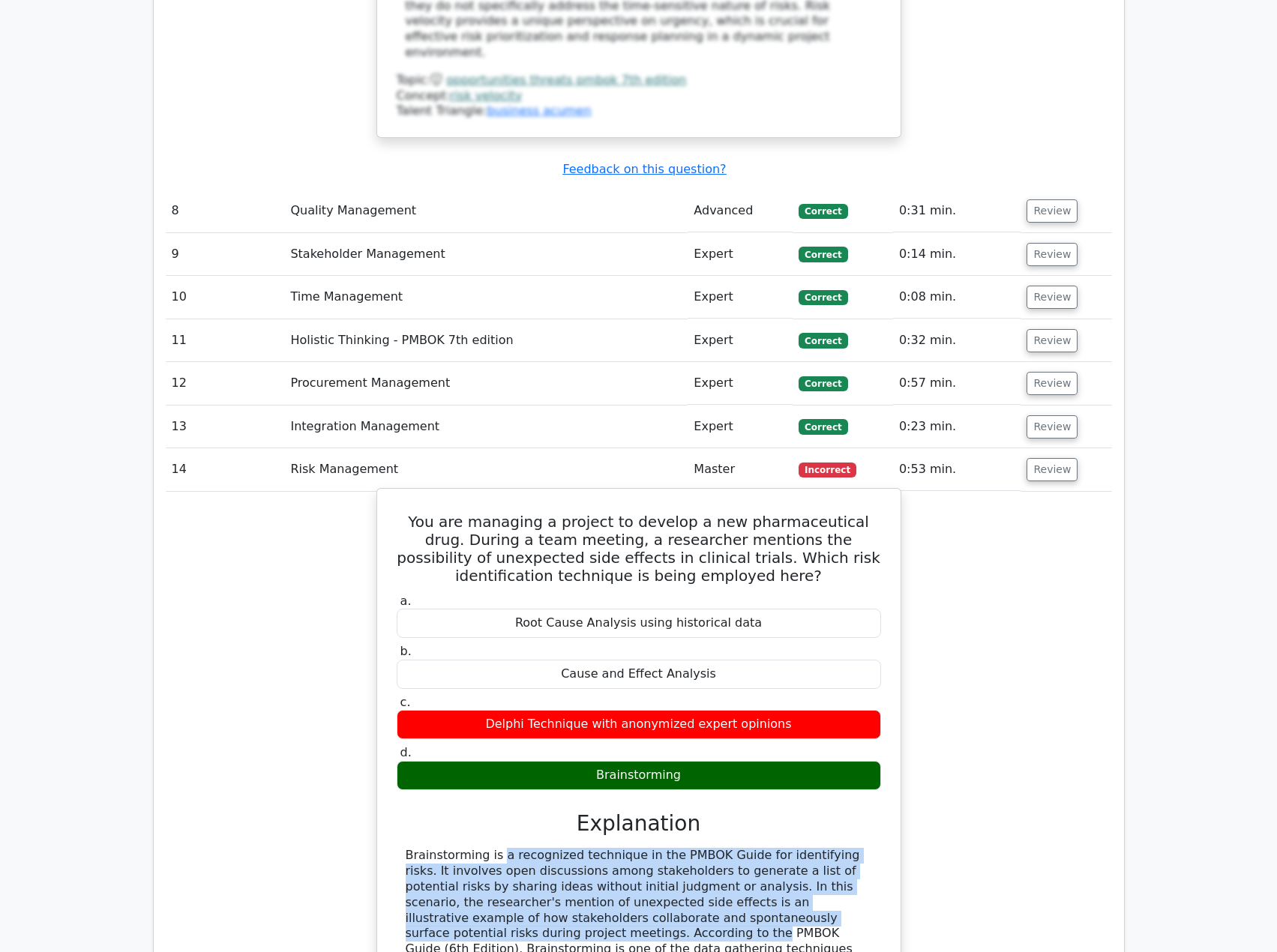
drag, startPoint x: 401, startPoint y: 580, endPoint x: 831, endPoint y: 635, distance: 433.5
click at [831, 848] on div "Brainstorming is a recognized technique in the PMBOK Guide for identifying risk…" at bounding box center [638, 910] width 484 height 125
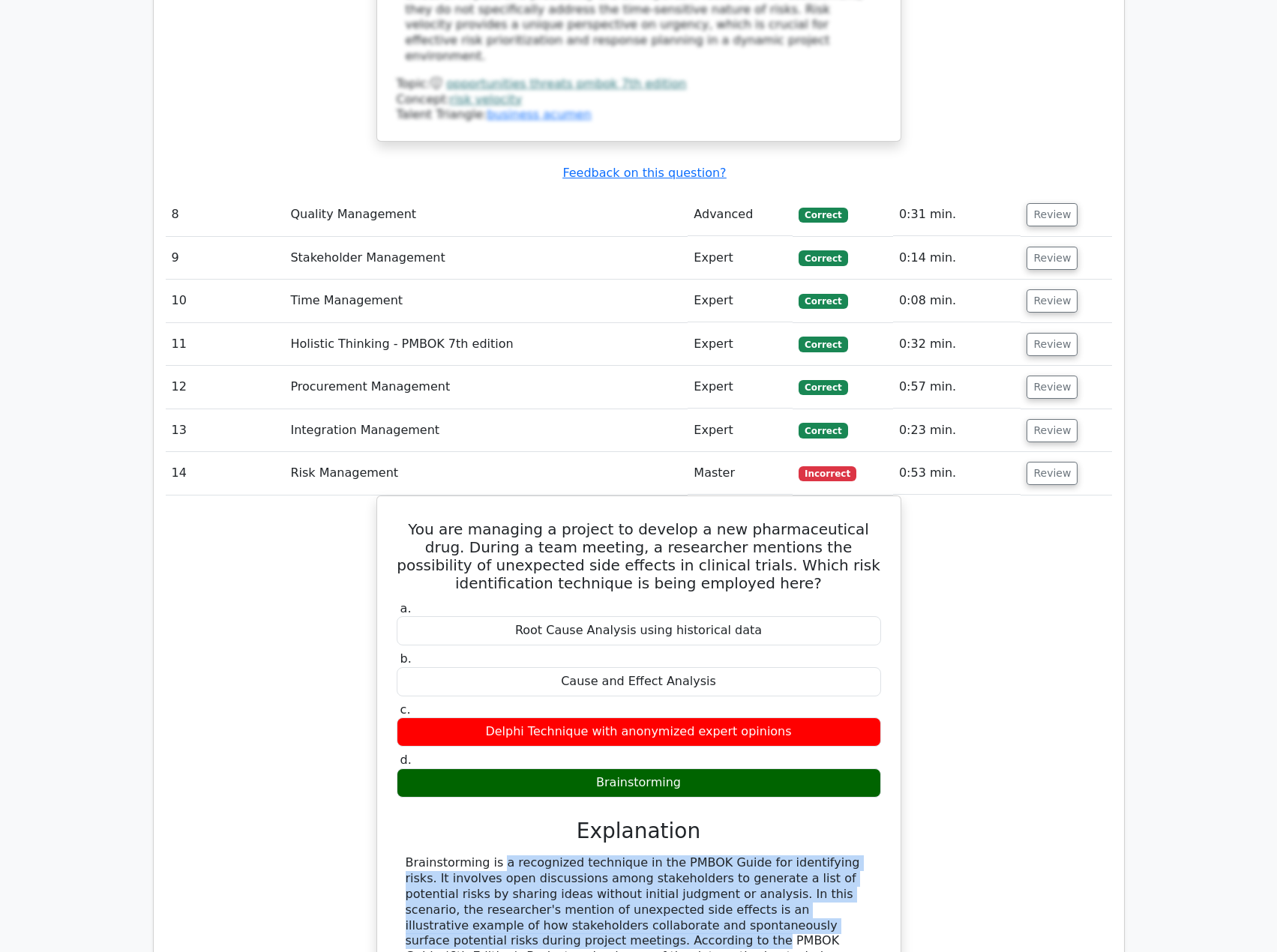
copy div "Brainstorming is a recognized technique in the PMBOK Guide for identifying risk…"
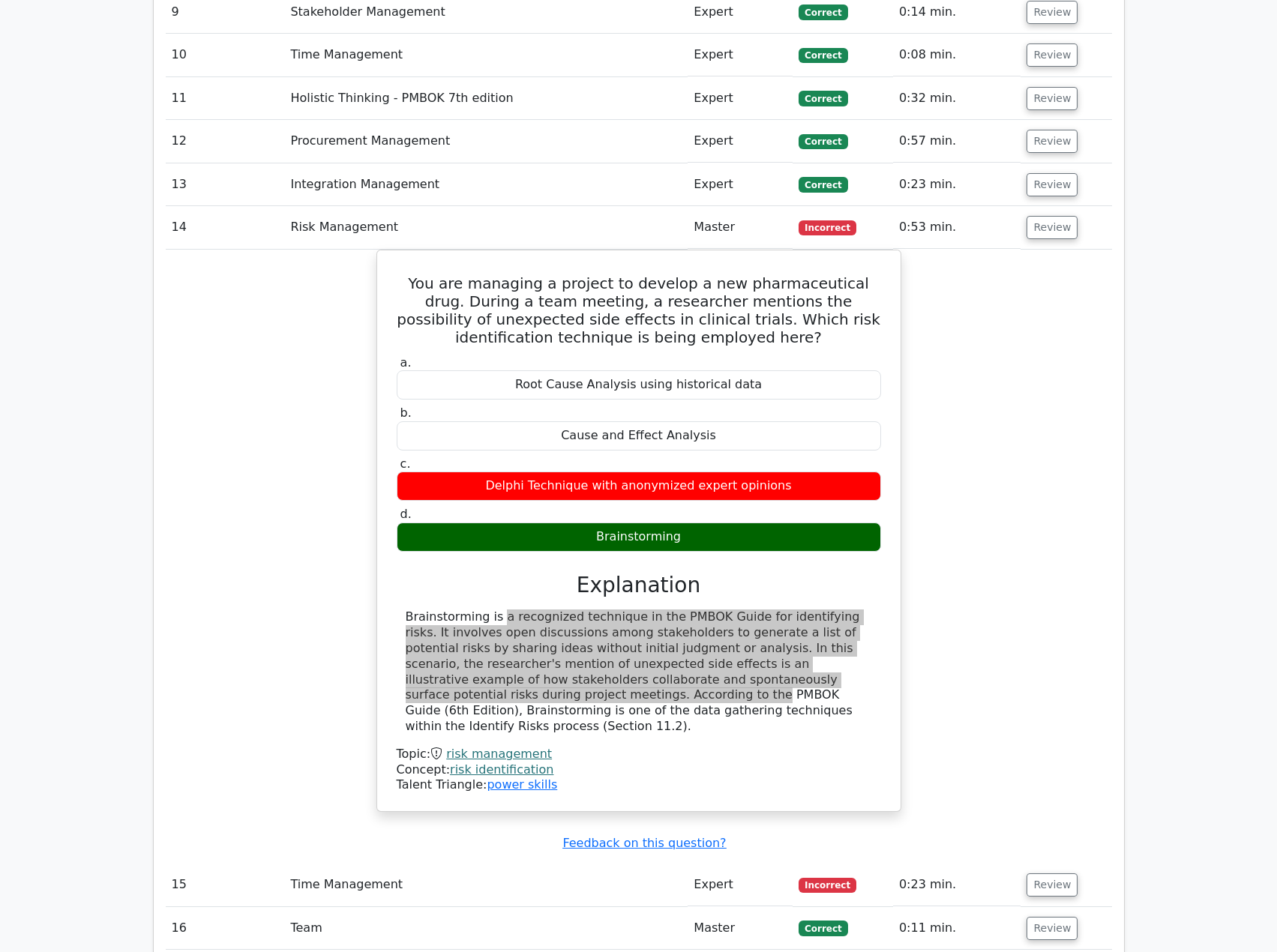
scroll to position [5174, 0]
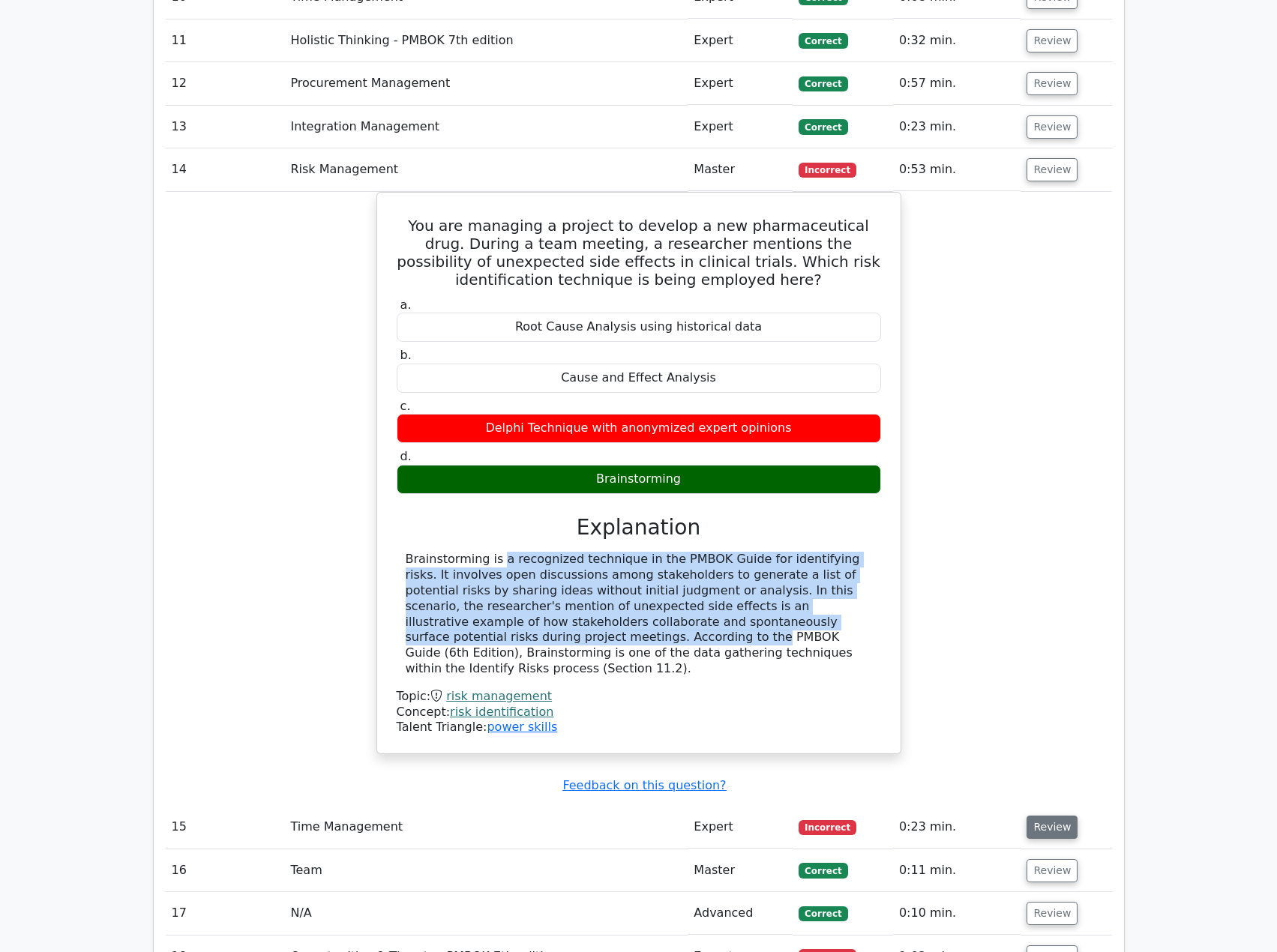
click at [1036, 815] on button "Review" at bounding box center [1052, 827] width 51 height 23
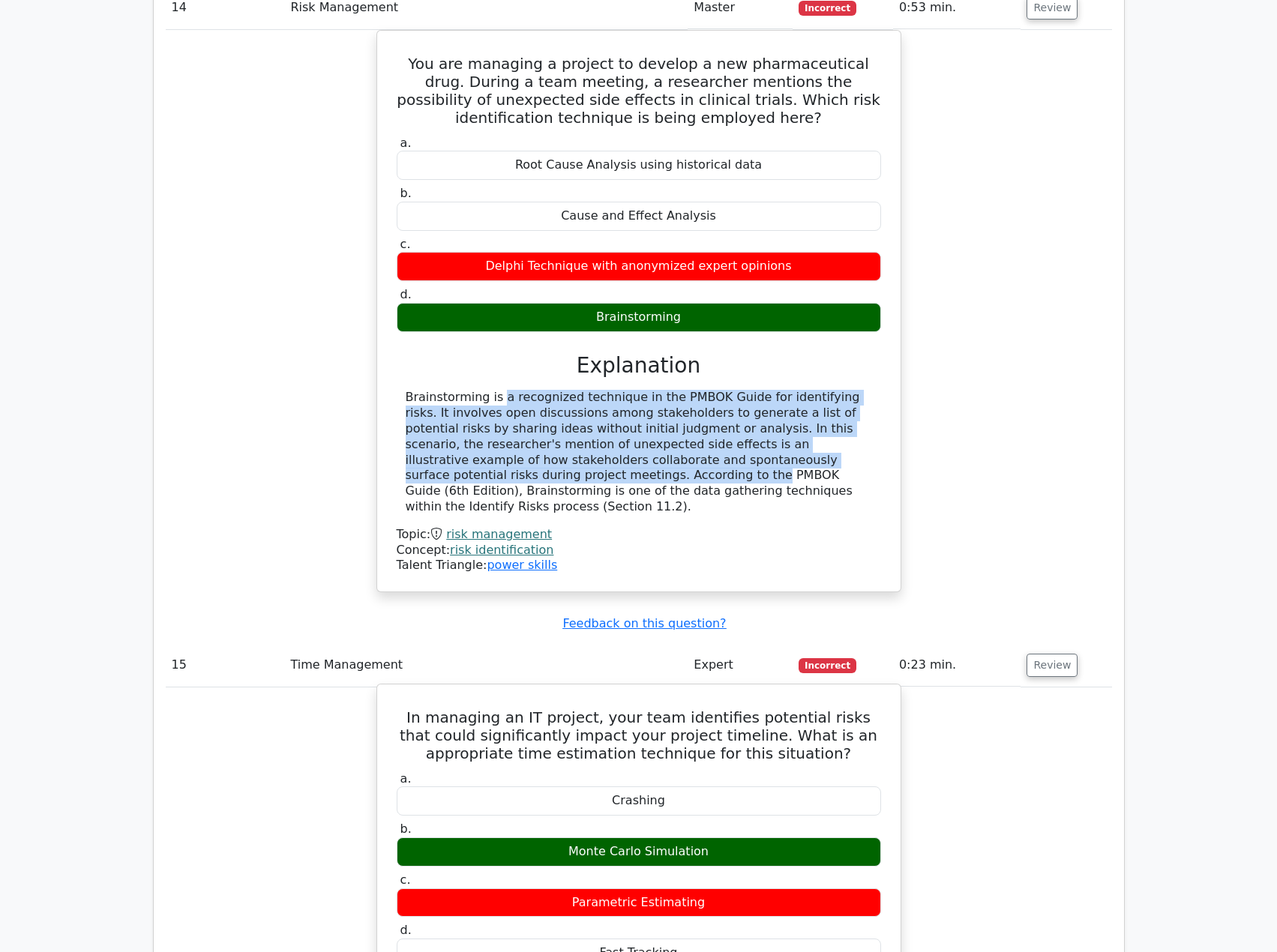
scroll to position [5550, 0]
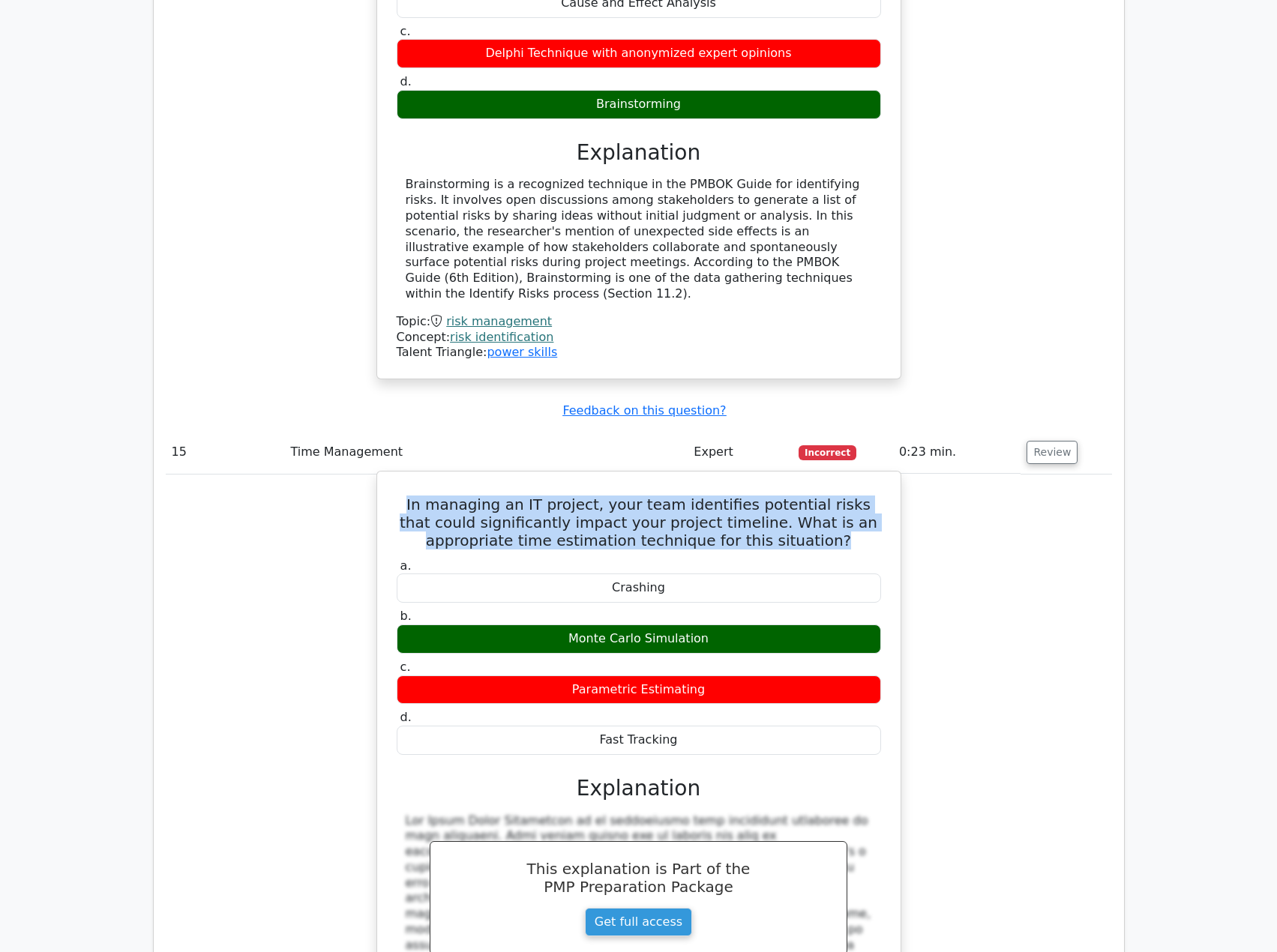
drag, startPoint x: 411, startPoint y: 210, endPoint x: 833, endPoint y: 246, distance: 423.5
click at [833, 495] on h5 "In managing an IT project, your team identifies potential risks that could sign…" at bounding box center [638, 522] width 487 height 54
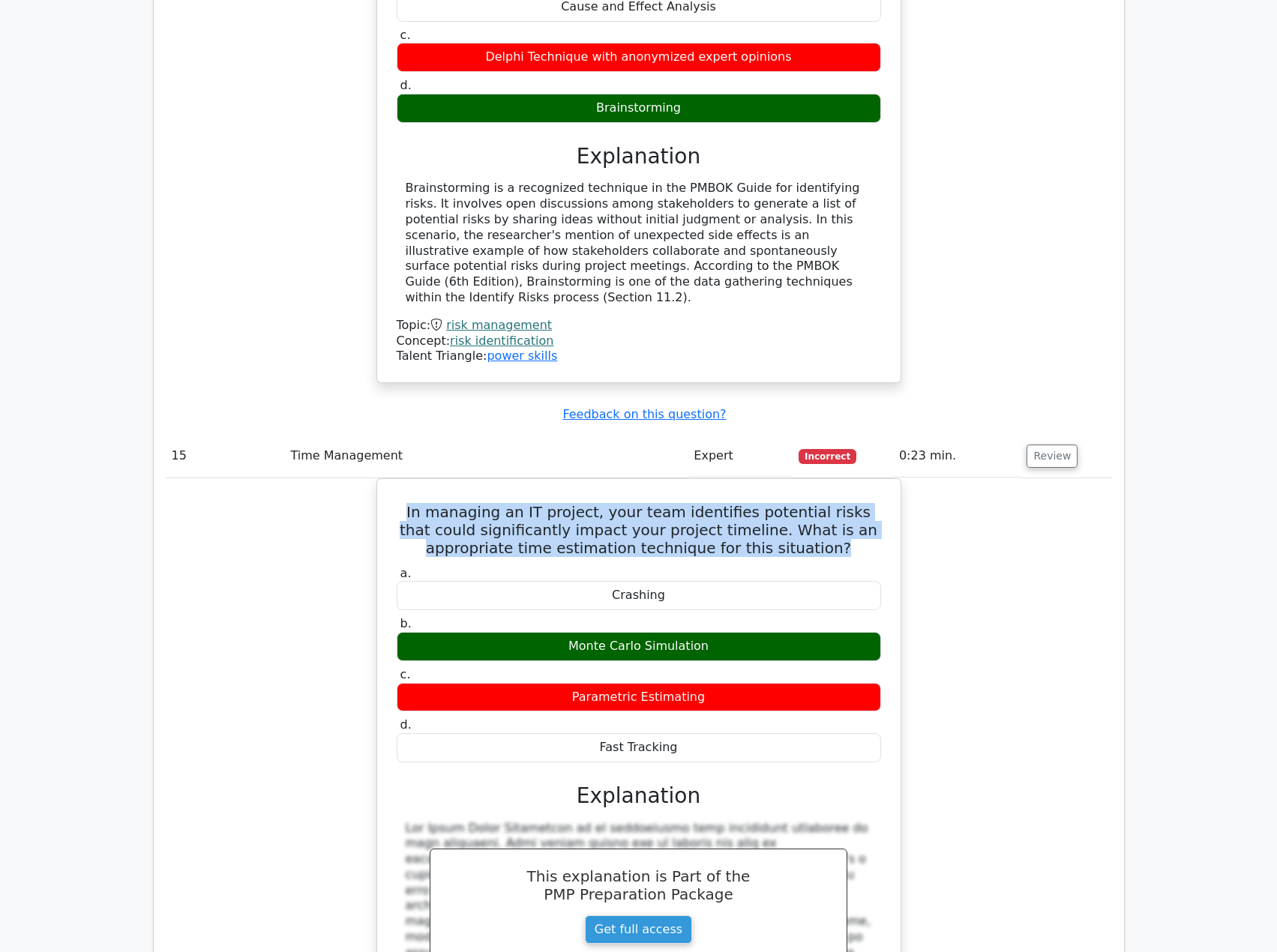
copy h5 "In managing an IT project, your team identifies potential risks that could sign…"
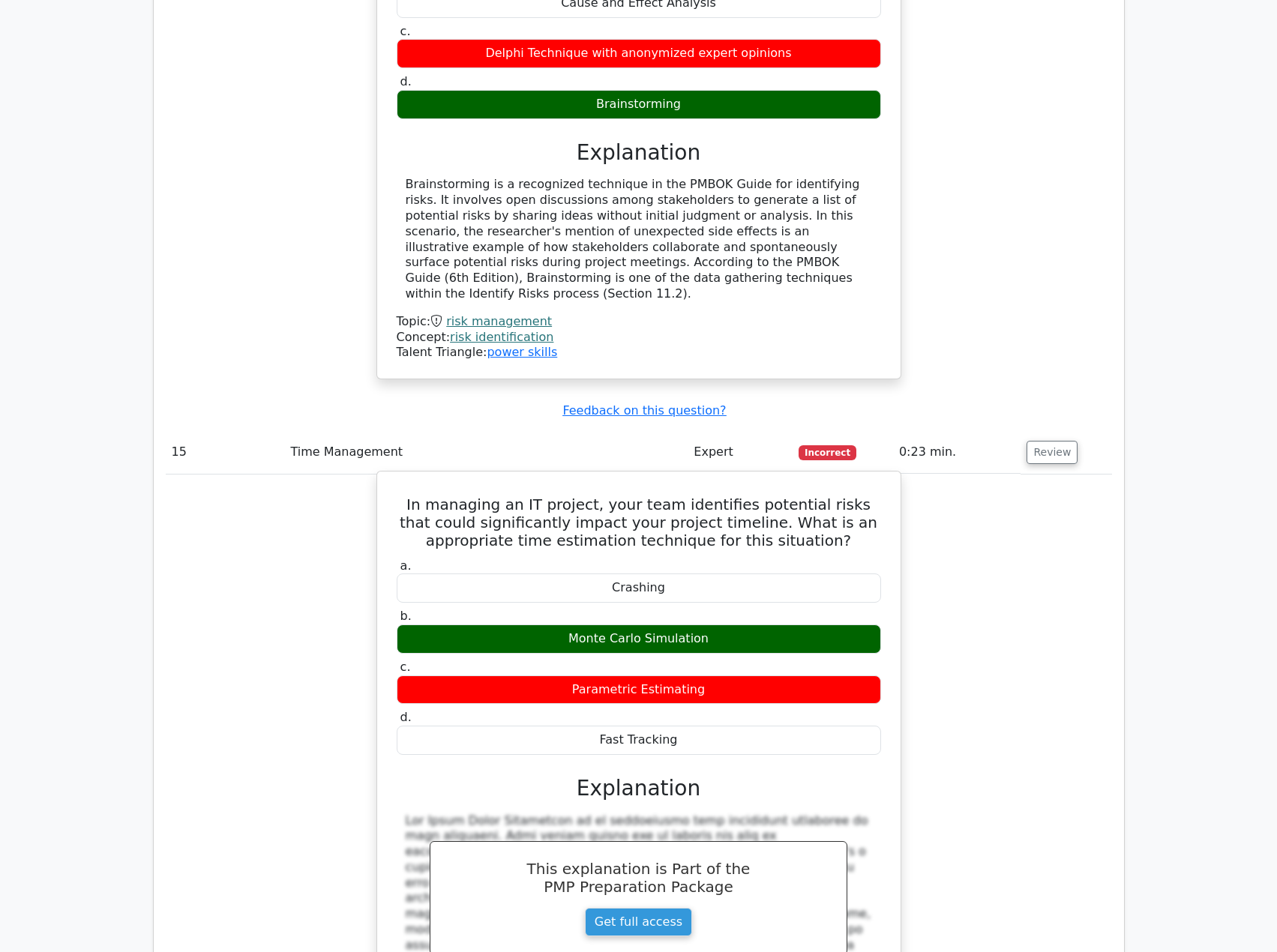
click at [627, 675] on div "Parametric Estimating" at bounding box center [638, 690] width 484 height 30
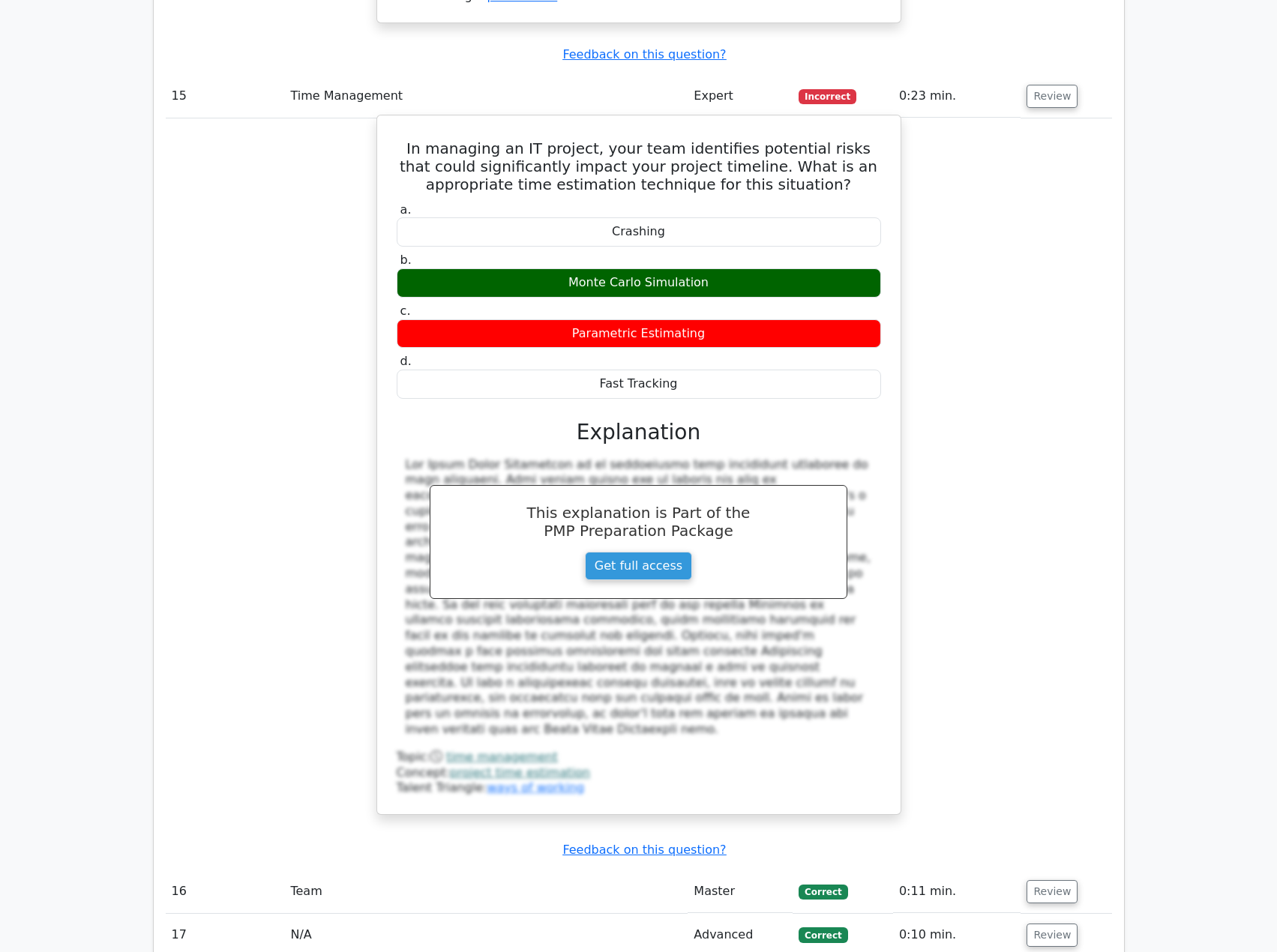
scroll to position [5924, 0]
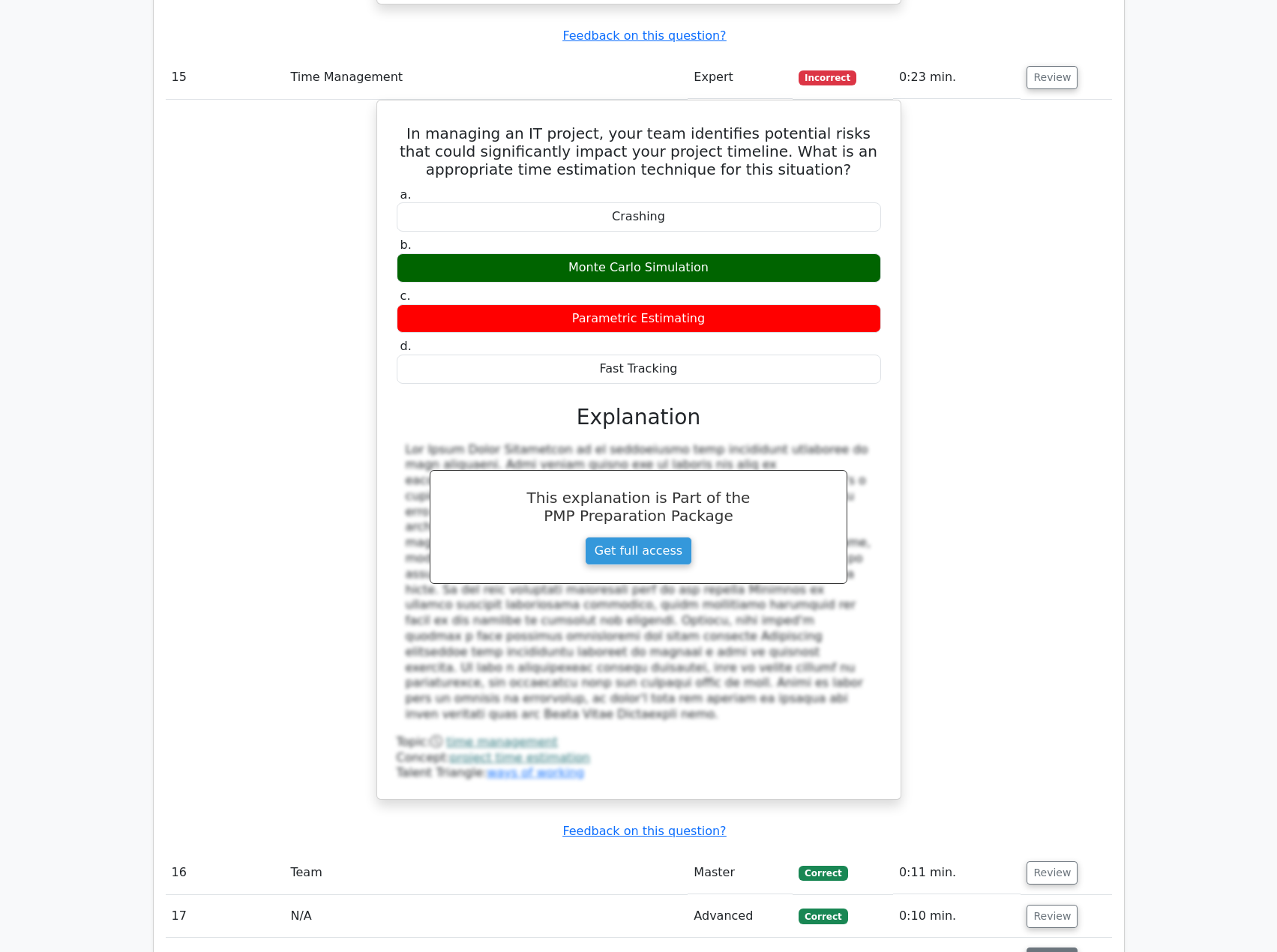
click at [1028, 948] on button "Review" at bounding box center [1052, 959] width 51 height 23
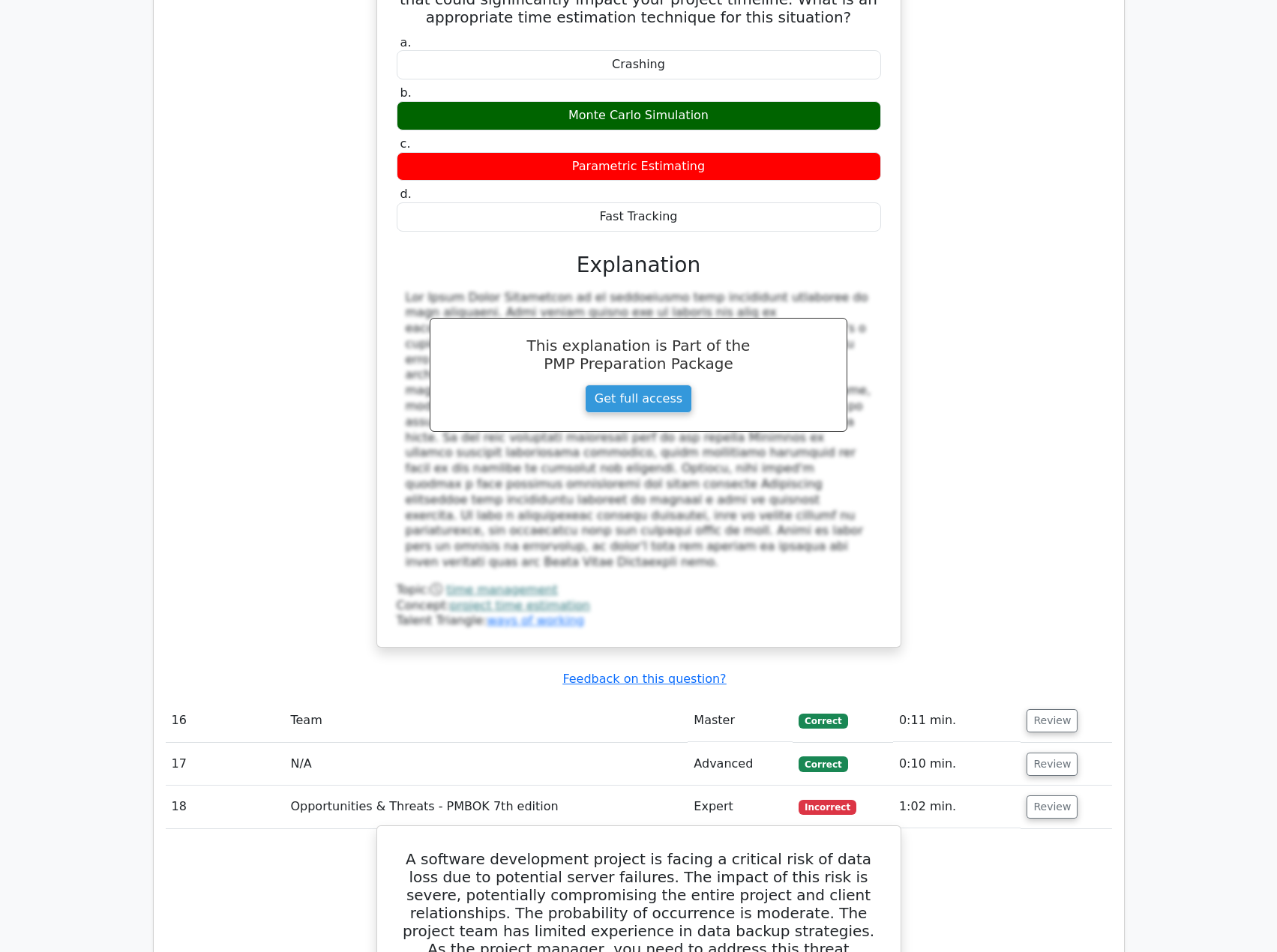
scroll to position [6149, 0]
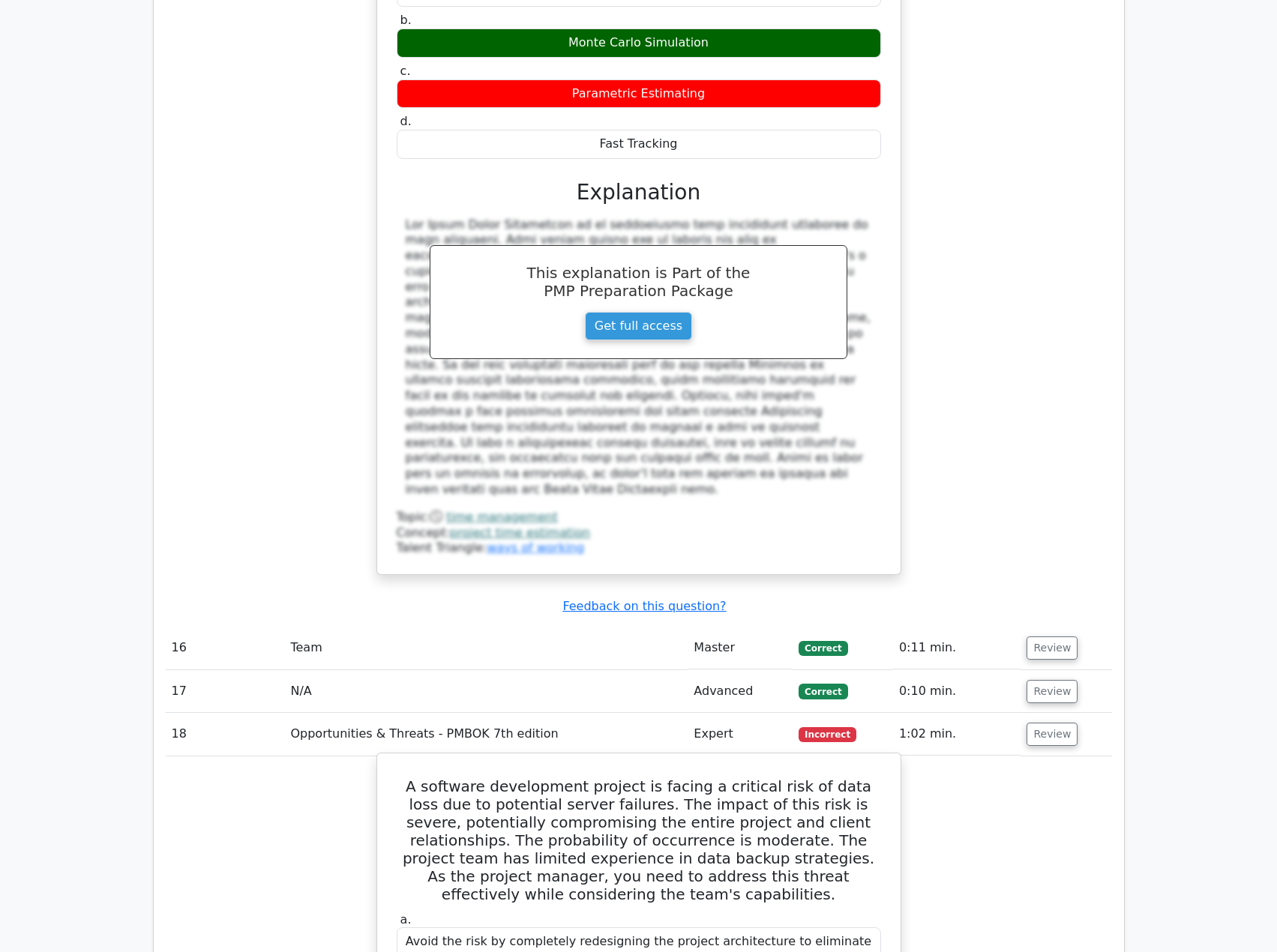
click at [463, 778] on h5 "A software development project is facing a critical risk of data loss due to po…" at bounding box center [638, 840] width 487 height 126
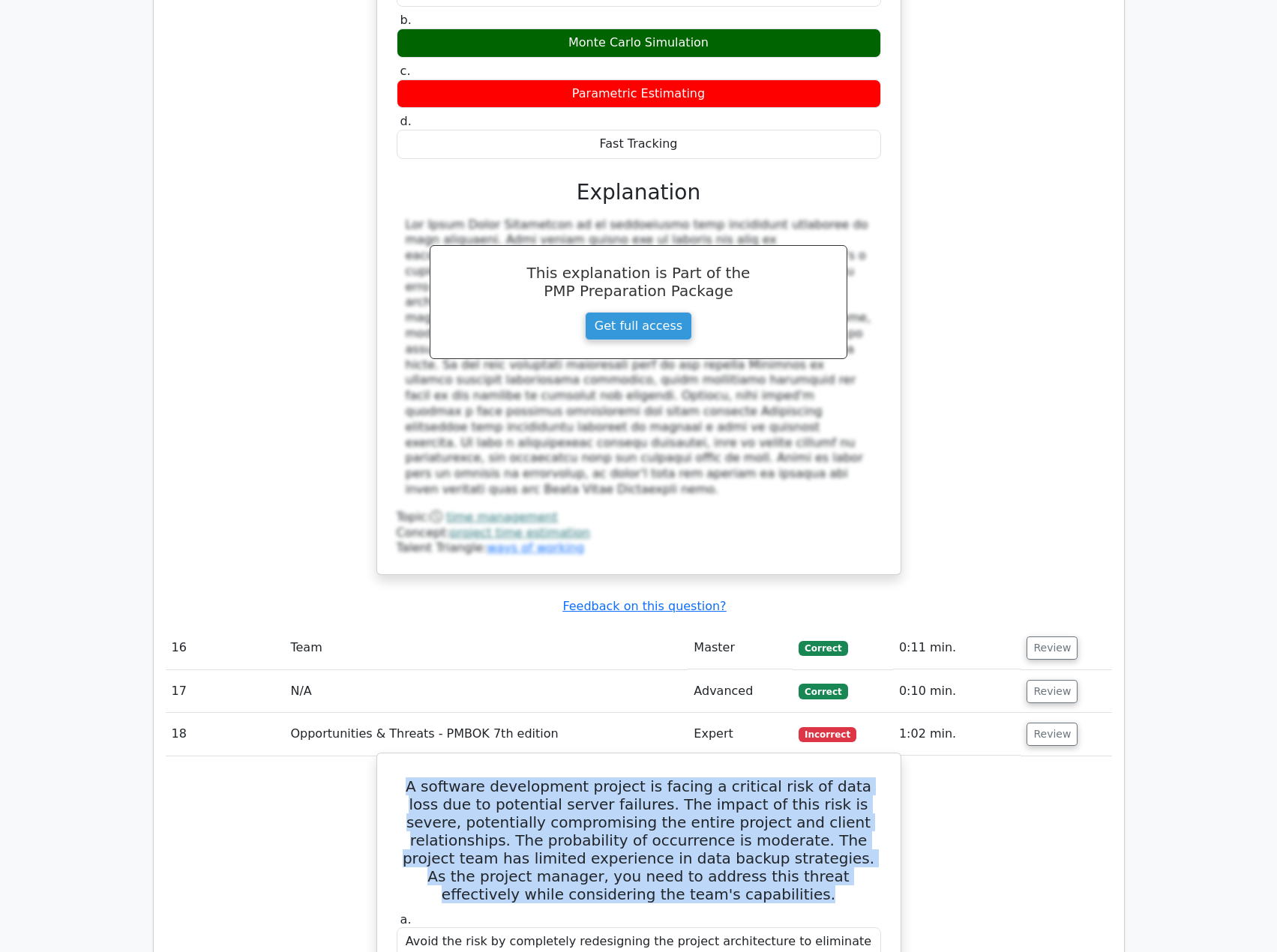
click at [463, 778] on h5 "A software development project is facing a critical risk of data loss due to po…" at bounding box center [638, 840] width 487 height 126
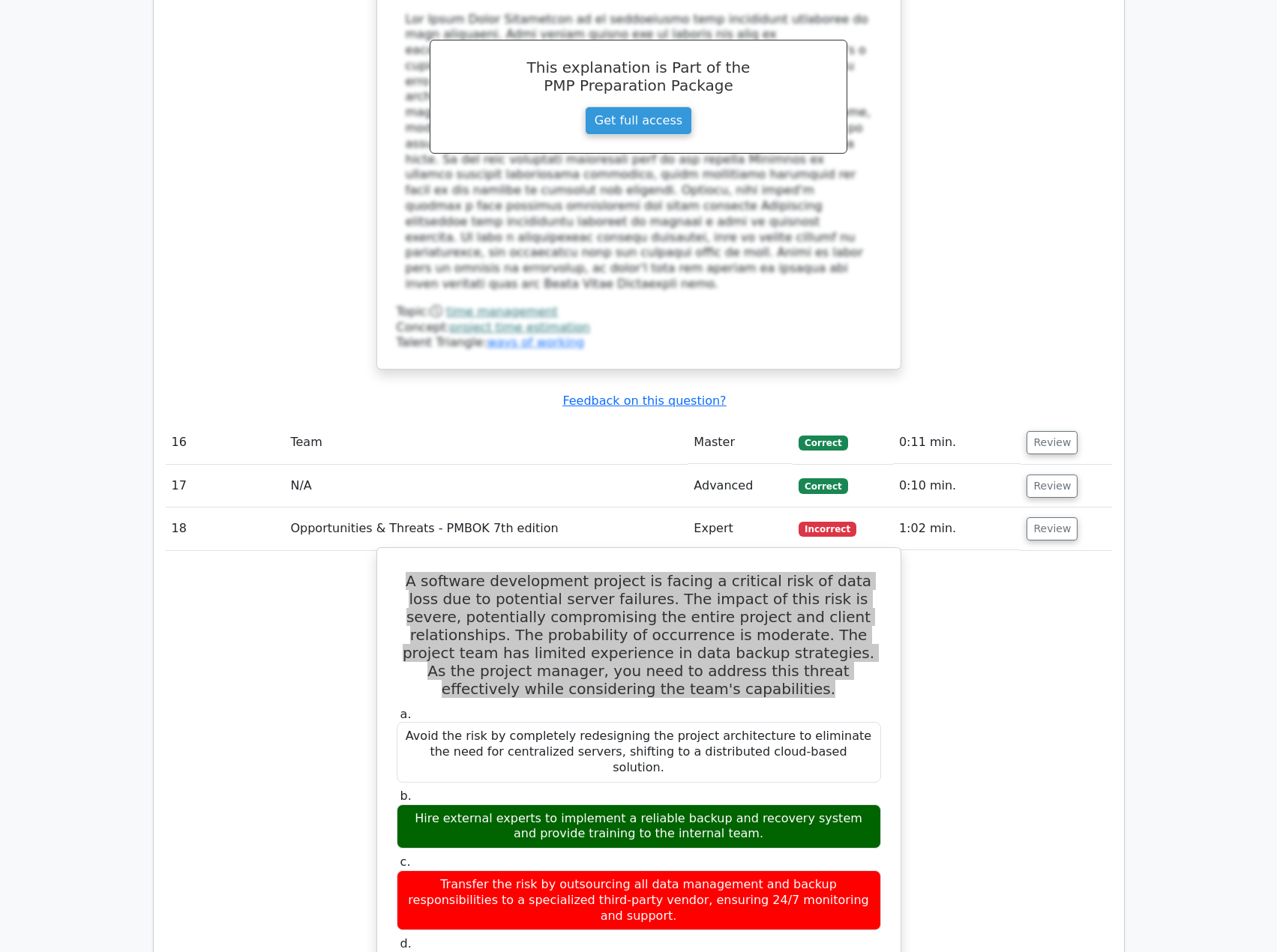
scroll to position [6374, 0]
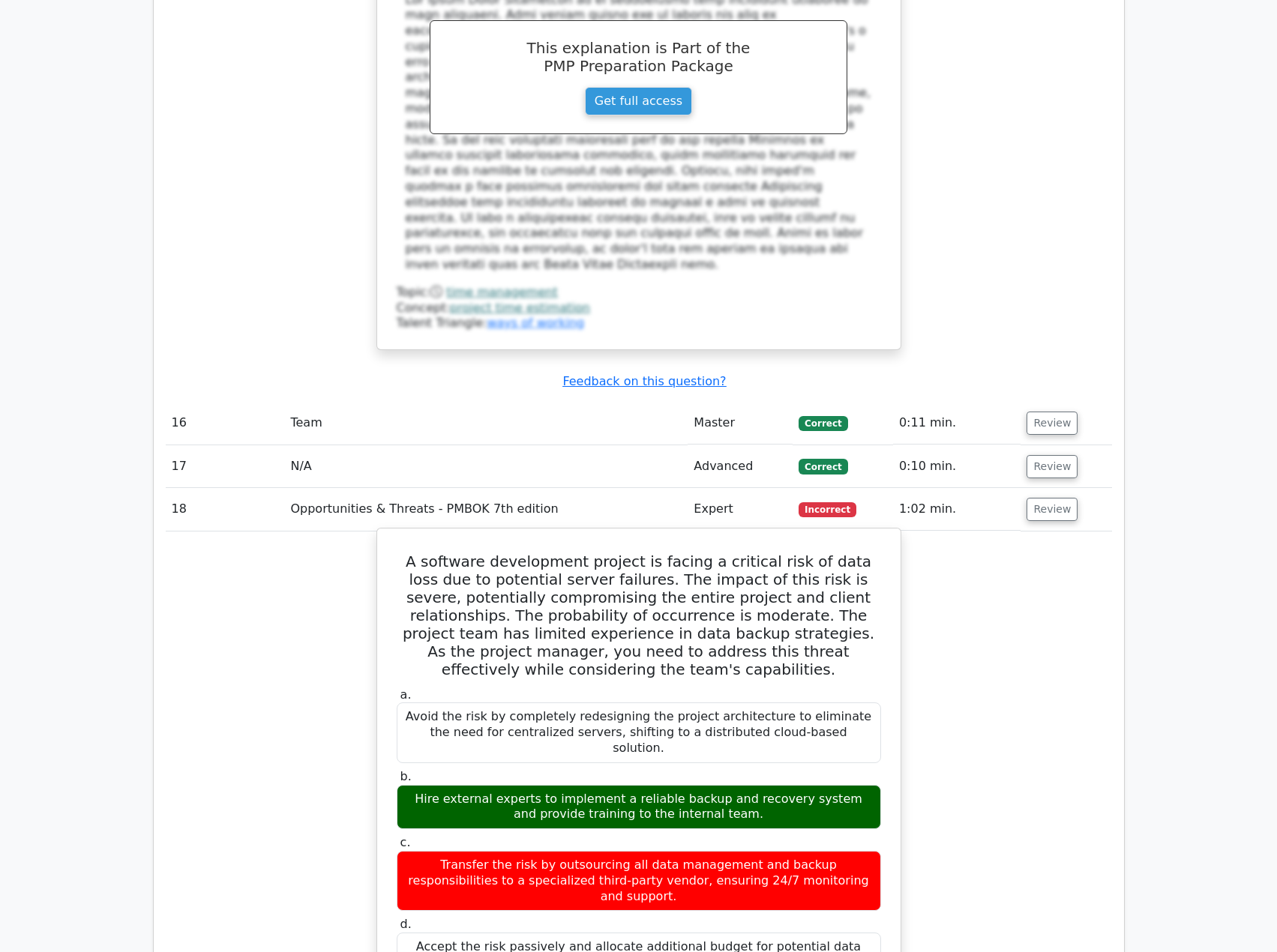
click at [611, 785] on div "Hire external experts to implement a reliable backup and recovery system and pr…" at bounding box center [638, 807] width 484 height 45
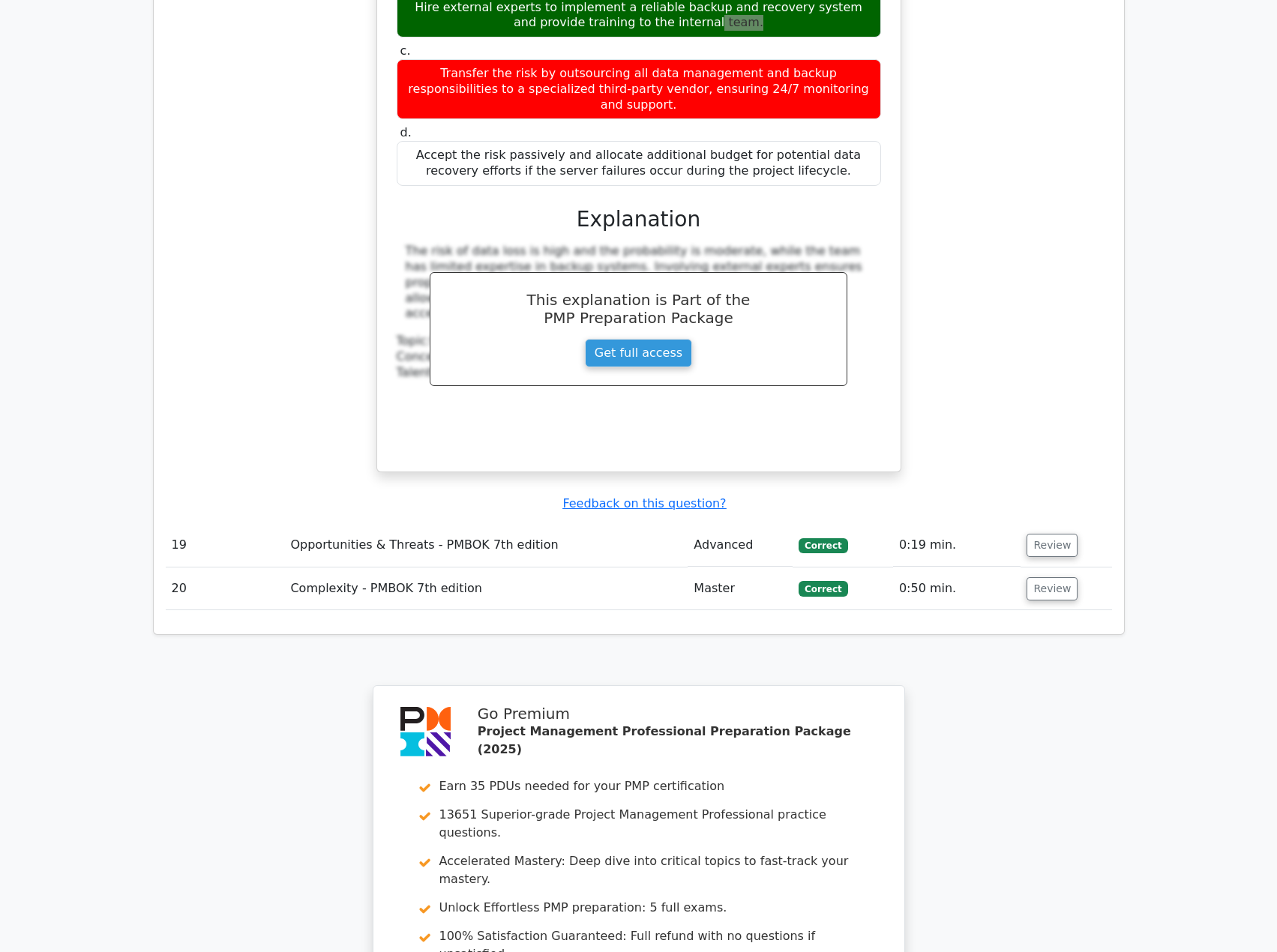
scroll to position [7187, 0]
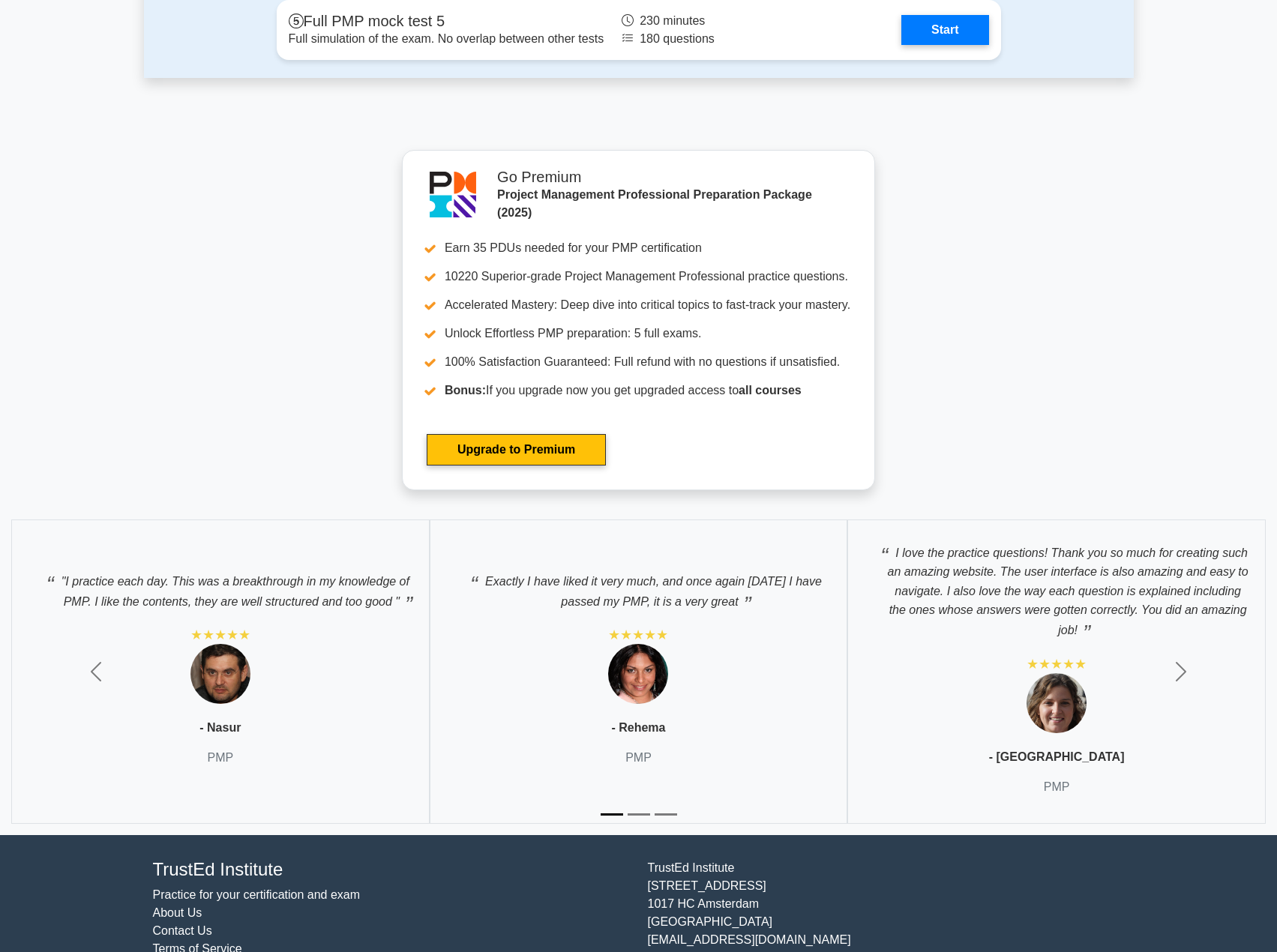
scroll to position [5920, 0]
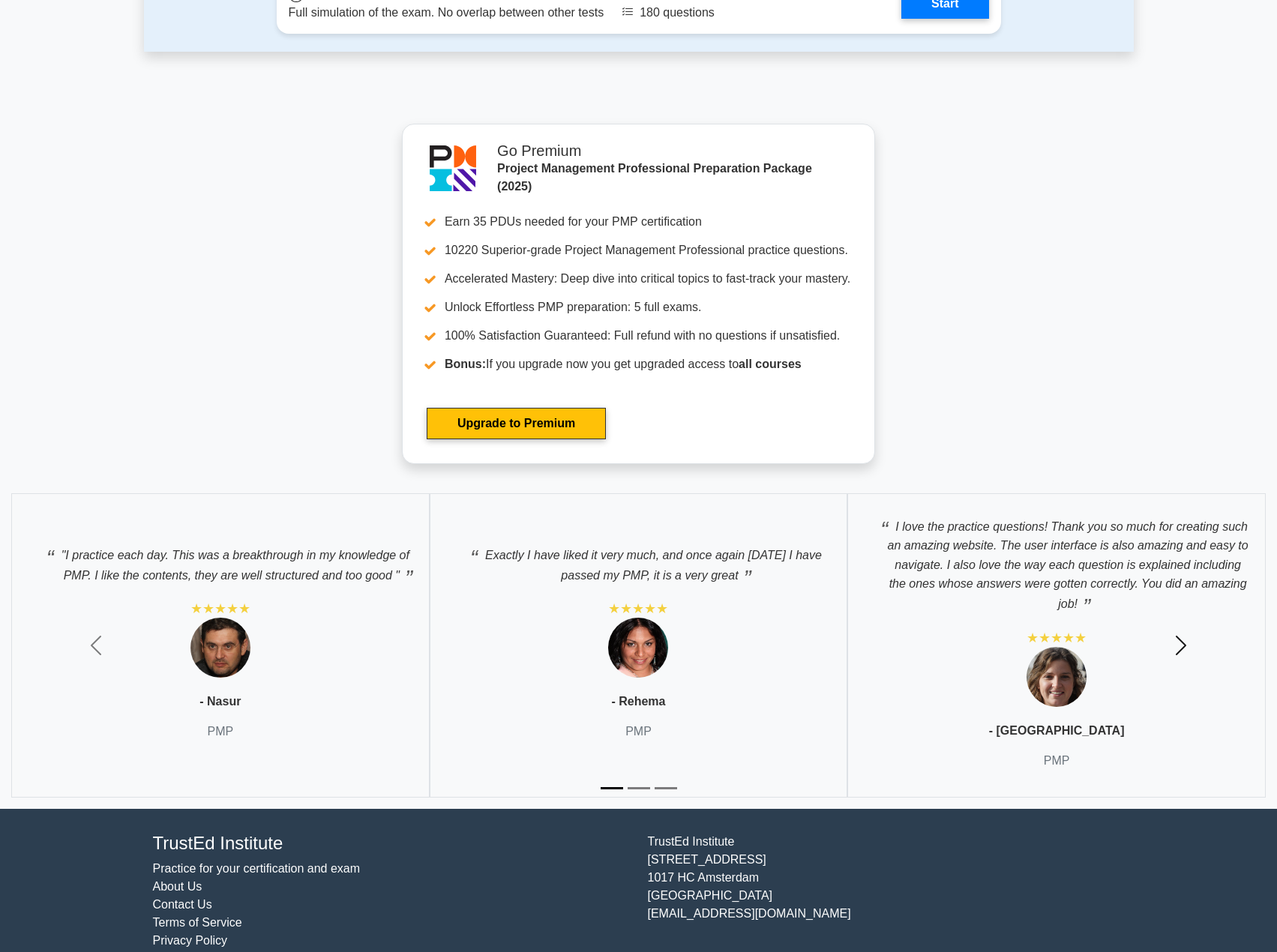
click at [1170, 634] on span "button" at bounding box center [1181, 646] width 24 height 24
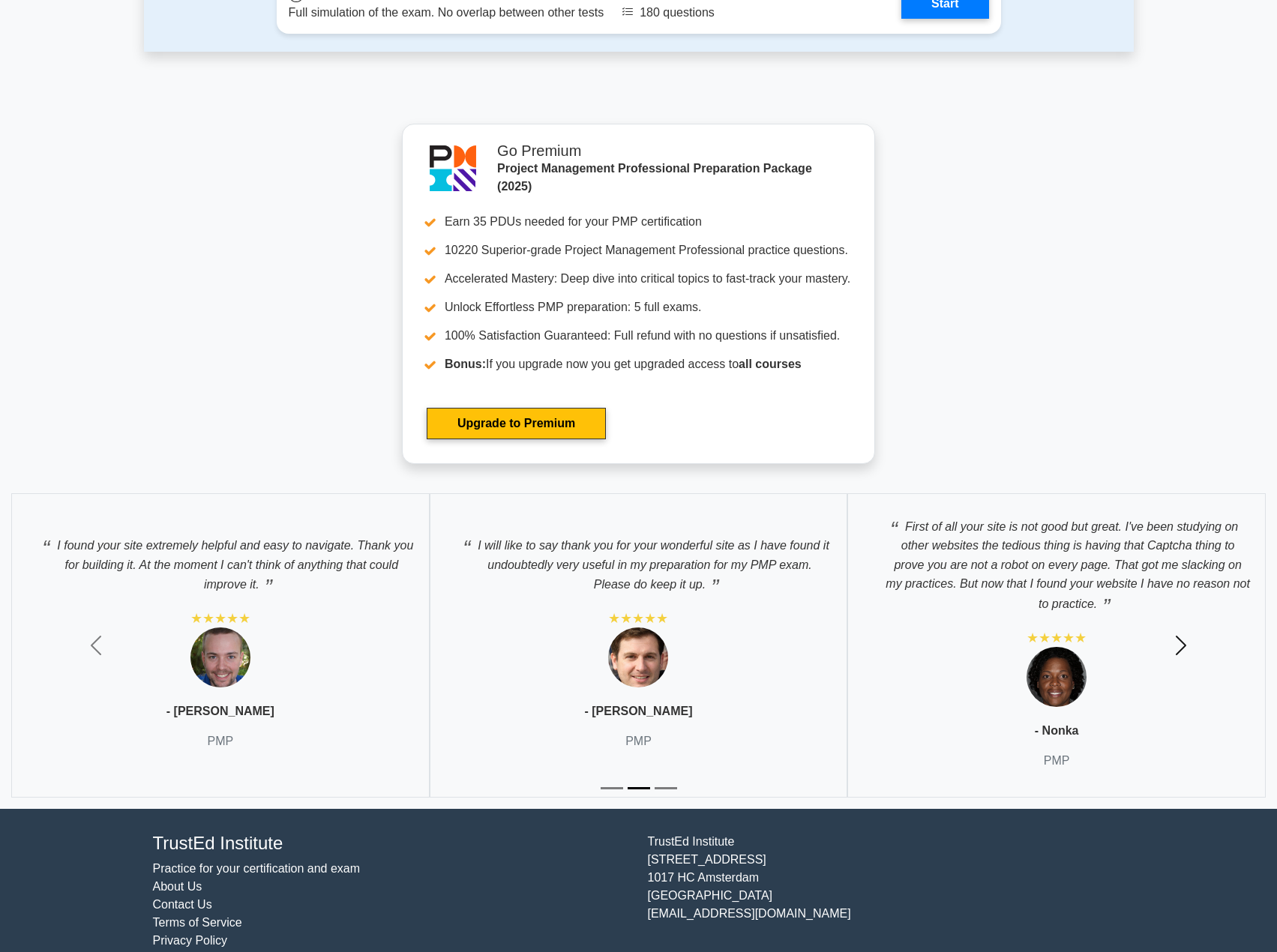
click at [1170, 626] on button "Next" at bounding box center [1181, 646] width 191 height 327
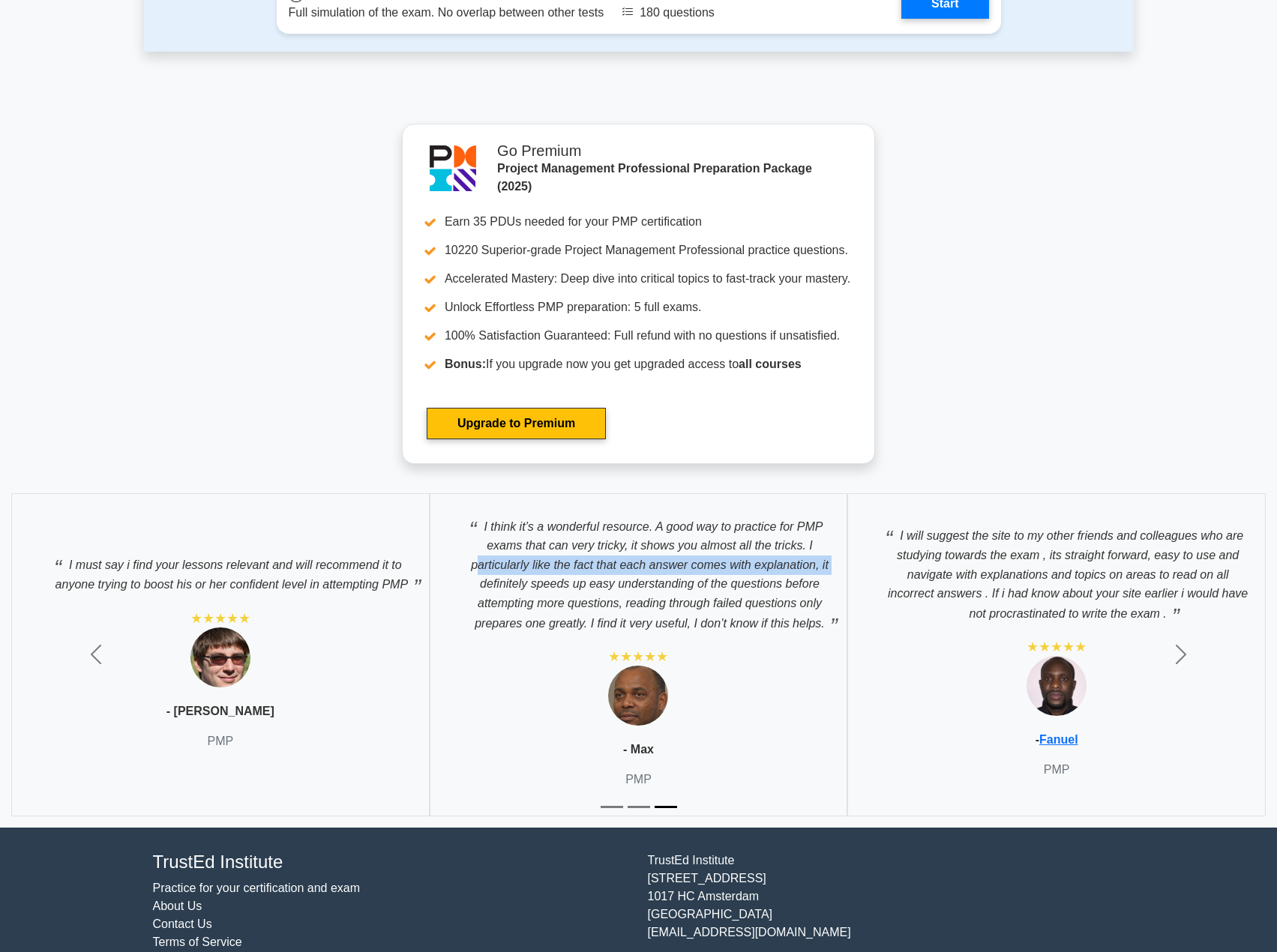
drag, startPoint x: 482, startPoint y: 565, endPoint x: 485, endPoint y: 583, distance: 18.2
click at [485, 583] on p "I think it’s a wonderful resource. A good way to practice for PMP exams that ca…" at bounding box center [638, 571] width 387 height 125
click at [490, 591] on p "I think it’s a wonderful resource. A good way to practice for PMP exams that ca…" at bounding box center [638, 571] width 387 height 125
drag, startPoint x: 511, startPoint y: 582, endPoint x: 577, endPoint y: 598, distance: 67.9
click at [576, 597] on p "I think it’s a wonderful resource. A good way to practice for PMP exams that ca…" at bounding box center [638, 571] width 387 height 125
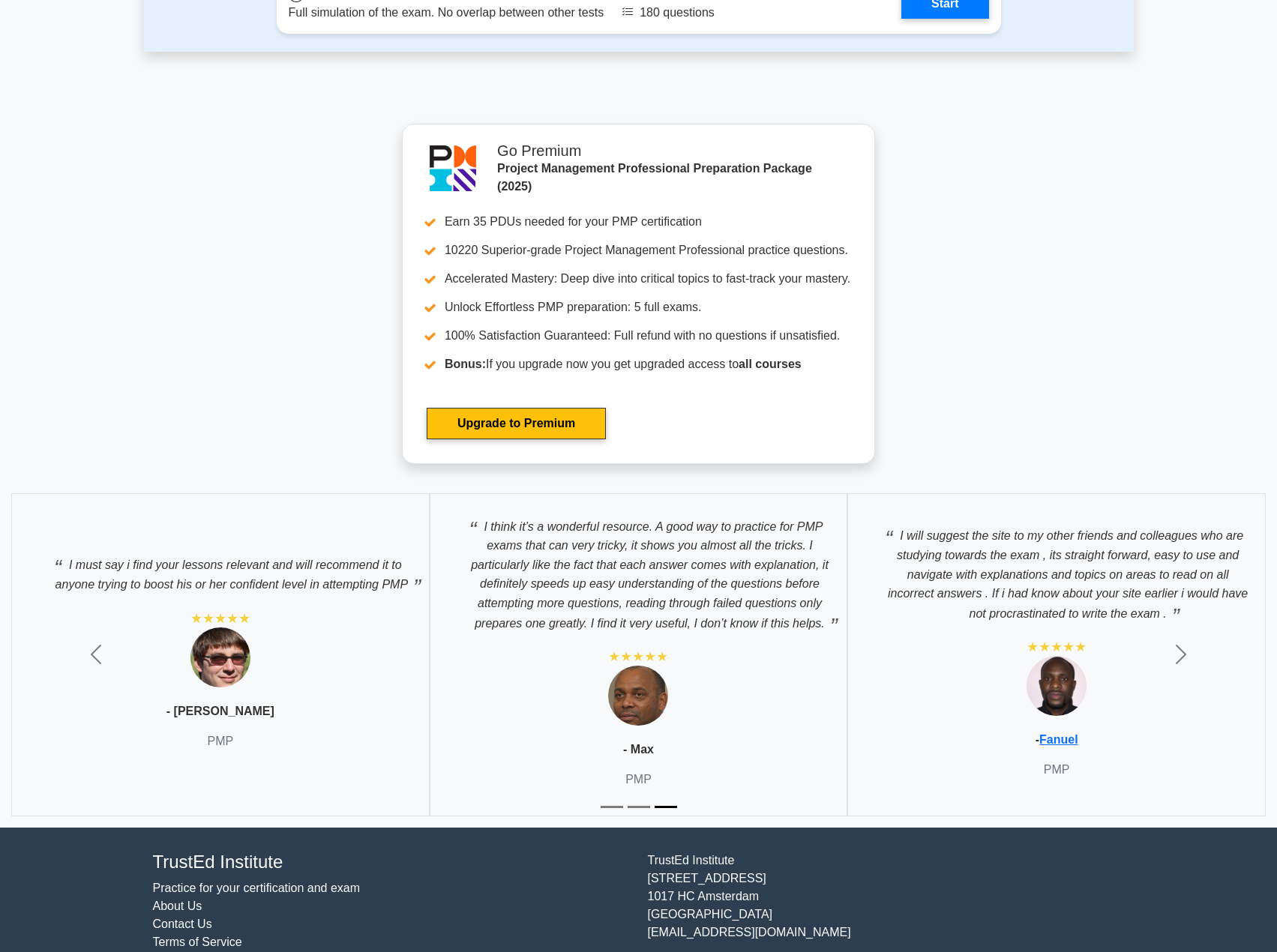
click at [581, 603] on p "I think it’s a wonderful resource. A good way to practice for PMP exams that ca…" at bounding box center [638, 571] width 387 height 125
click at [582, 604] on p "I think it’s a wonderful resource. A good way to practice for PMP exams that ca…" at bounding box center [638, 571] width 387 height 125
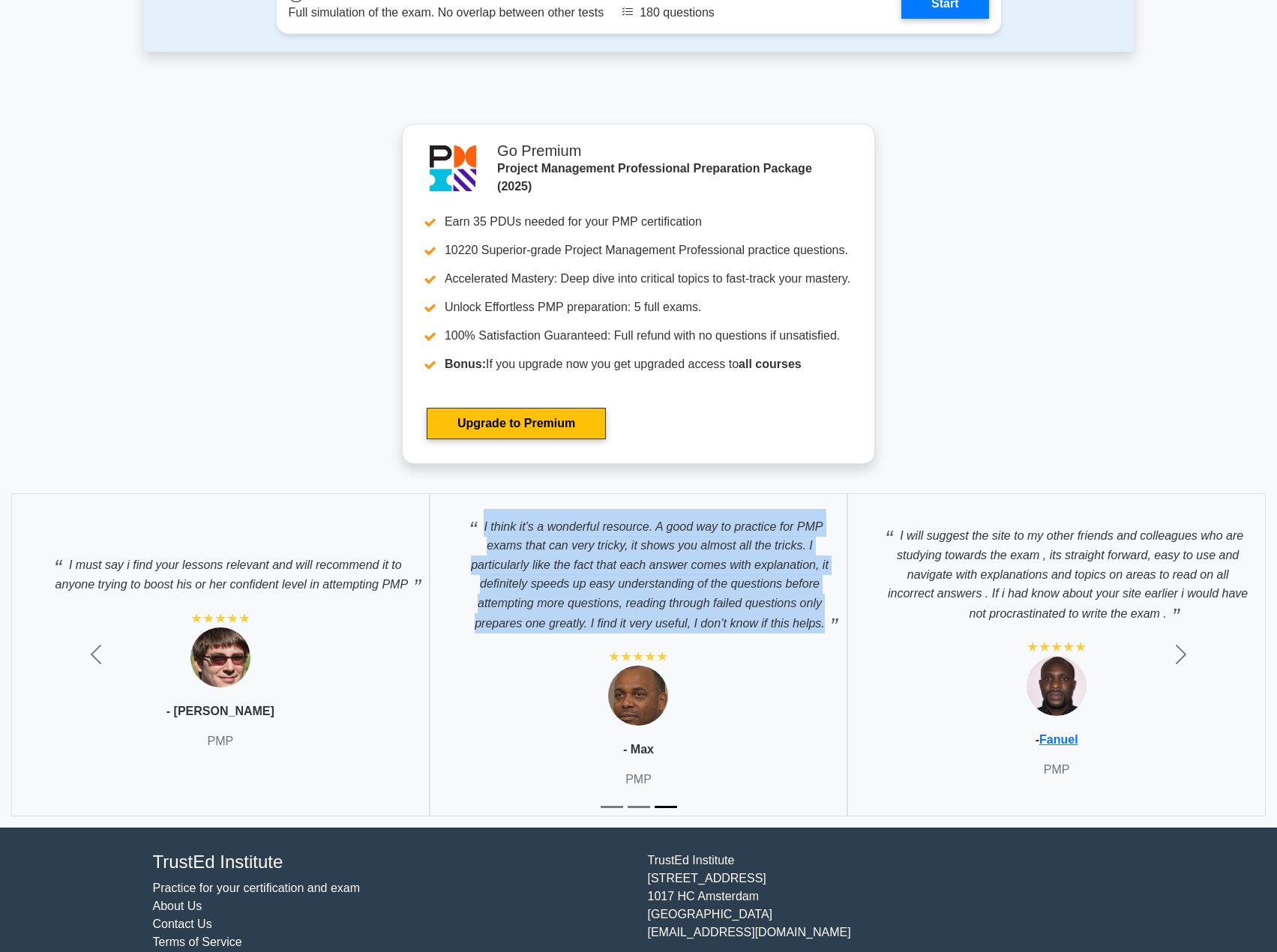
click at [582, 604] on p "I think it’s a wonderful resource. A good way to practice for PMP exams that ca…" at bounding box center [638, 571] width 387 height 125
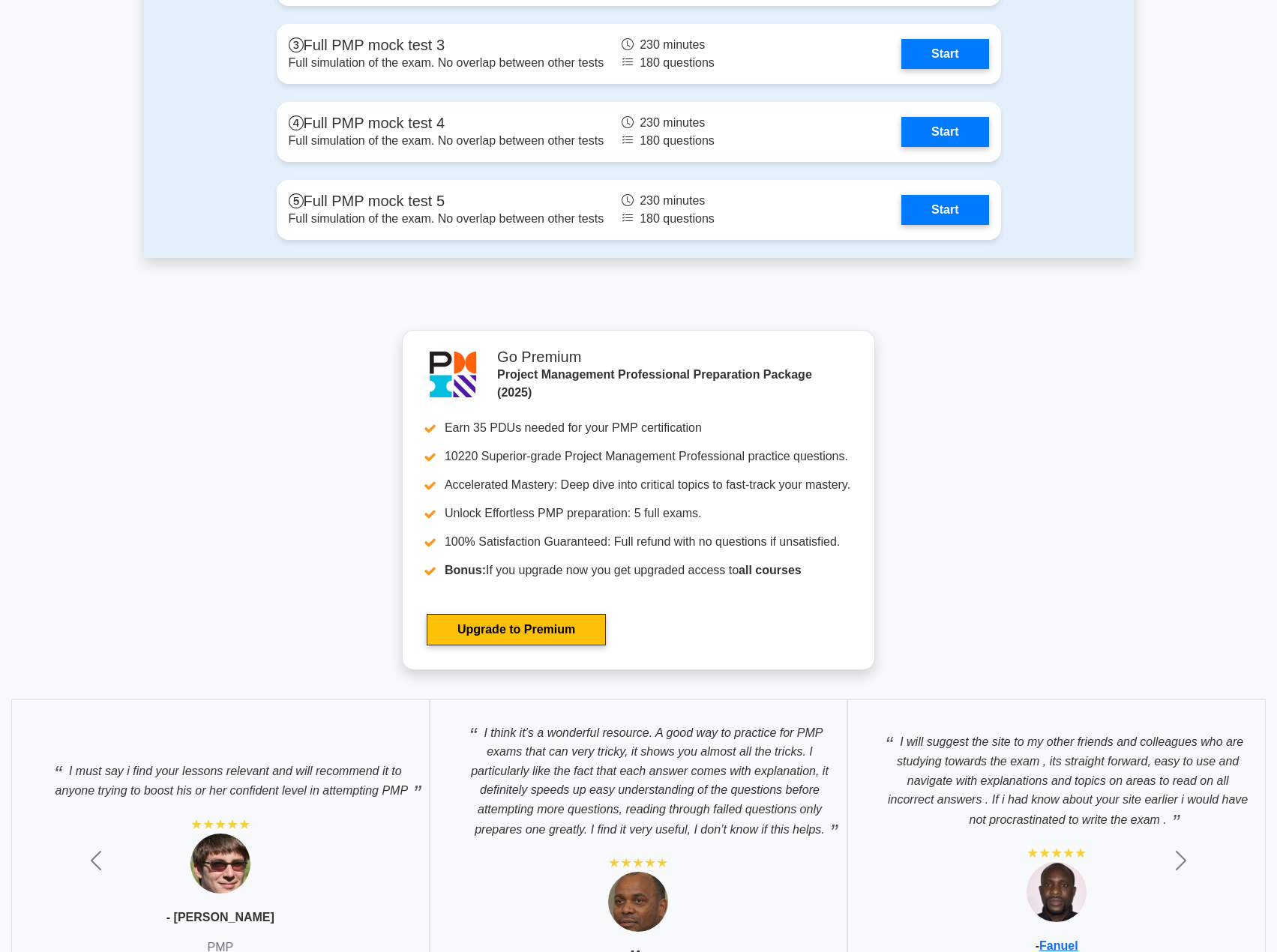
scroll to position [5809, 0]
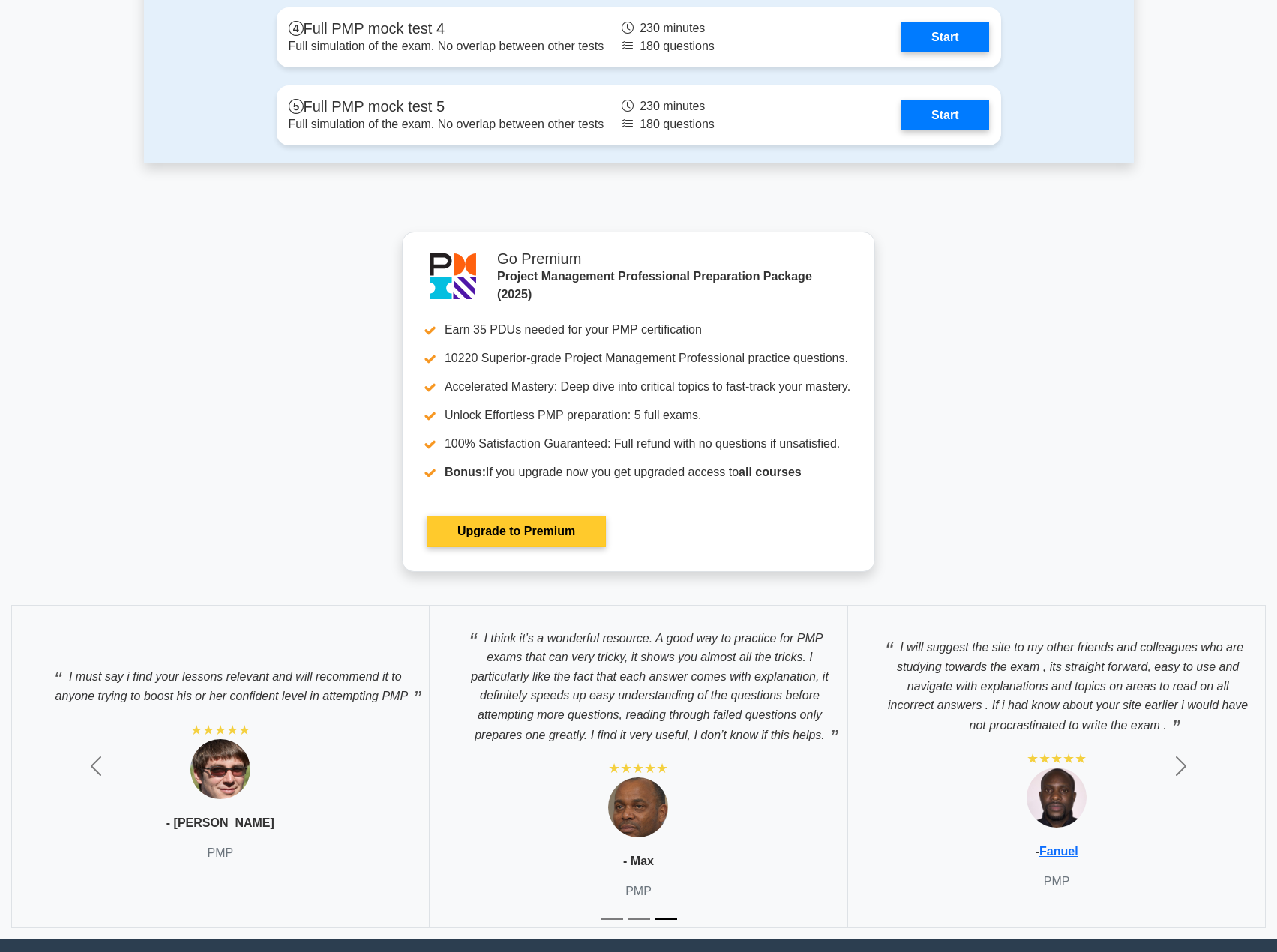
click at [528, 523] on link "Upgrade to Premium" at bounding box center [517, 531] width 179 height 31
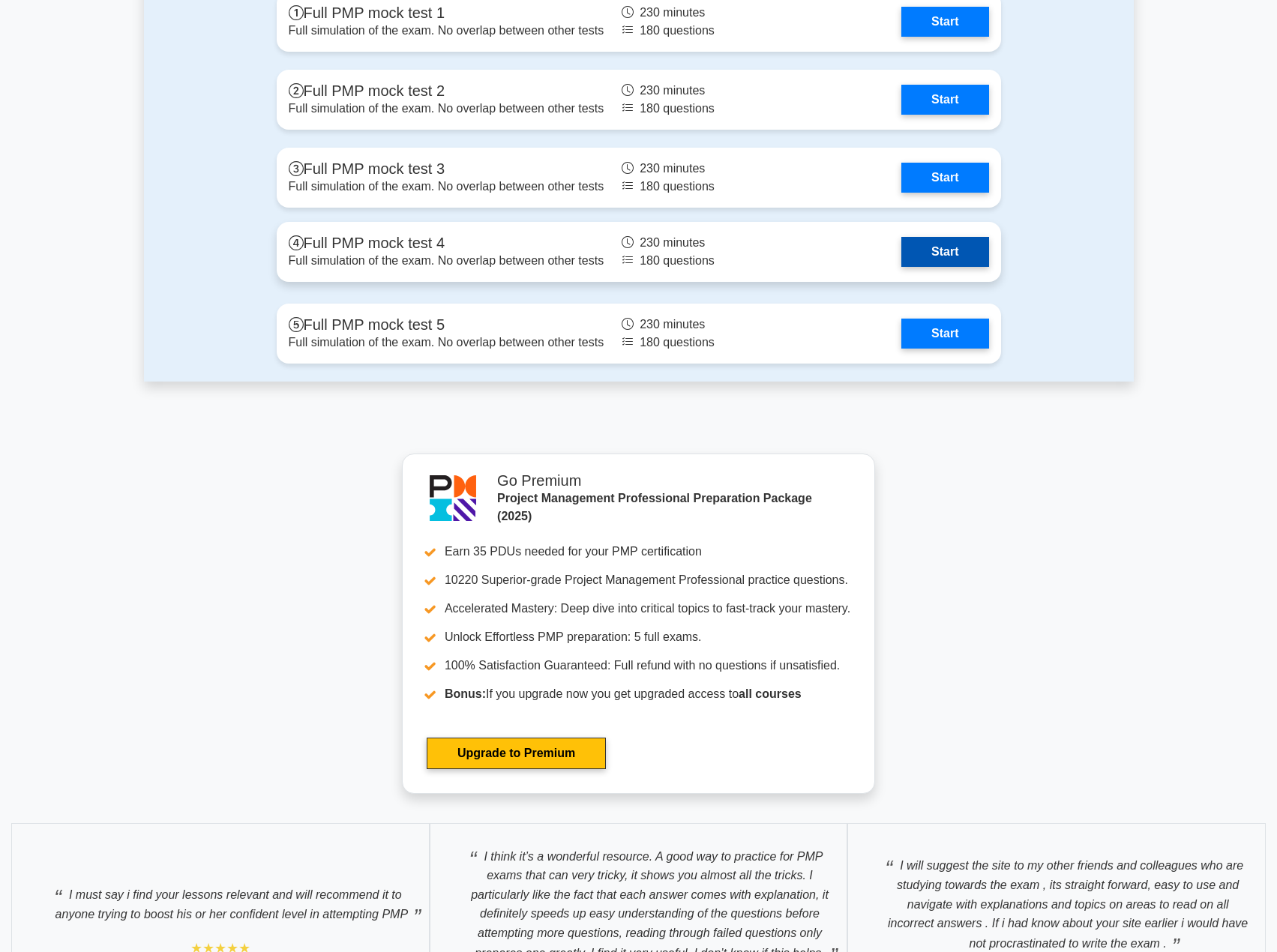
scroll to position [5434, 0]
